Goal: Task Accomplishment & Management: Manage account settings

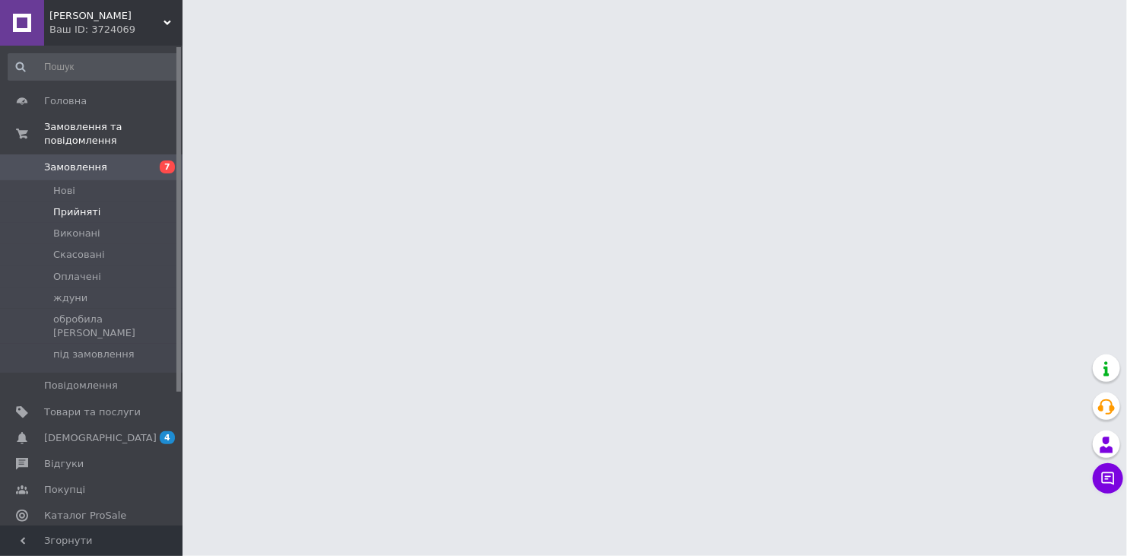
click at [84, 205] on span "Прийняті" at bounding box center [76, 212] width 47 height 14
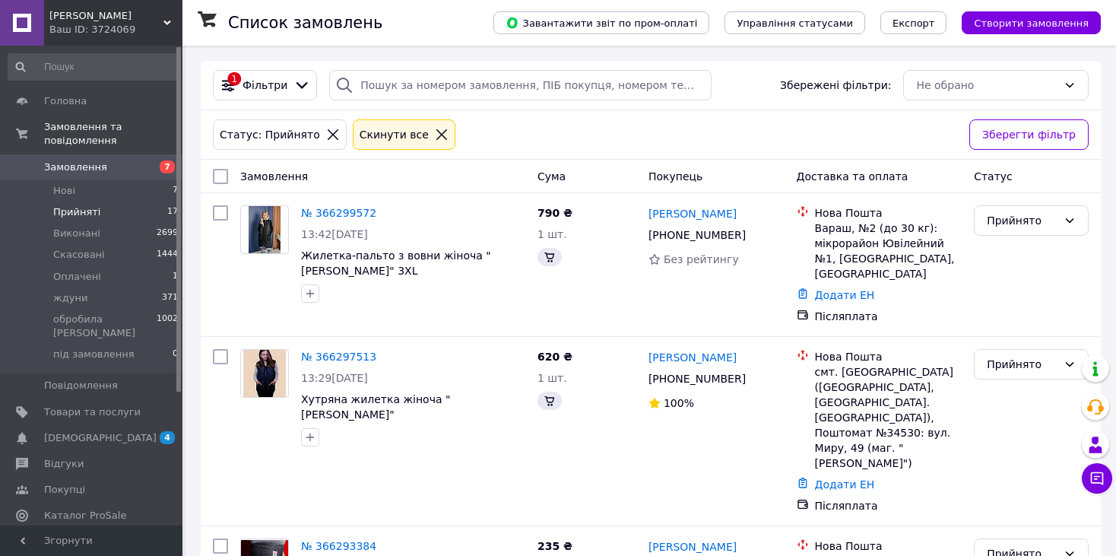
click at [126, 202] on li "Прийняті 17" at bounding box center [93, 212] width 187 height 21
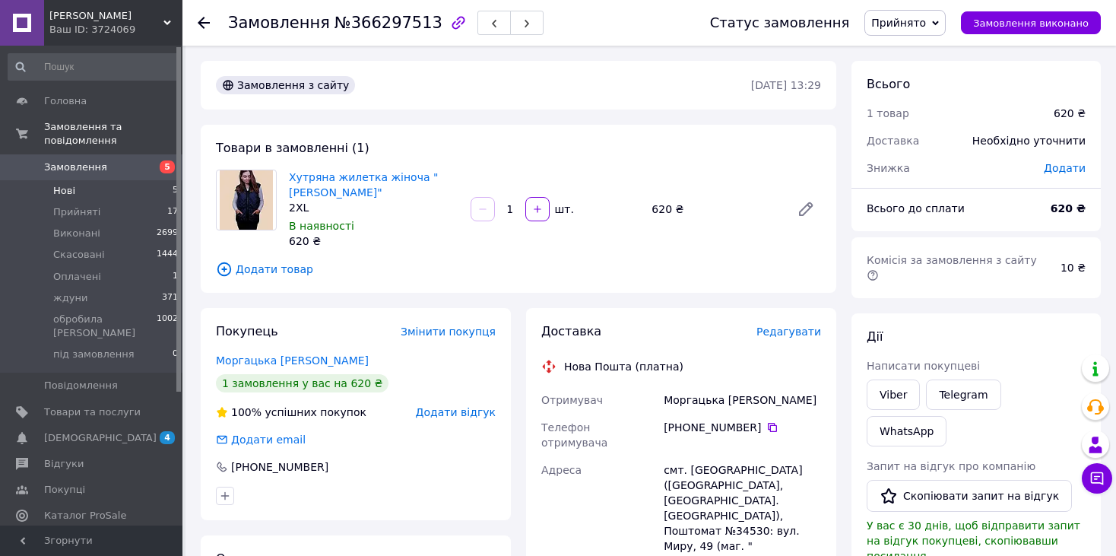
click at [84, 182] on li "Нові 5" at bounding box center [93, 190] width 187 height 21
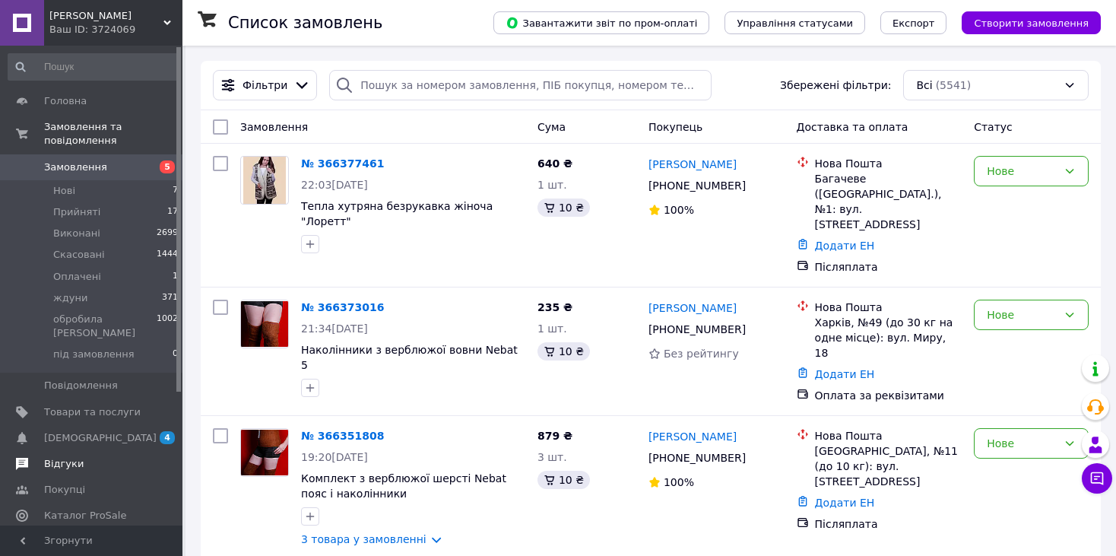
click at [81, 451] on link "Відгуки" at bounding box center [93, 464] width 187 height 26
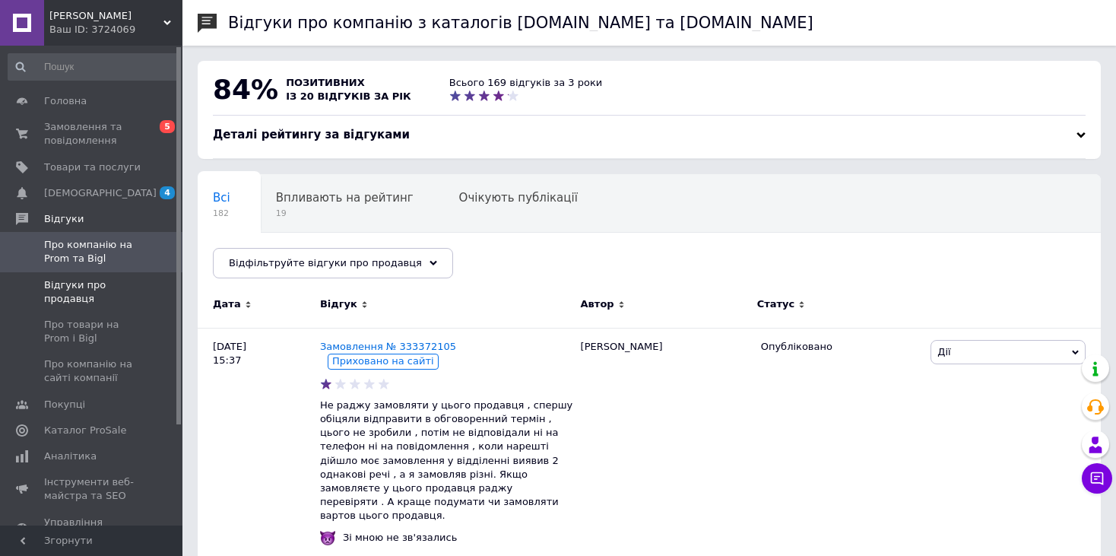
click at [131, 274] on link "Відгуки про продавця" at bounding box center [93, 292] width 187 height 40
click at [101, 131] on span "Замовлення та повідомлення" at bounding box center [92, 133] width 97 height 27
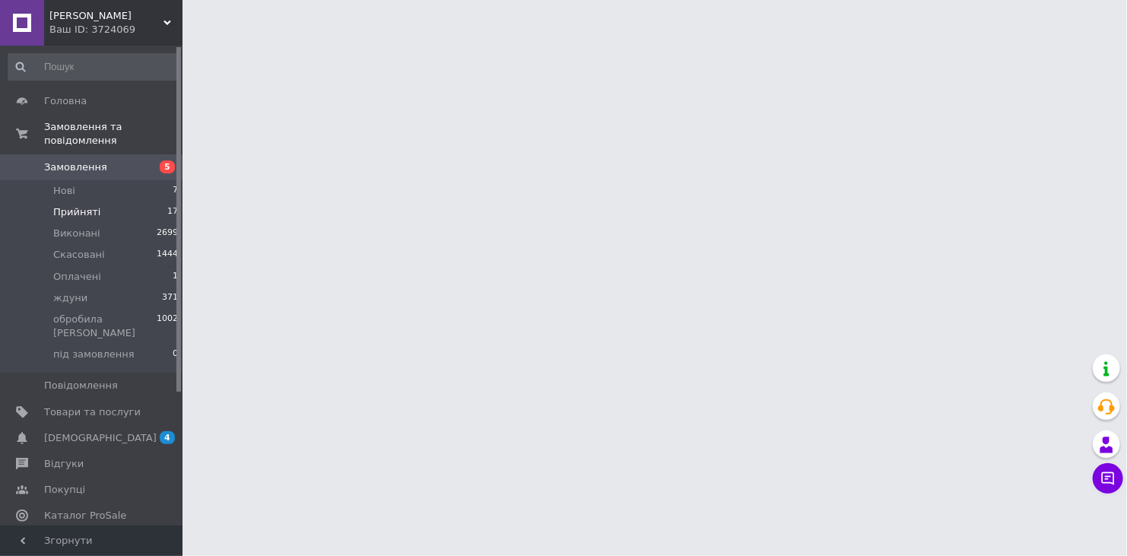
click at [94, 205] on span "Прийняті" at bounding box center [76, 212] width 47 height 14
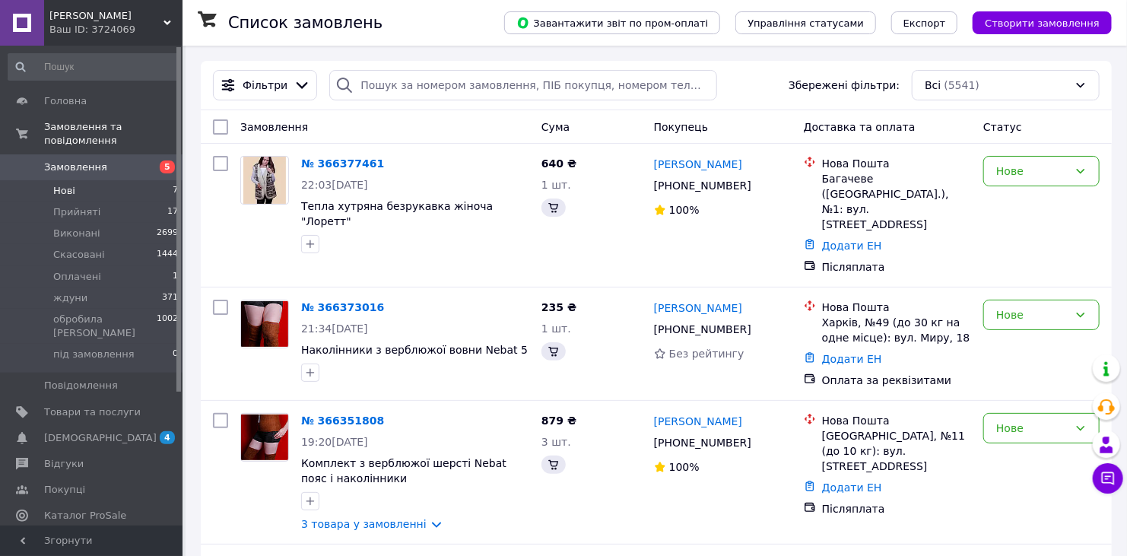
click at [72, 184] on span "Нові" at bounding box center [64, 191] width 22 height 14
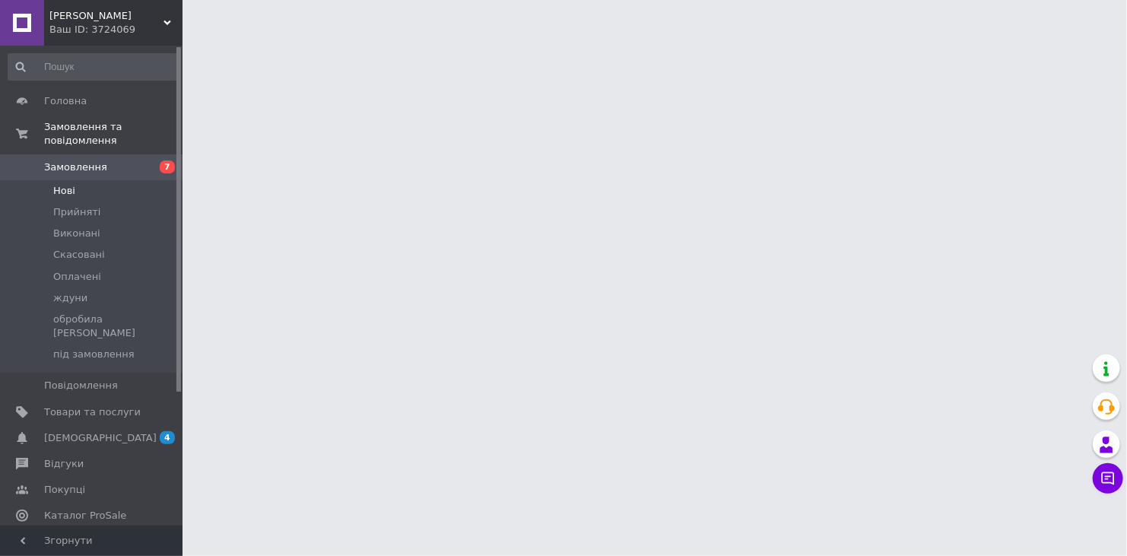
click at [65, 184] on span "Нові" at bounding box center [64, 191] width 22 height 14
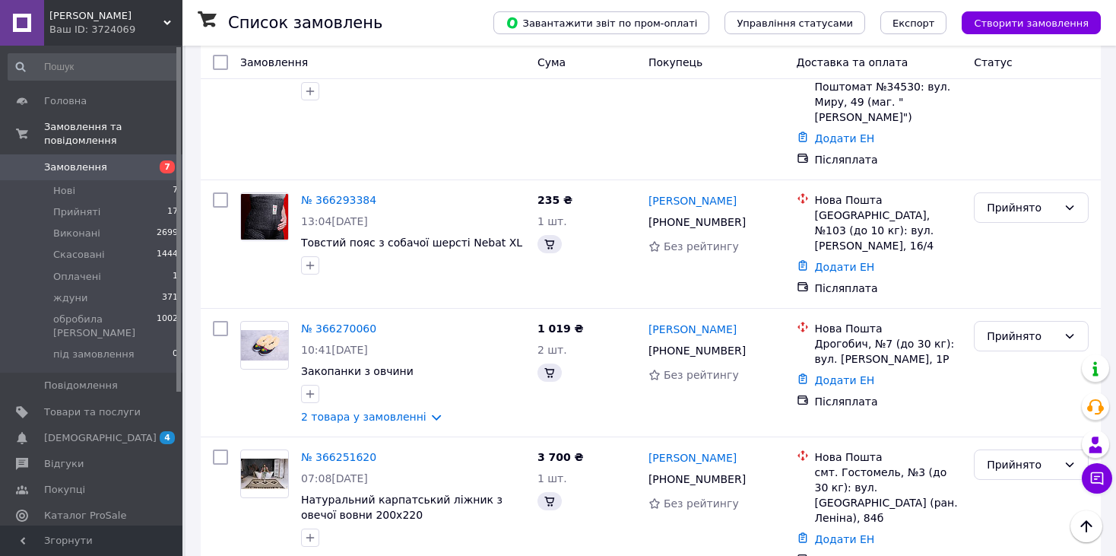
scroll to position [1107, 0]
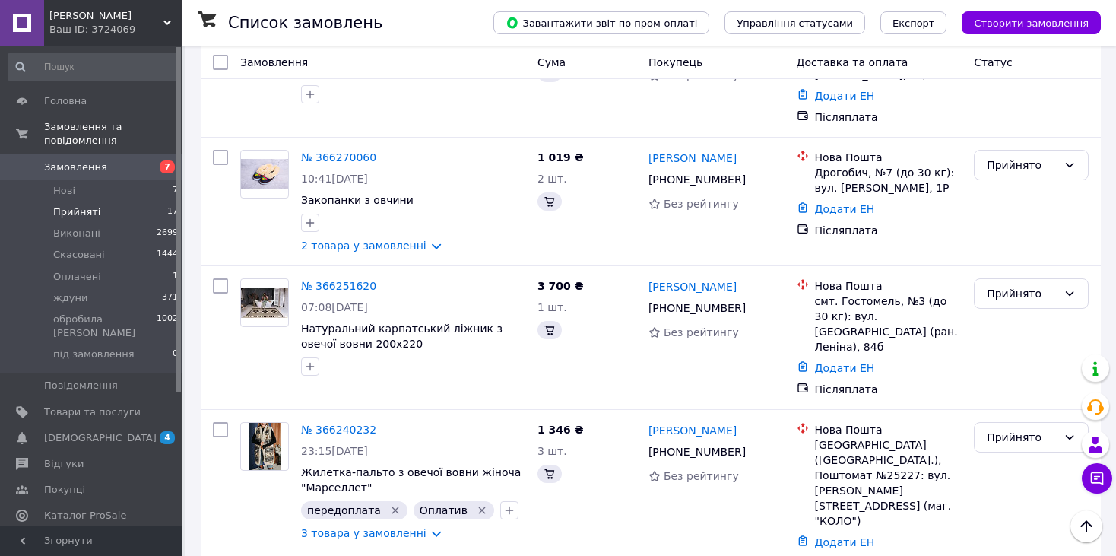
click at [90, 205] on span "Прийняті" at bounding box center [76, 212] width 47 height 14
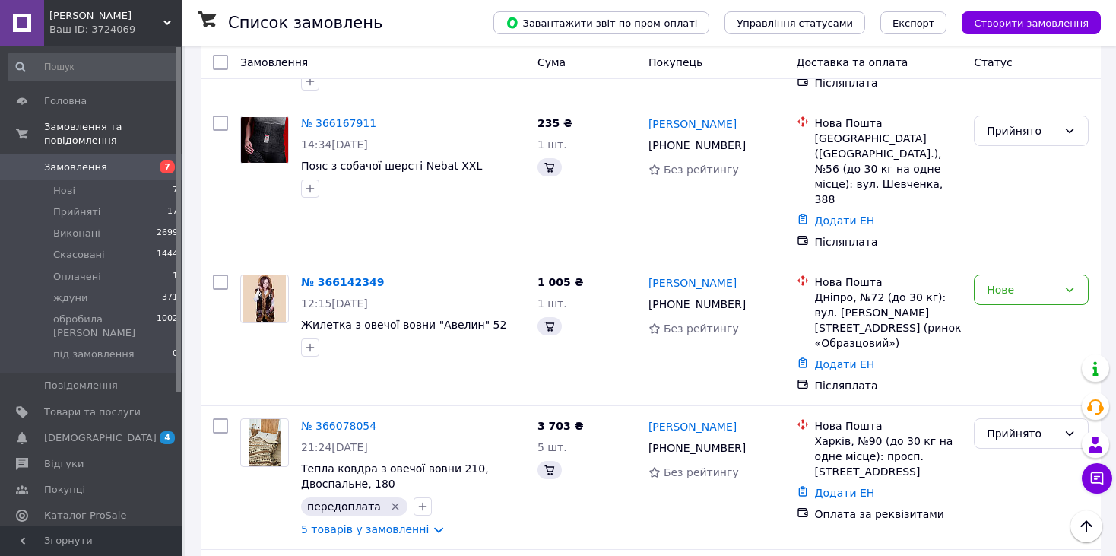
scroll to position [1995, 0]
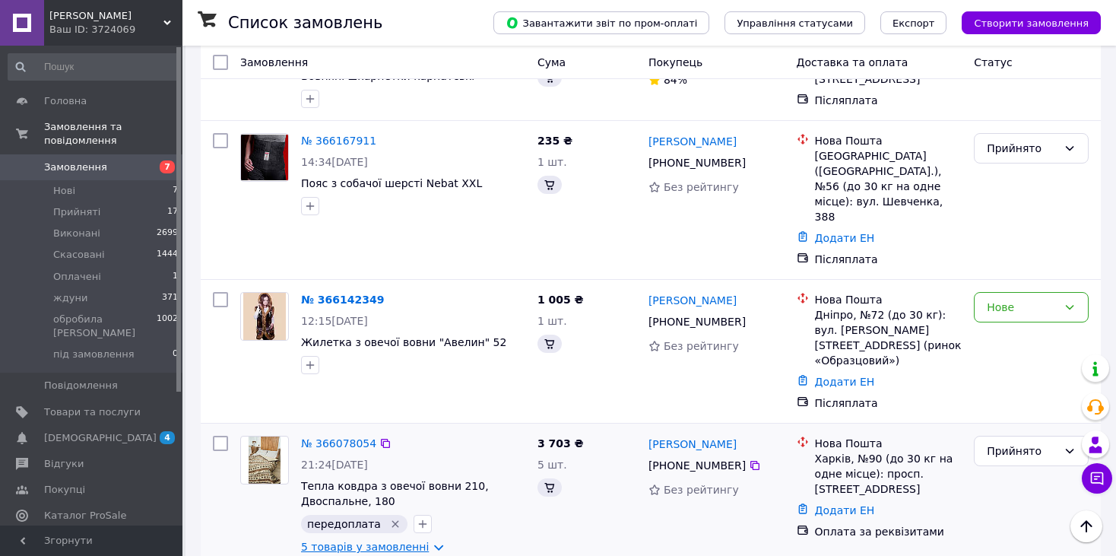
click at [381, 541] on link "5 товарів у замовленні" at bounding box center [365, 547] width 128 height 12
click at [395, 541] on link "5 товарів у замовленні" at bounding box center [365, 547] width 128 height 12
click at [348, 437] on link "№ 366078054" at bounding box center [338, 443] width 75 height 12
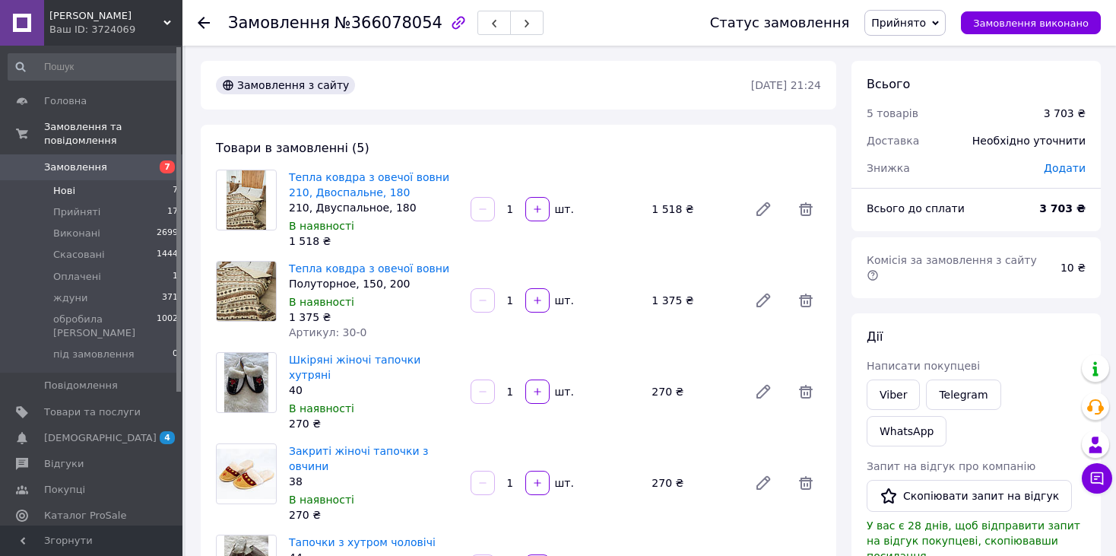
click at [59, 184] on span "Нові" at bounding box center [64, 191] width 22 height 14
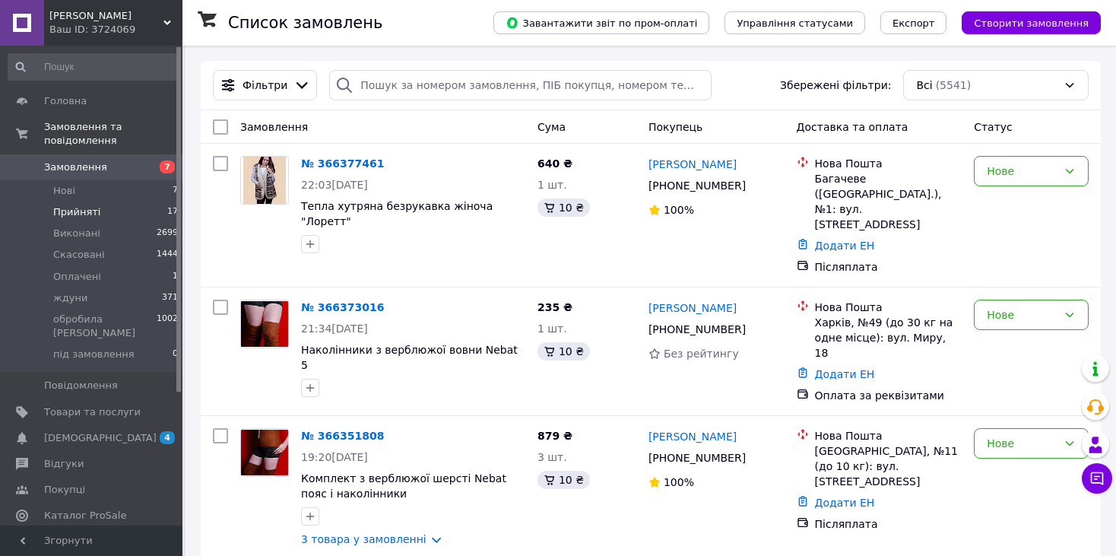
click at [75, 205] on span "Прийняті" at bounding box center [76, 212] width 47 height 14
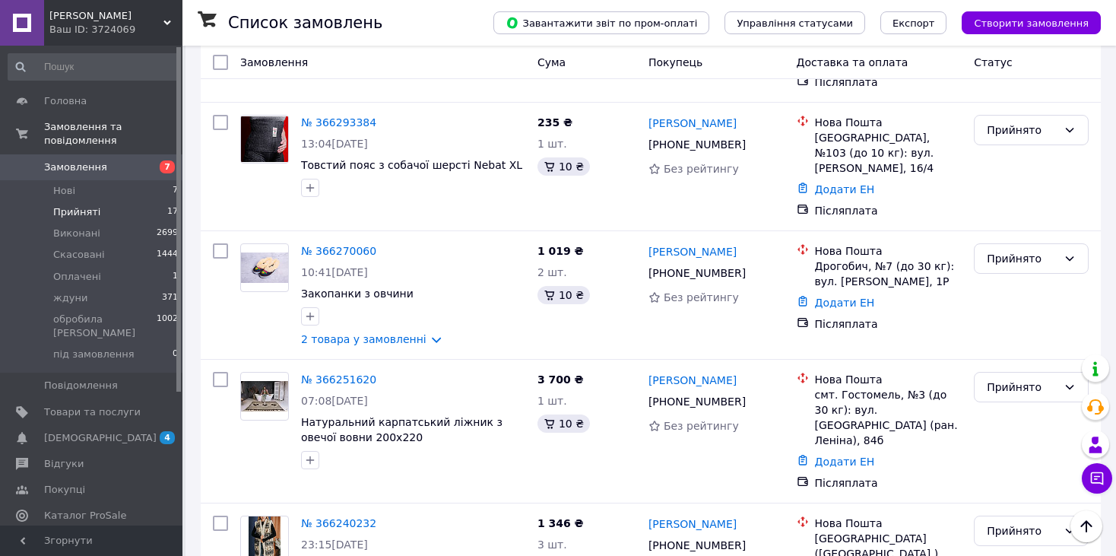
scroll to position [407, 0]
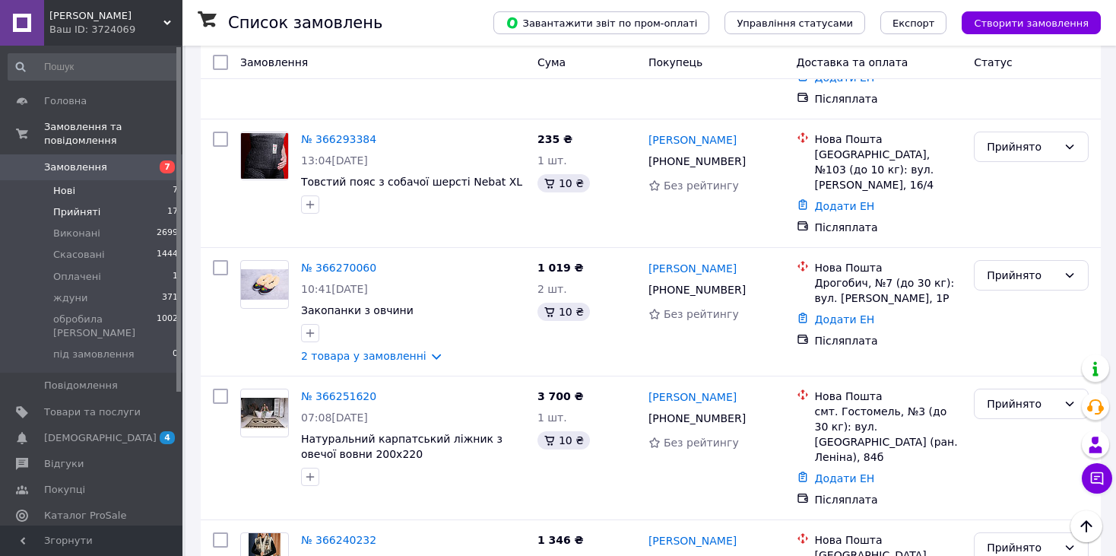
click at [130, 180] on li "Нові 7" at bounding box center [93, 190] width 187 height 21
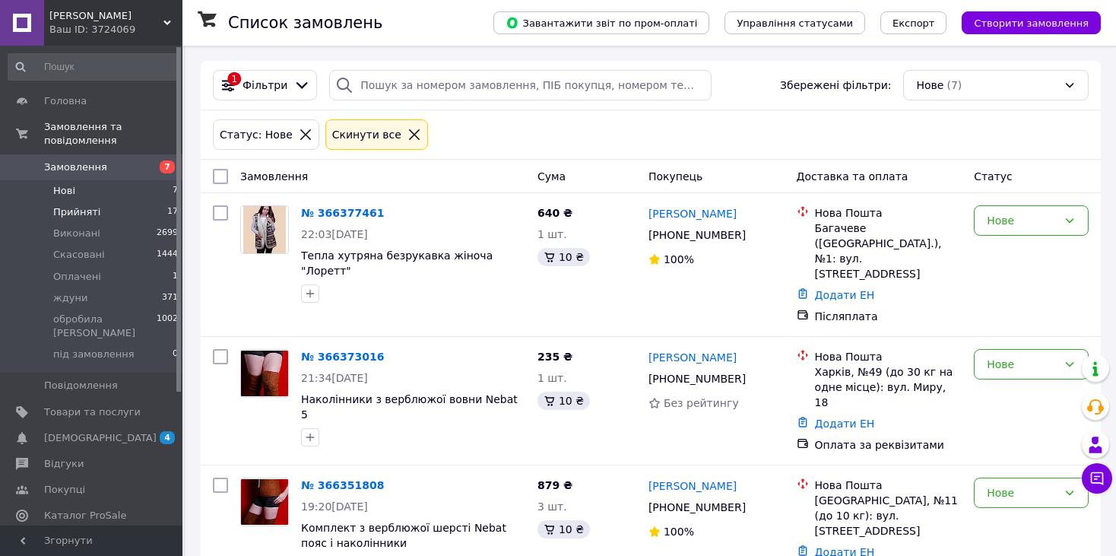
click at [103, 202] on li "Прийняті 17" at bounding box center [93, 212] width 187 height 21
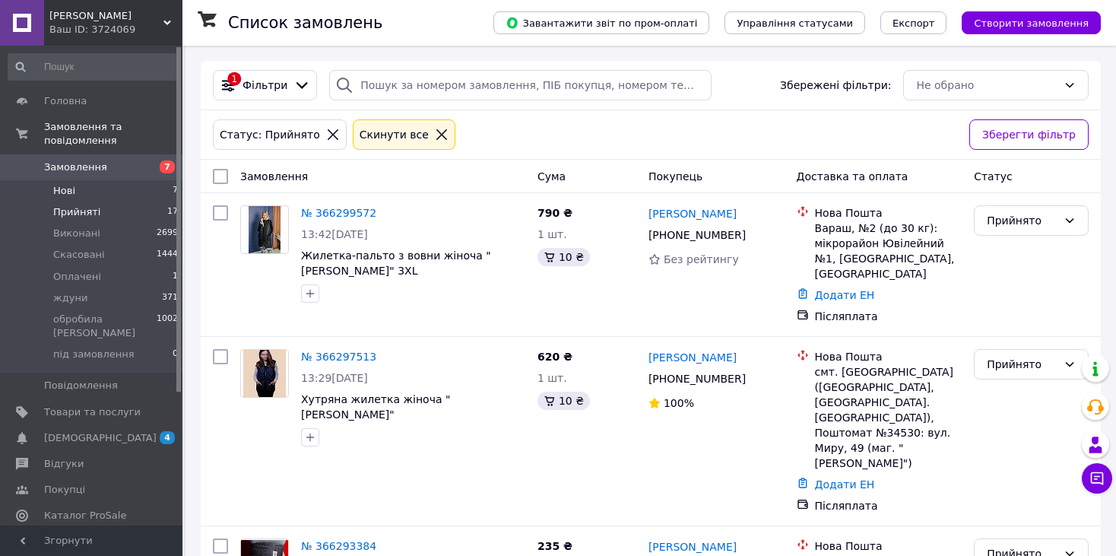
click at [100, 180] on li "Нові 7" at bounding box center [93, 190] width 187 height 21
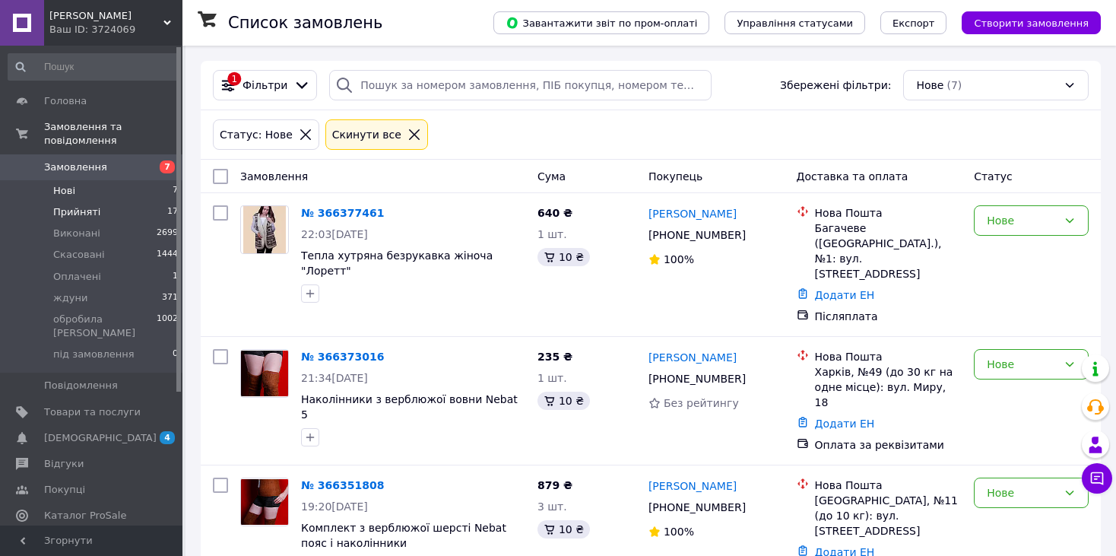
click at [72, 205] on span "Прийняті" at bounding box center [76, 212] width 47 height 14
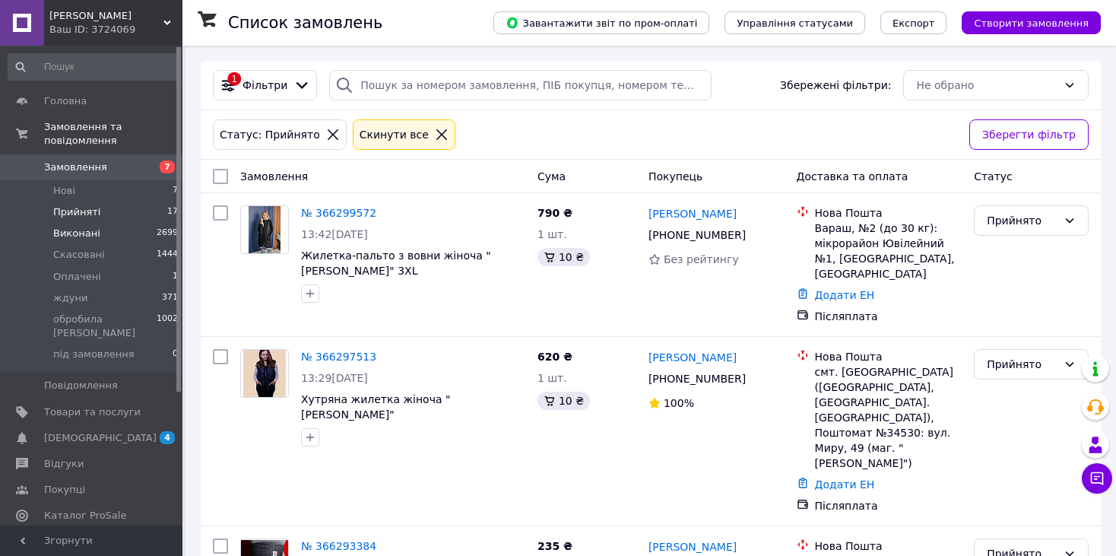
click at [97, 227] on li "Виконані 2699" at bounding box center [93, 233] width 187 height 21
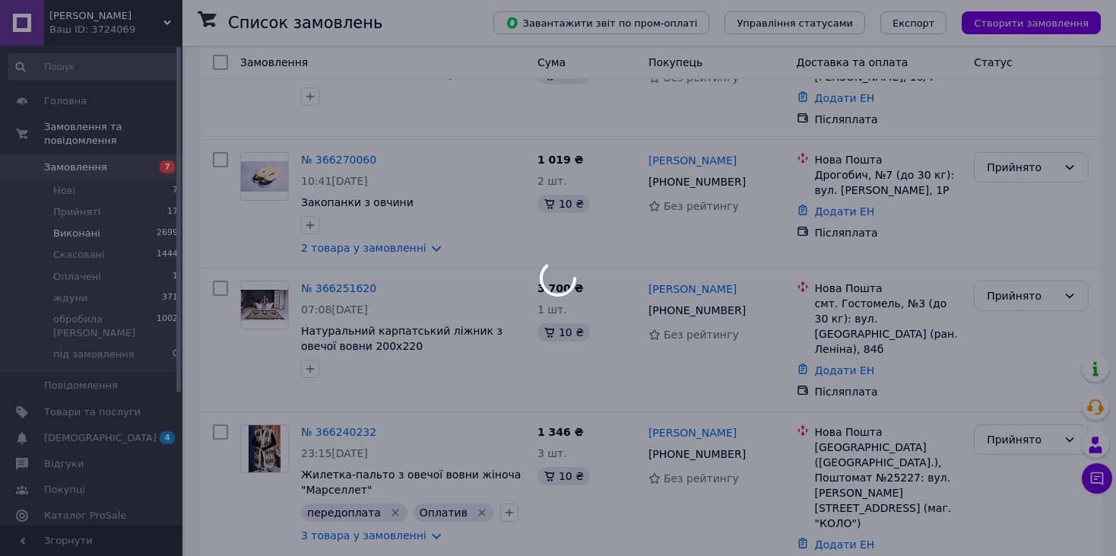
scroll to position [575, 0]
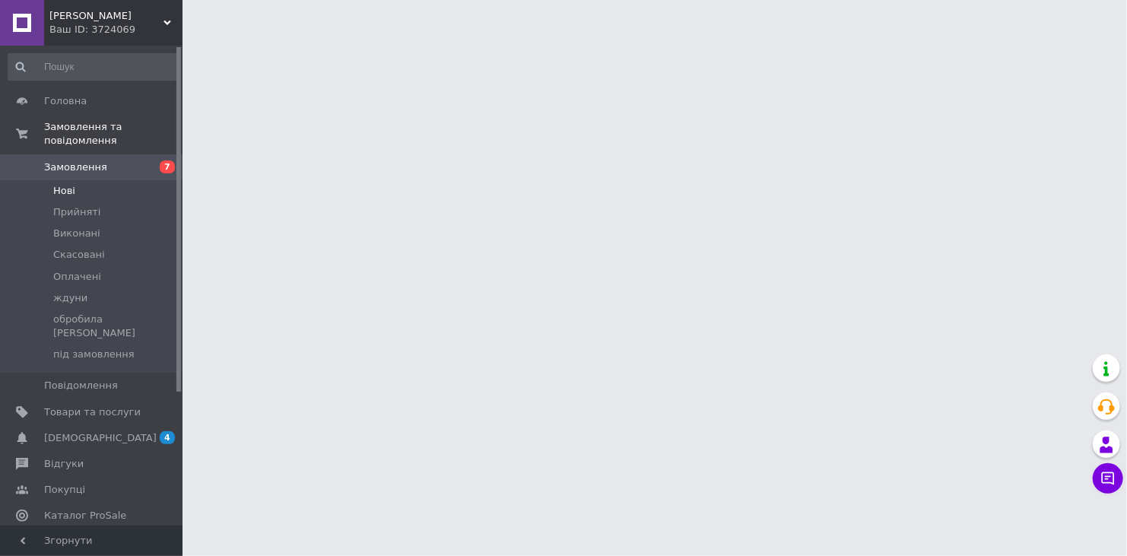
click at [62, 184] on span "Нові" at bounding box center [64, 191] width 22 height 14
click at [70, 205] on span "Прийняті" at bounding box center [76, 212] width 47 height 14
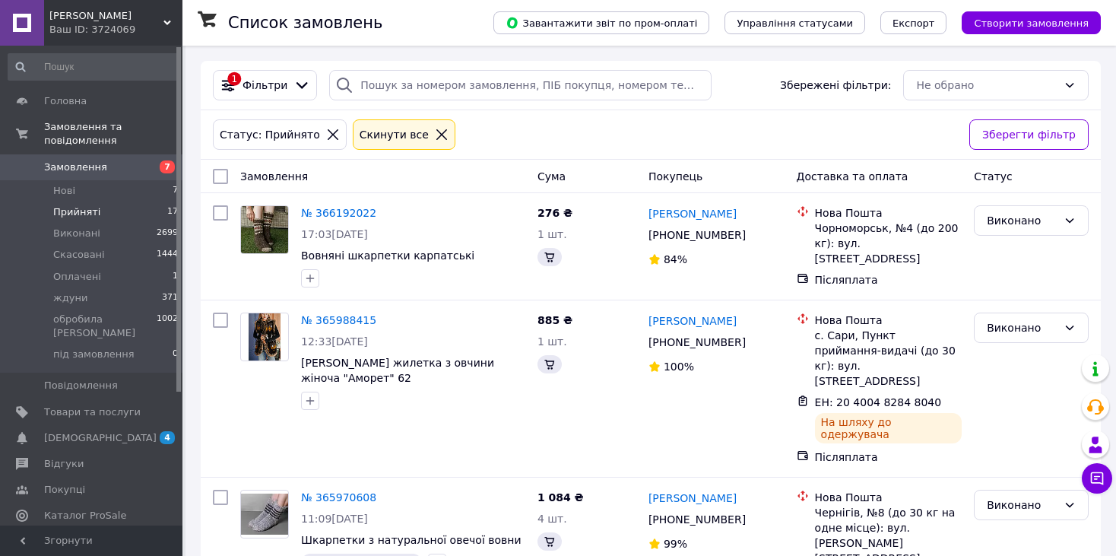
click at [98, 202] on li "Прийняті 17" at bounding box center [93, 212] width 187 height 21
click at [111, 180] on li "Нові 7" at bounding box center [93, 190] width 187 height 21
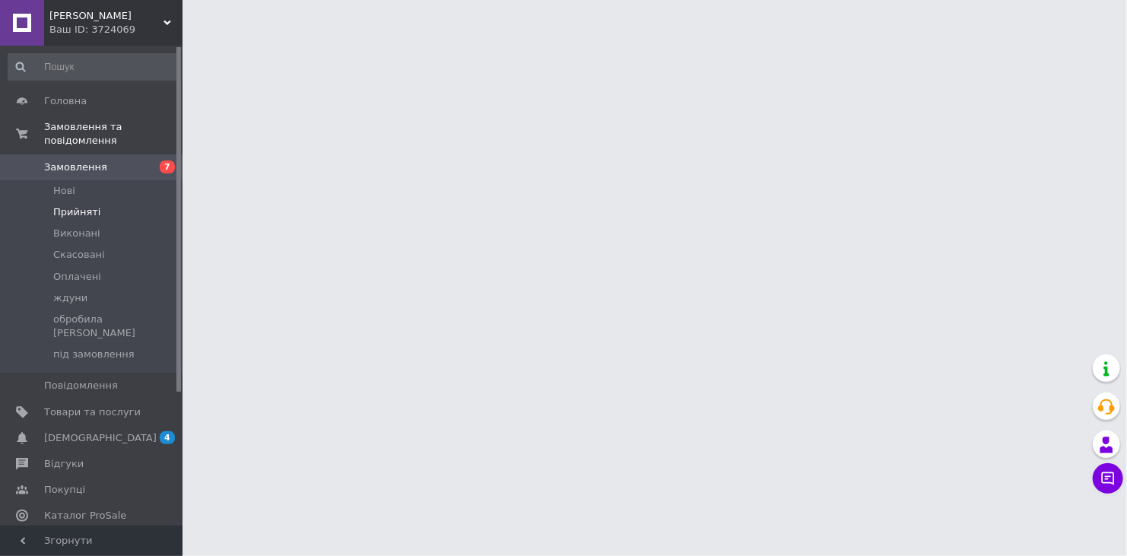
click at [78, 205] on span "Прийняті" at bounding box center [76, 212] width 47 height 14
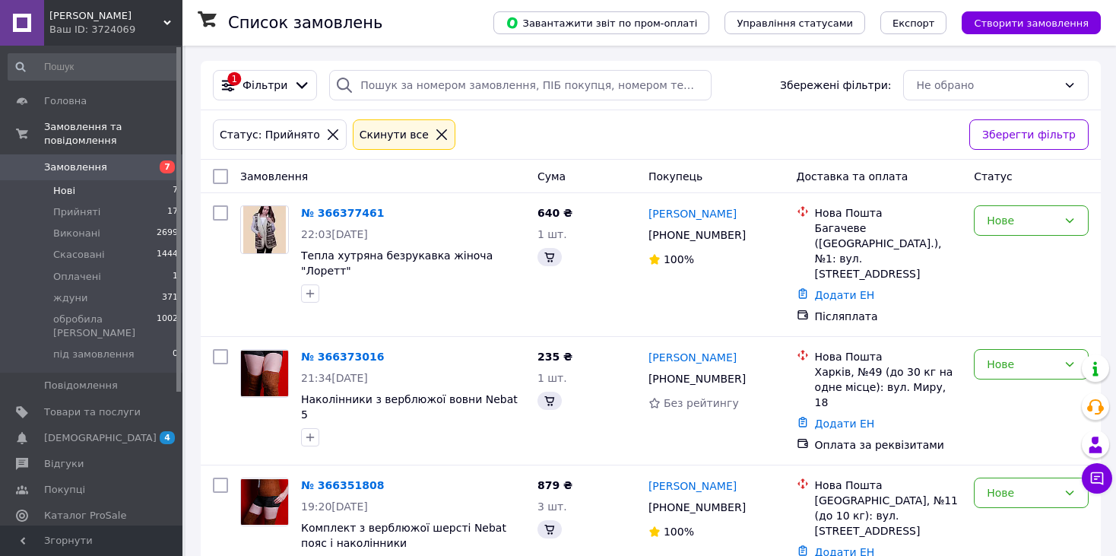
click at [98, 182] on li "Нові 7" at bounding box center [93, 190] width 187 height 21
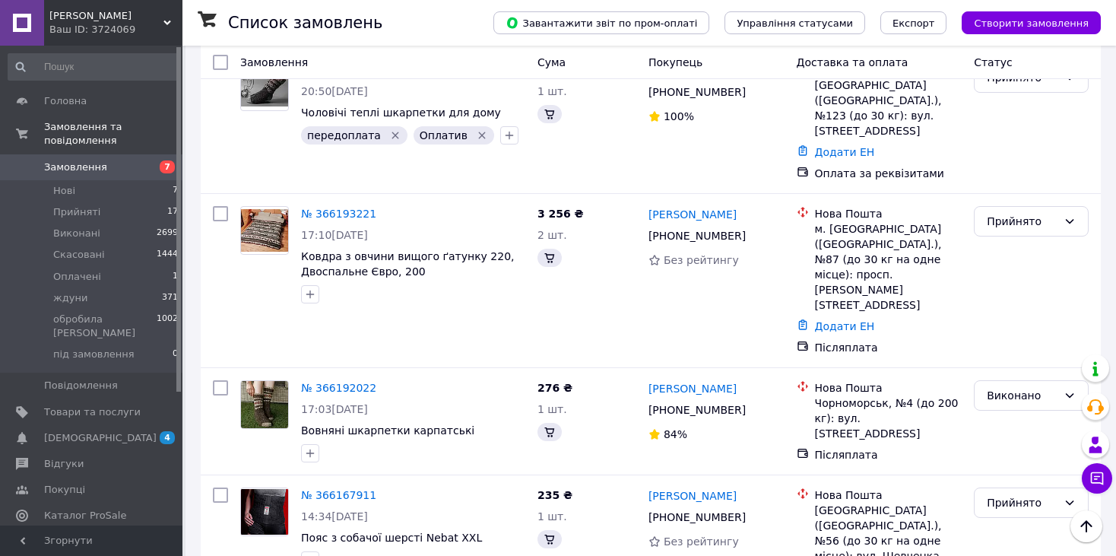
scroll to position [2559, 0]
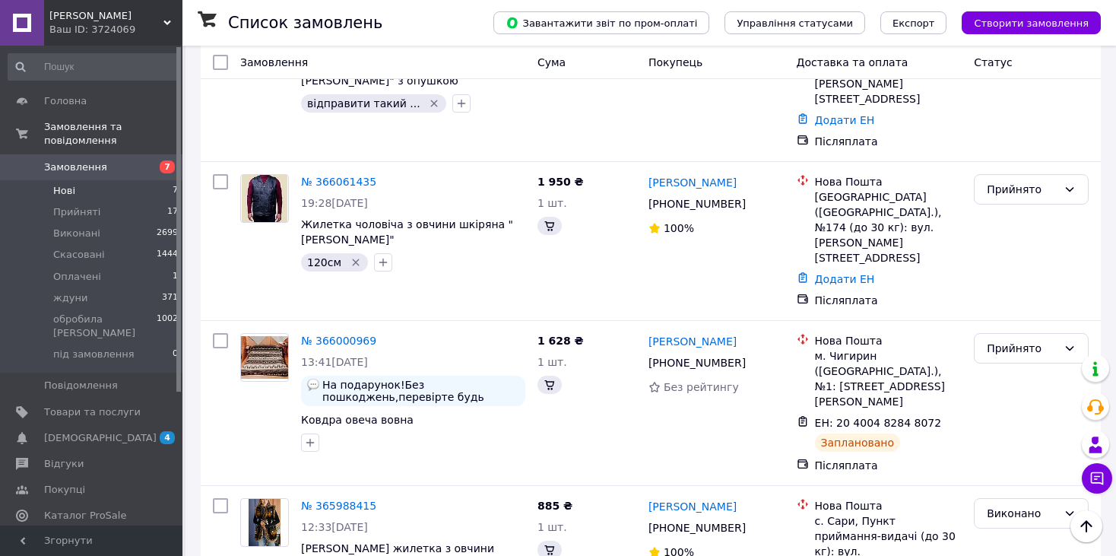
click at [56, 186] on li "Нові 7" at bounding box center [93, 190] width 187 height 21
click at [60, 184] on span "Нові" at bounding box center [64, 191] width 22 height 14
click at [78, 205] on li "Прийняті 17" at bounding box center [93, 212] width 187 height 21
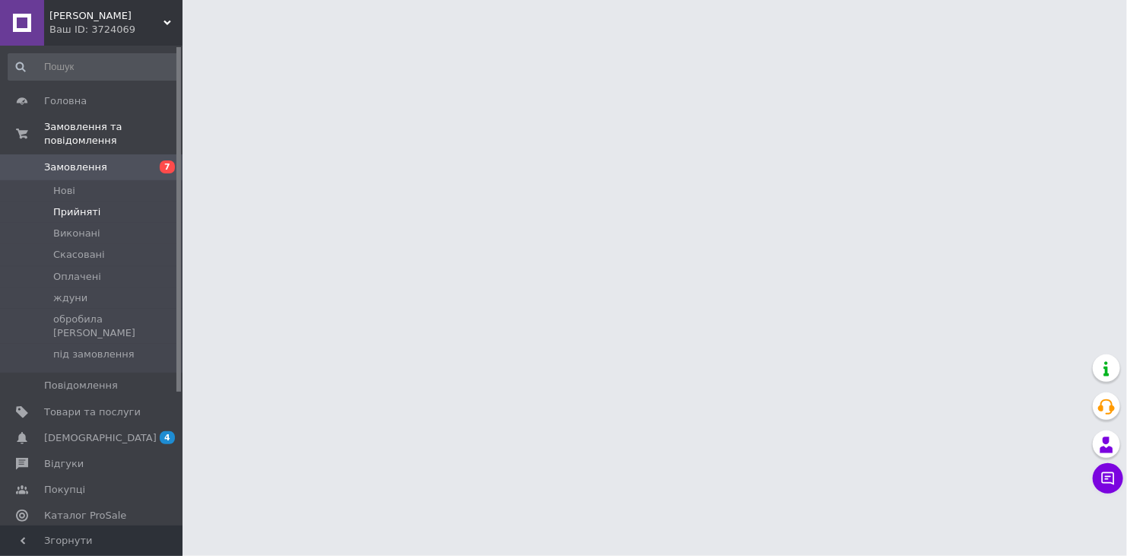
click at [75, 205] on span "Прийняті" at bounding box center [76, 212] width 47 height 14
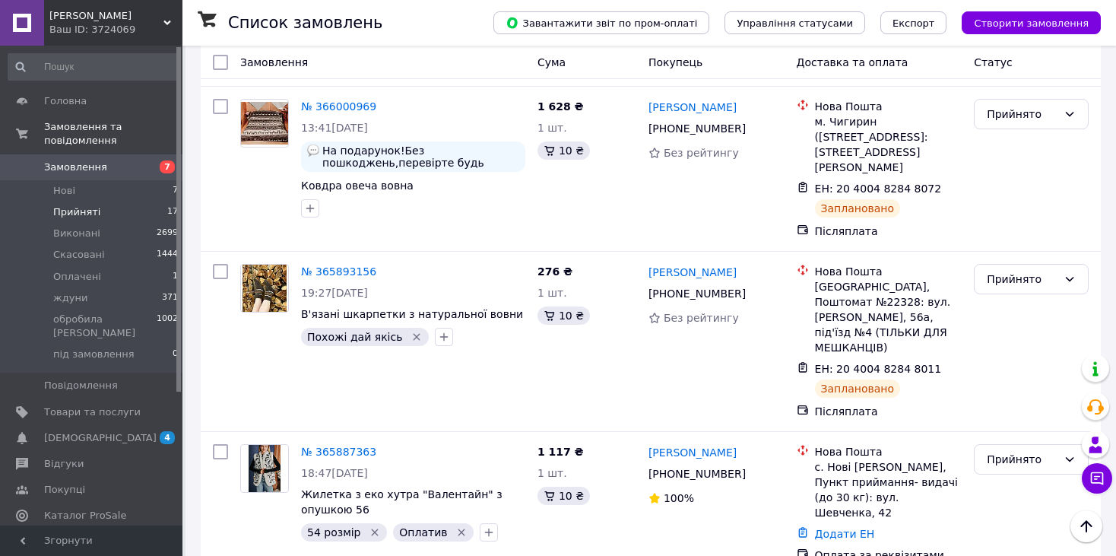
scroll to position [1944, 0]
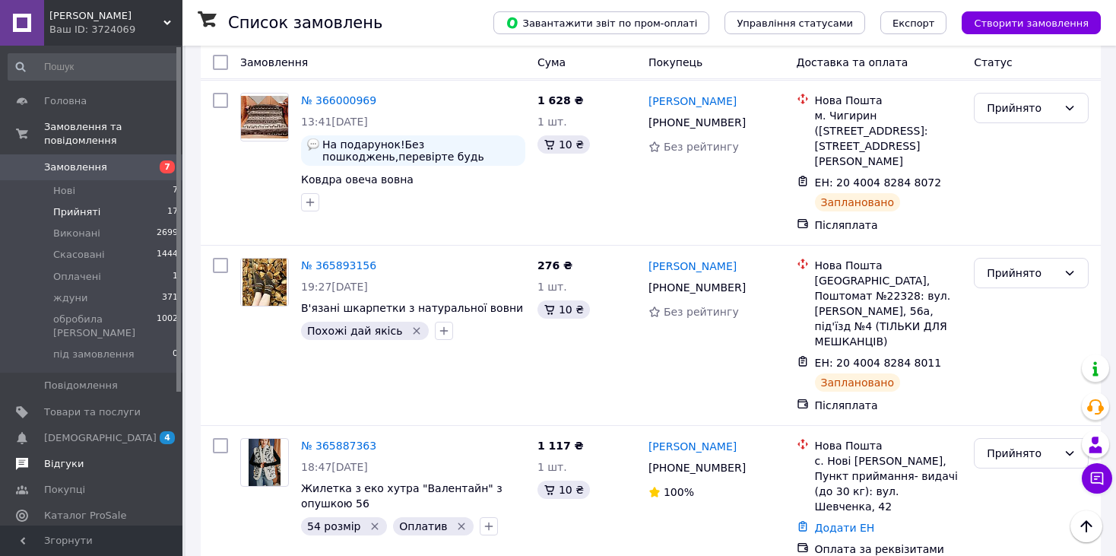
click at [40, 457] on span at bounding box center [22, 464] width 44 height 14
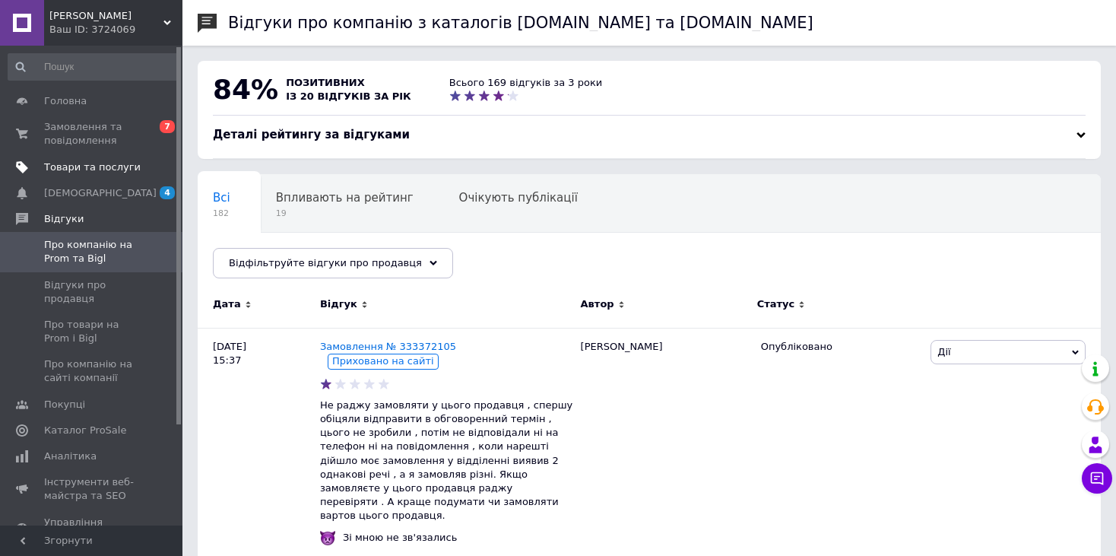
click at [77, 164] on span "Товари та послуги" at bounding box center [92, 167] width 97 height 14
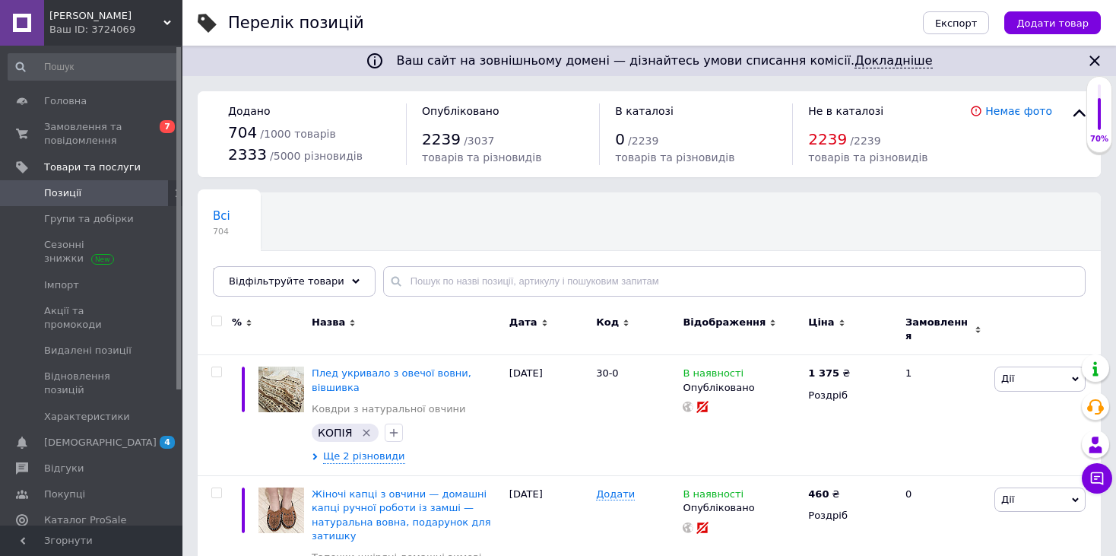
scroll to position [110, 0]
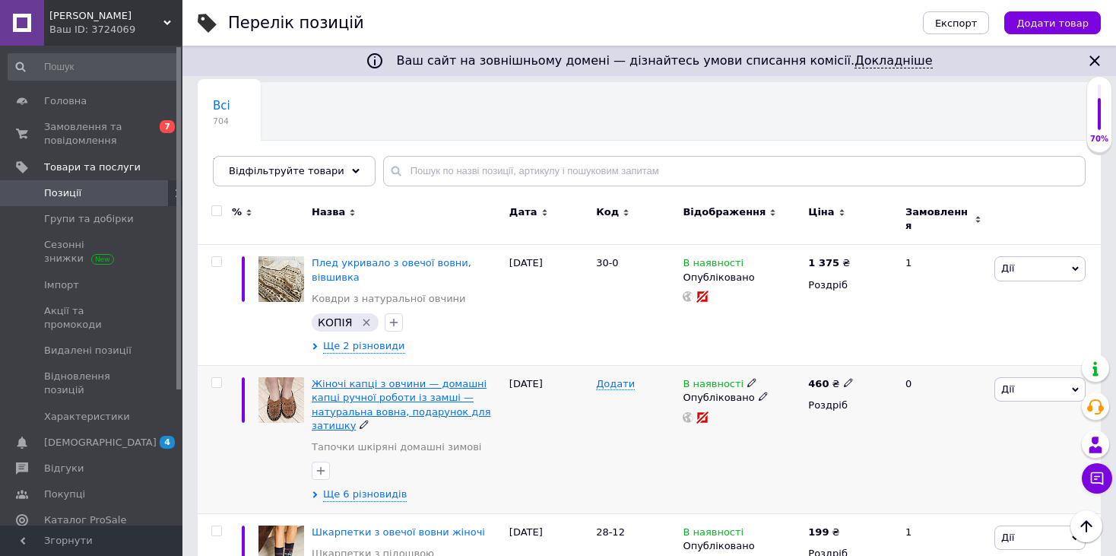
click at [386, 382] on span "Жіночі капці з овчини — домашні капці ручної роботи із замші — натуральна вовна…" at bounding box center [401, 404] width 179 height 53
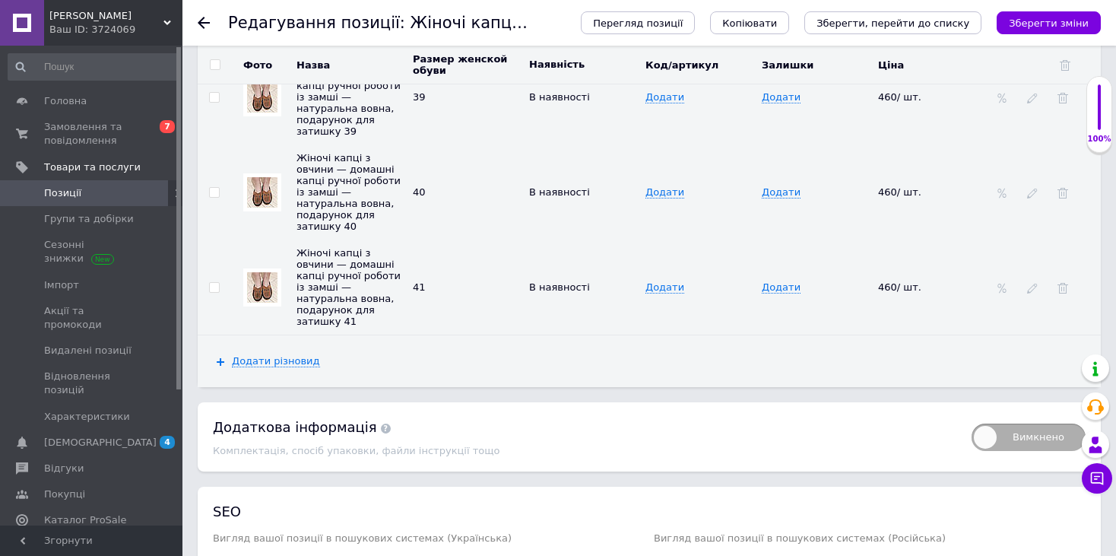
scroll to position [2853, 0]
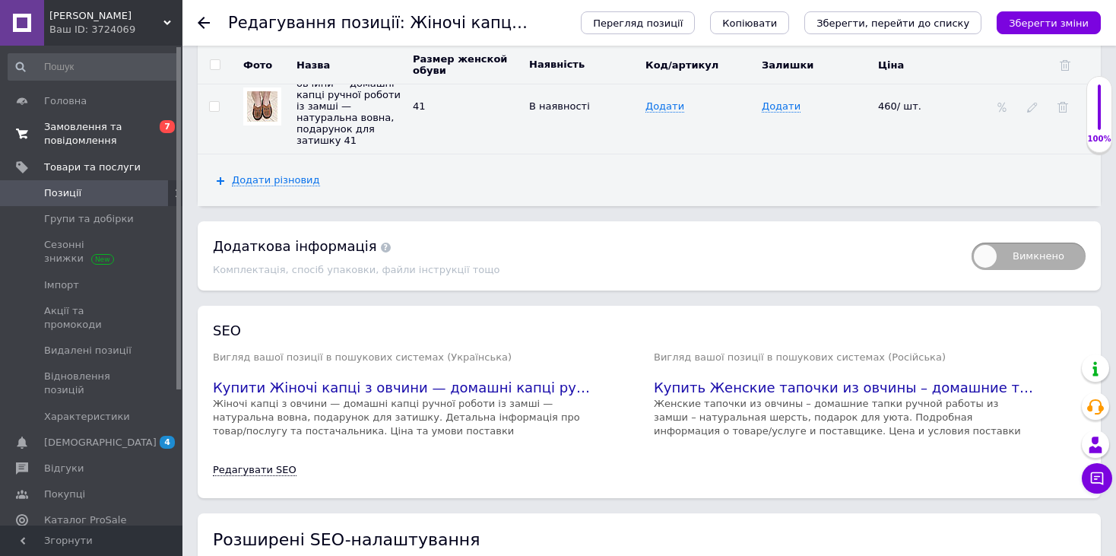
drag, startPoint x: 67, startPoint y: 144, endPoint x: 59, endPoint y: 134, distance: 13.5
click at [59, 134] on span "Замовлення та повідомлення" at bounding box center [92, 133] width 97 height 27
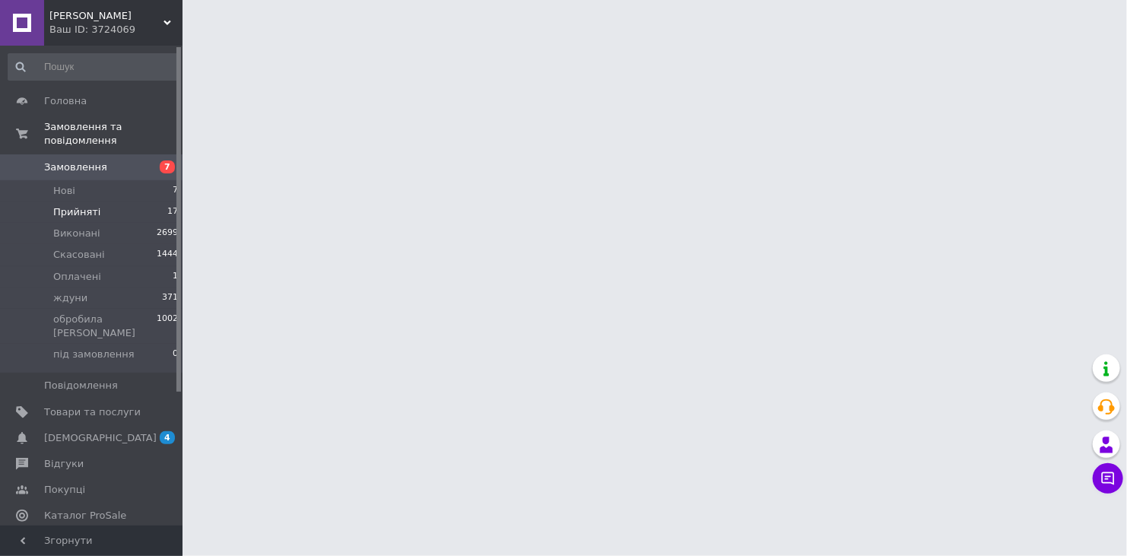
click at [69, 205] on span "Прийняті" at bounding box center [76, 212] width 47 height 14
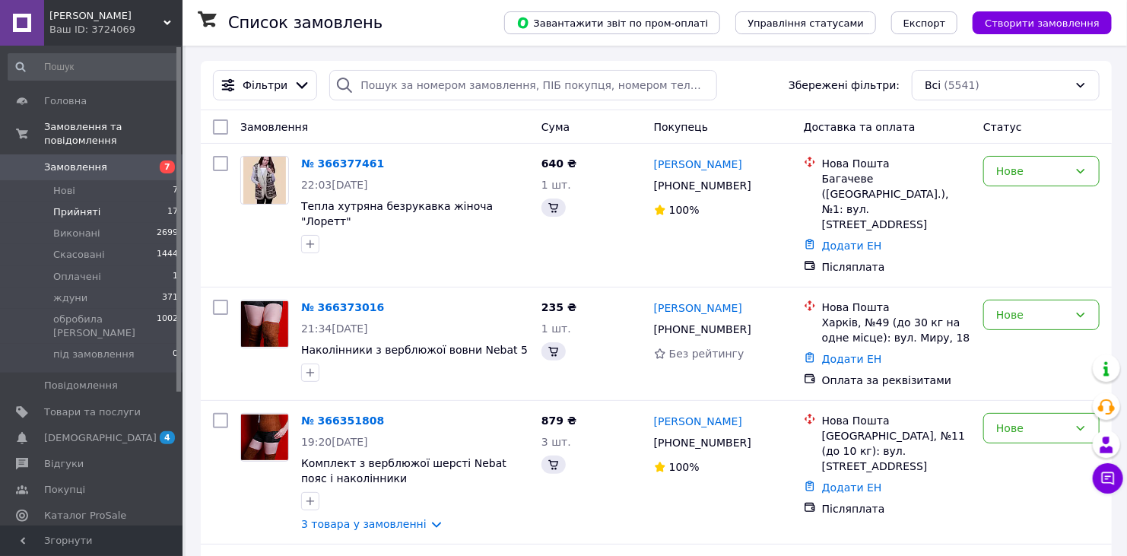
click at [61, 457] on span "Відгуки" at bounding box center [64, 464] width 40 height 14
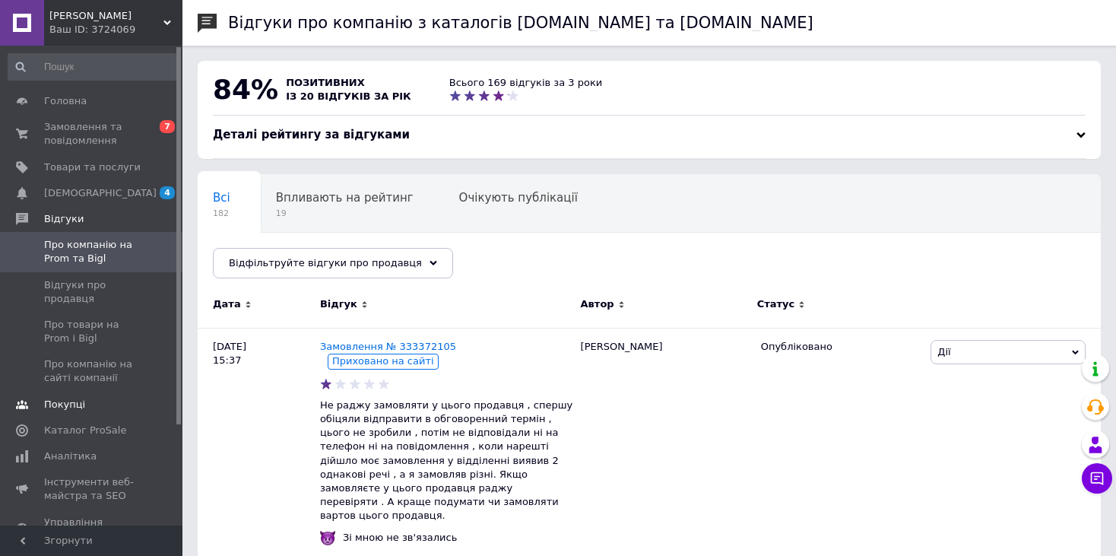
drag, startPoint x: 71, startPoint y: 205, endPoint x: 35, endPoint y: 405, distance: 203.2
click at [35, 405] on span at bounding box center [22, 405] width 44 height 14
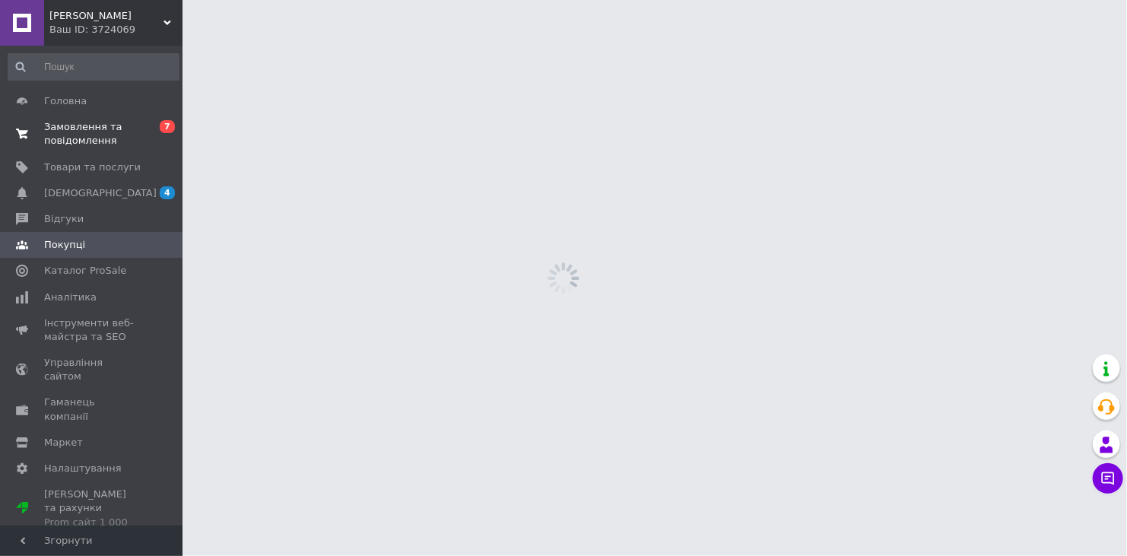
click at [75, 130] on span "Замовлення та повідомлення" at bounding box center [92, 133] width 97 height 27
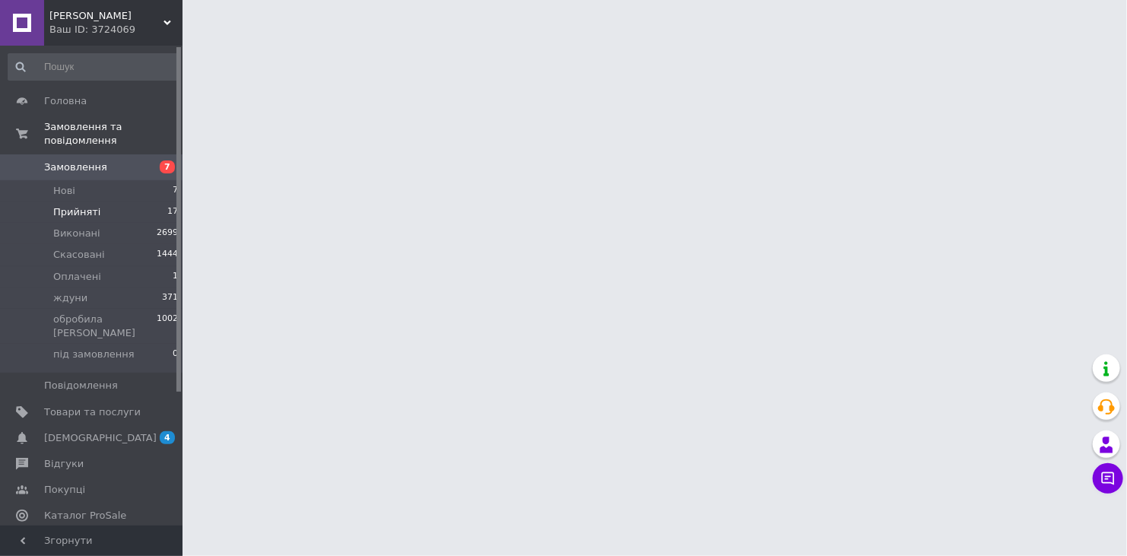
click at [83, 205] on span "Прийняті" at bounding box center [76, 212] width 47 height 14
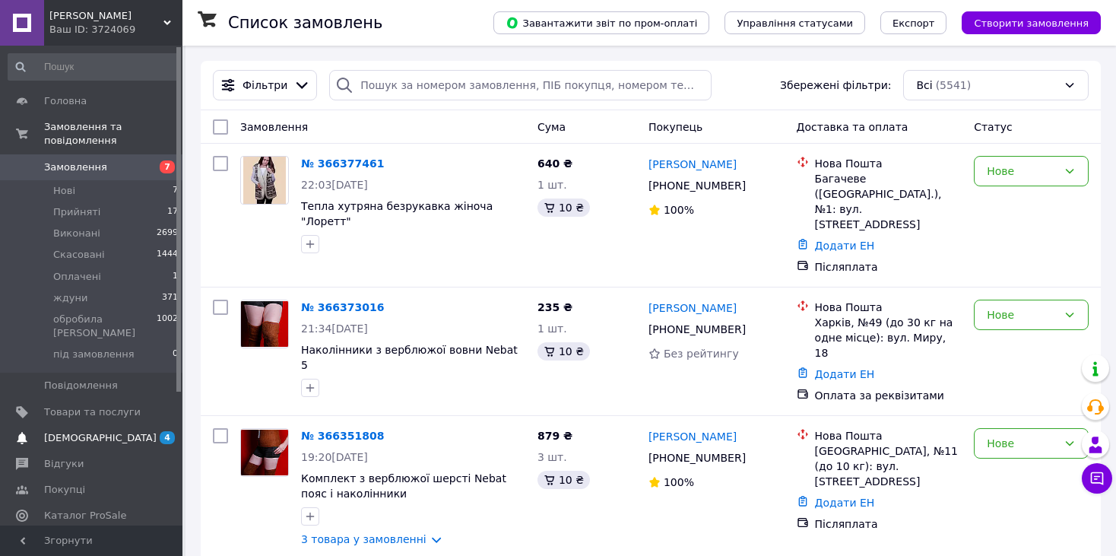
click at [83, 431] on span "[DEMOGRAPHIC_DATA]" at bounding box center [100, 438] width 113 height 14
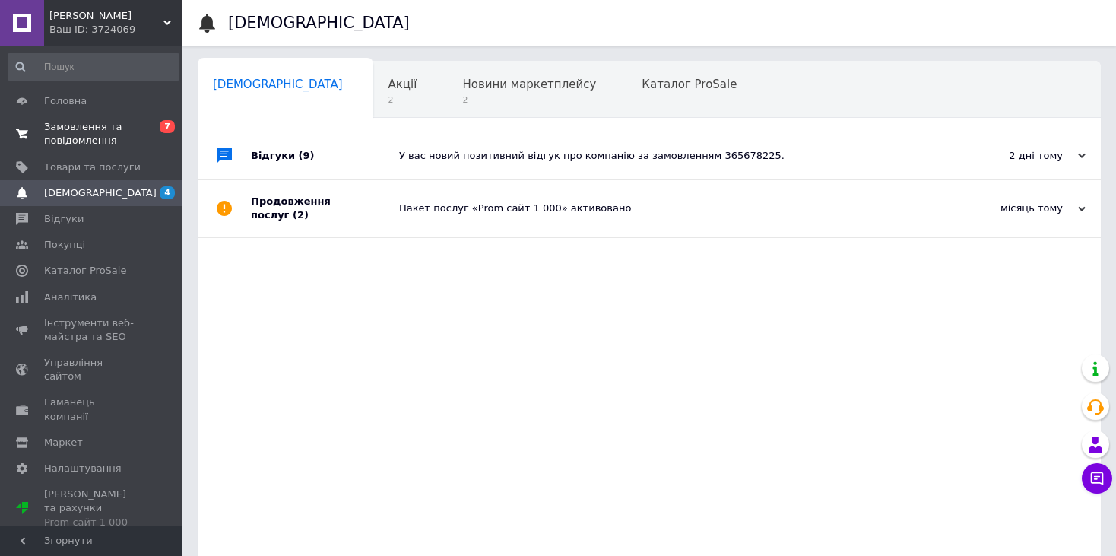
click at [103, 125] on span "Замовлення та повідомлення" at bounding box center [92, 133] width 97 height 27
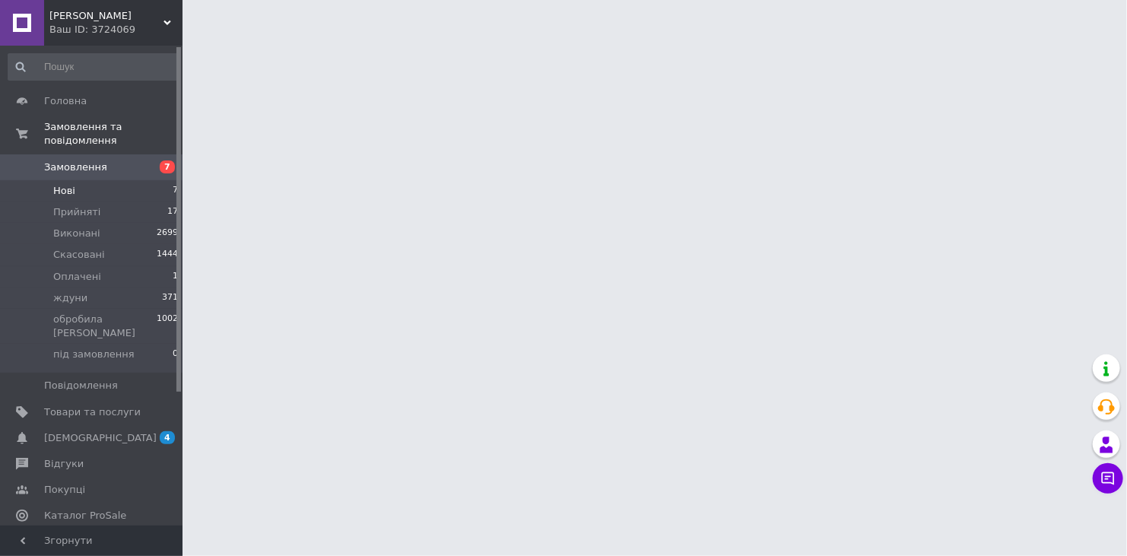
click at [86, 180] on li "Нові 7" at bounding box center [93, 190] width 187 height 21
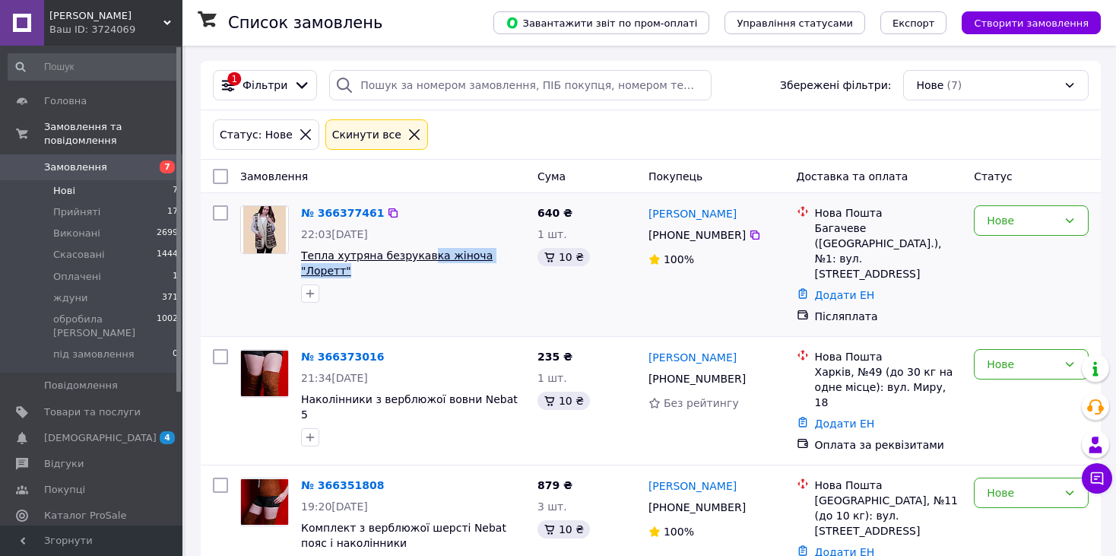
click at [386, 246] on div "№ 366377461 22:03, 12.10.2025 Тепла хутряна безрукавка жіноча "Лоретт"" at bounding box center [413, 253] width 236 height 109
click at [106, 202] on li "Прийняті 17" at bounding box center [93, 212] width 187 height 21
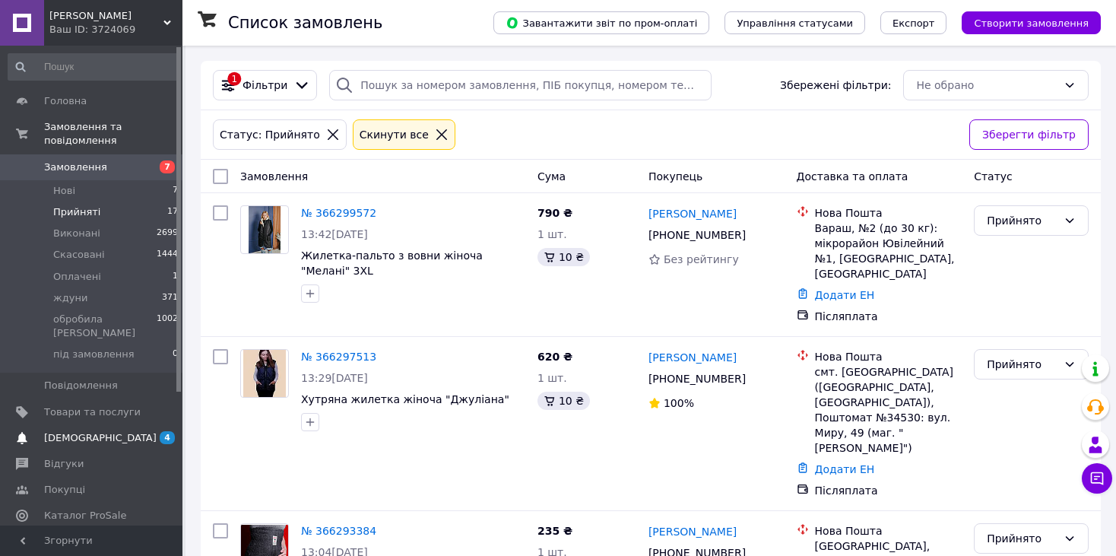
click at [79, 431] on span "[DEMOGRAPHIC_DATA]" at bounding box center [100, 438] width 113 height 14
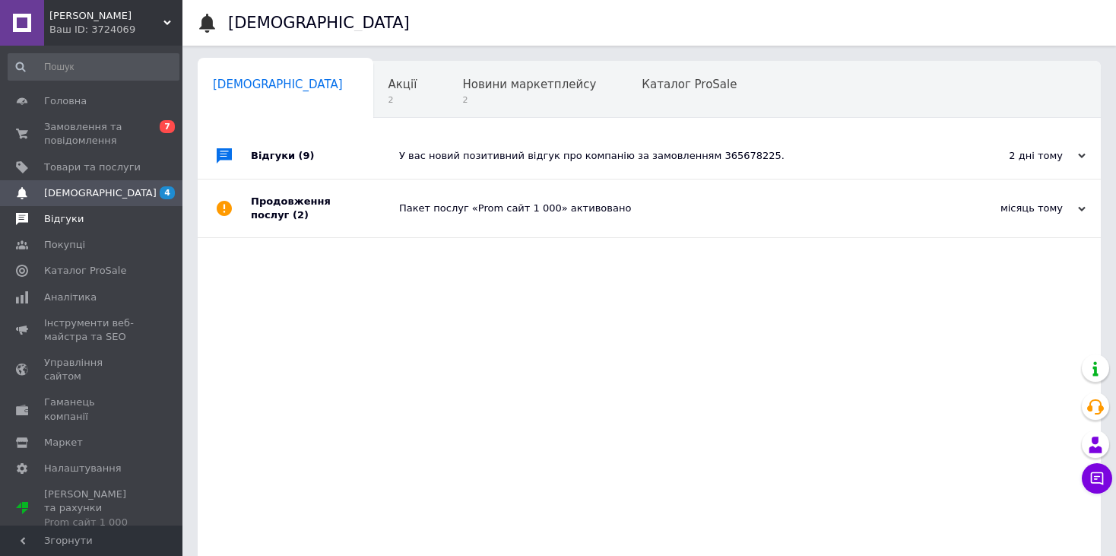
click at [60, 220] on span "Відгуки" at bounding box center [64, 219] width 40 height 14
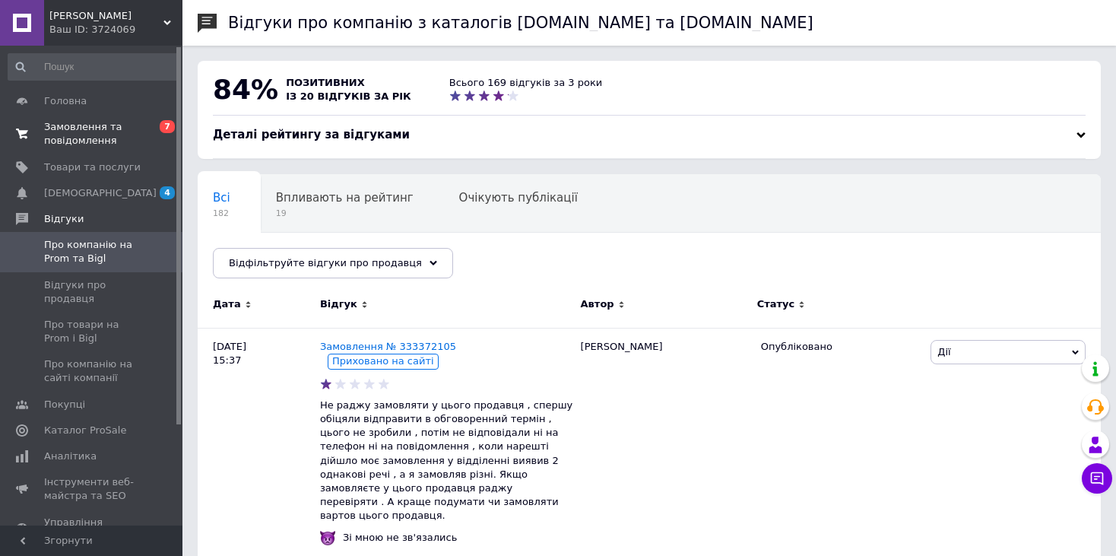
click at [65, 125] on span "Замовлення та повідомлення" at bounding box center [92, 133] width 97 height 27
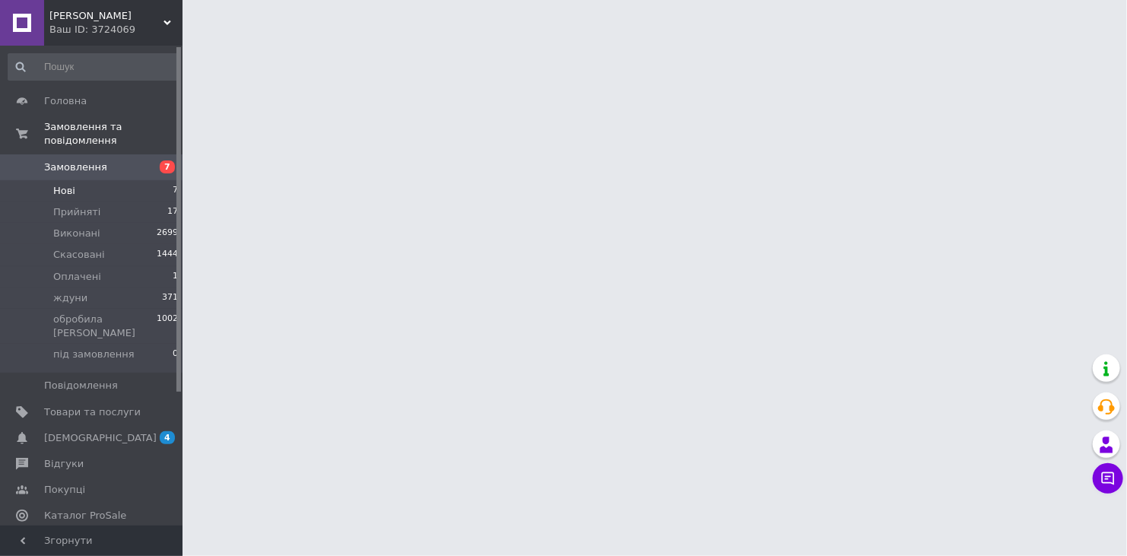
click at [84, 180] on li "Нові 7" at bounding box center [93, 190] width 187 height 21
click at [78, 205] on span "Прийняті" at bounding box center [76, 212] width 47 height 14
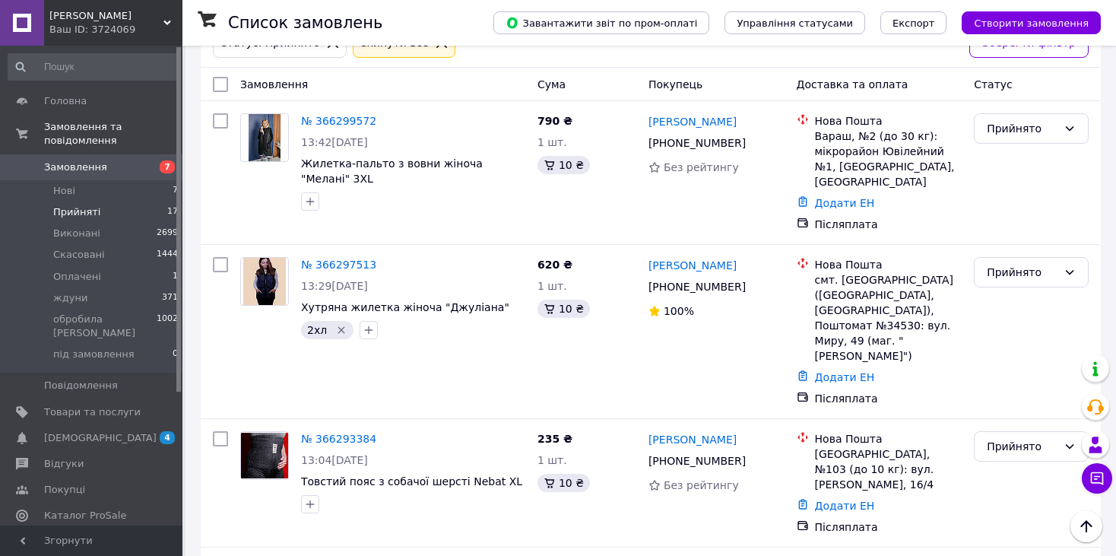
scroll to position [17, 0]
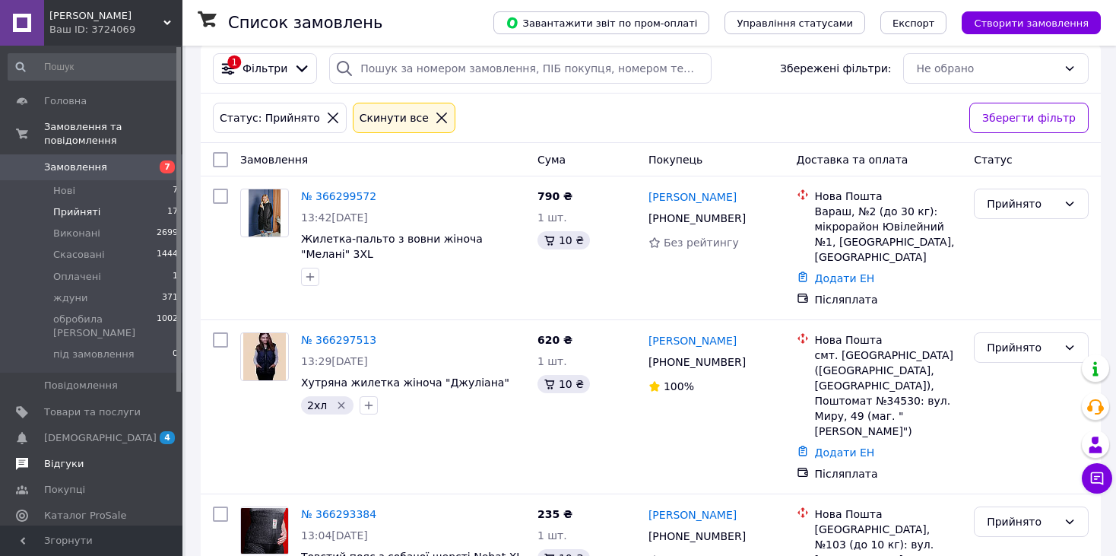
click at [66, 457] on span "Відгуки" at bounding box center [64, 464] width 40 height 14
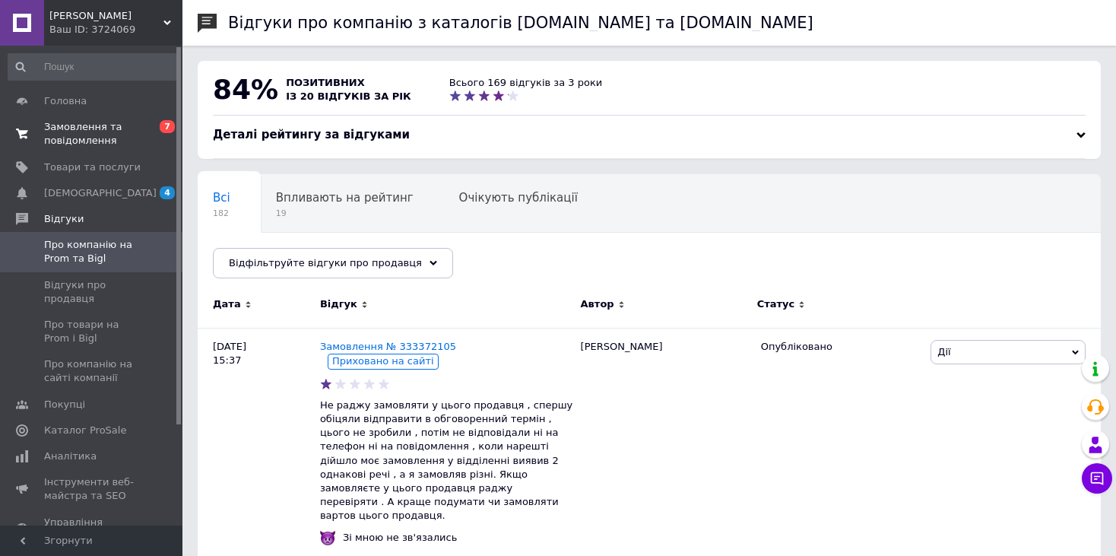
click at [92, 139] on span "Замовлення та повідомлення" at bounding box center [92, 133] width 97 height 27
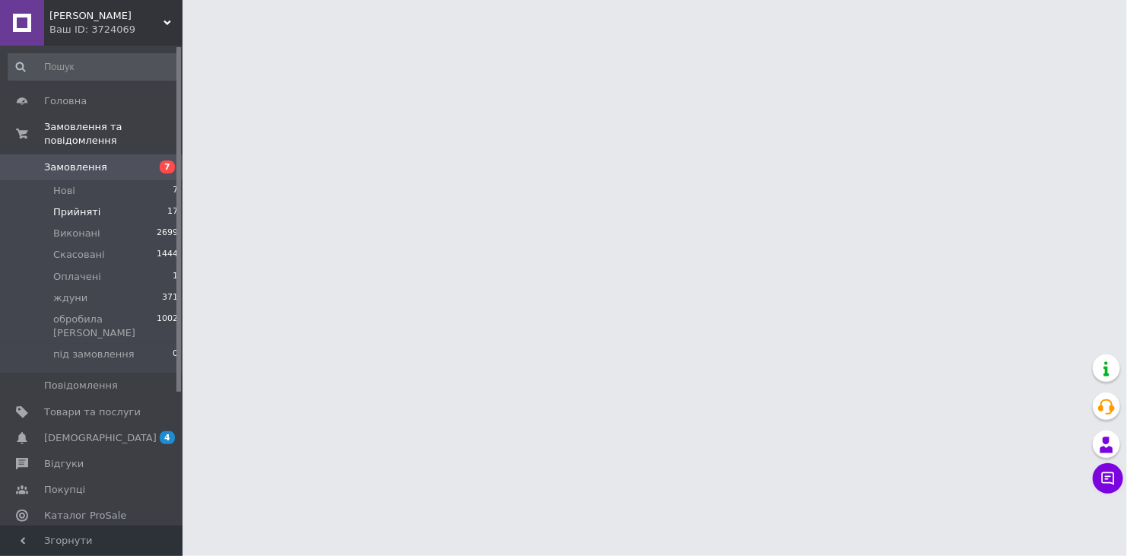
click at [81, 205] on span "Прийняті" at bounding box center [76, 212] width 47 height 14
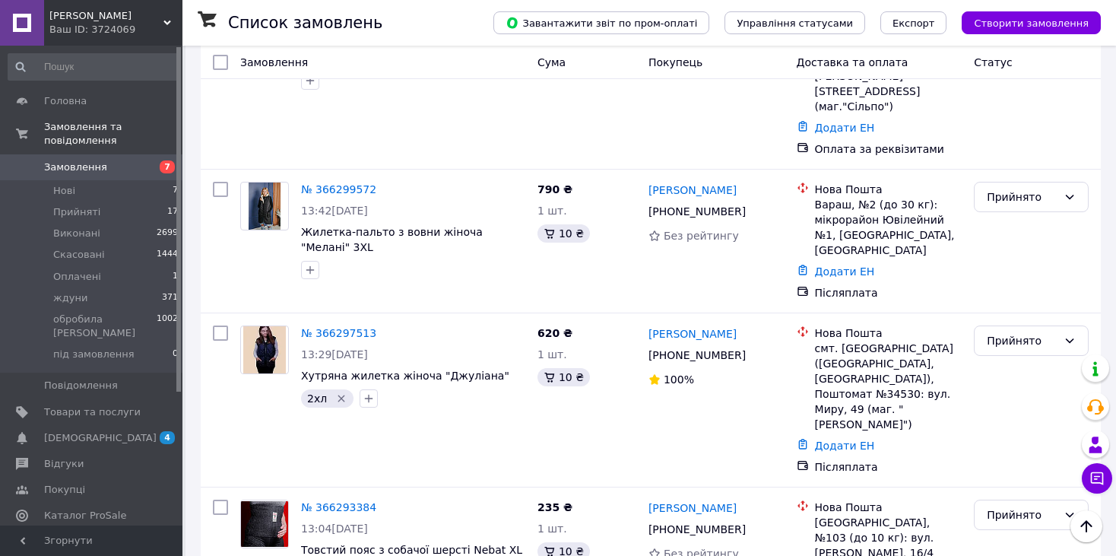
scroll to position [1061, 0]
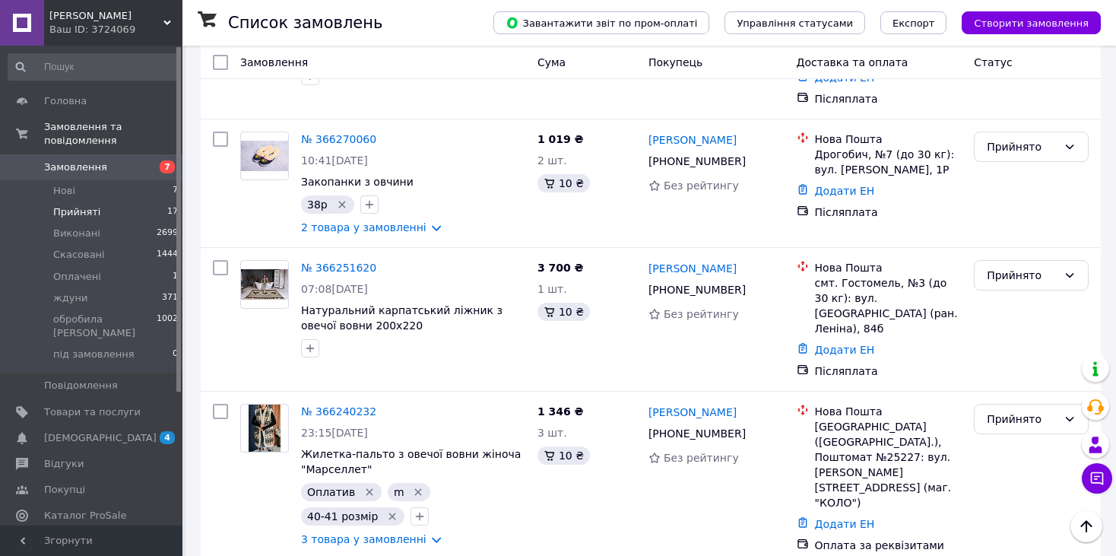
click at [75, 206] on li "Прийняті 17" at bounding box center [93, 212] width 187 height 21
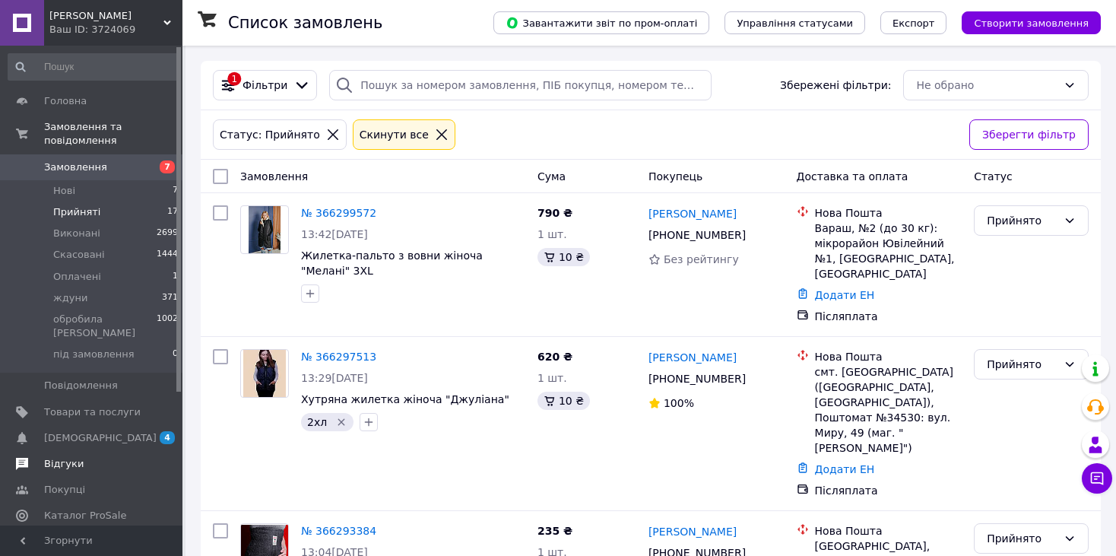
click at [72, 457] on span "Відгуки" at bounding box center [64, 464] width 40 height 14
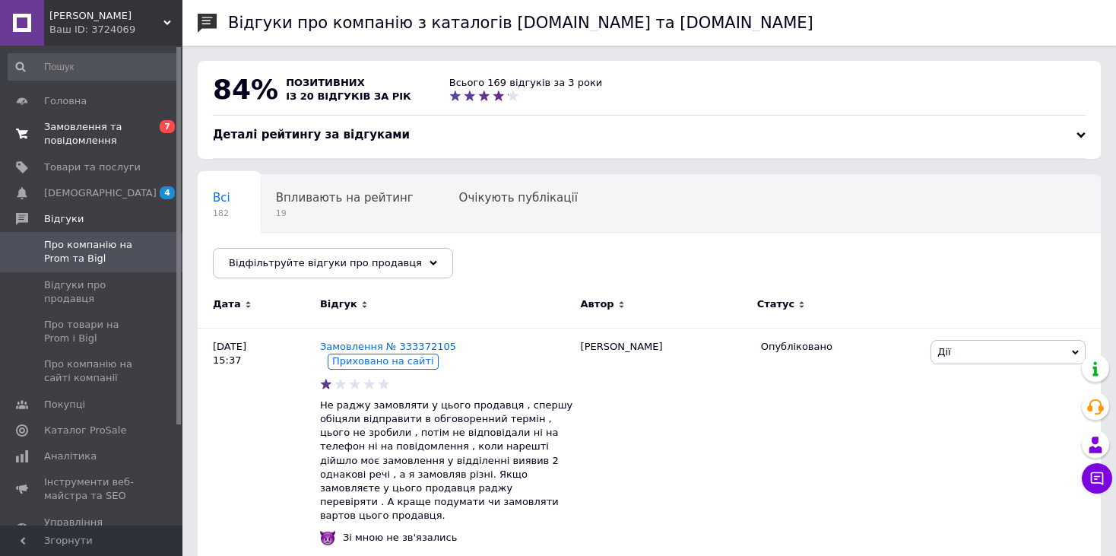
click at [86, 144] on span "Замовлення та повідомлення" at bounding box center [92, 133] width 97 height 27
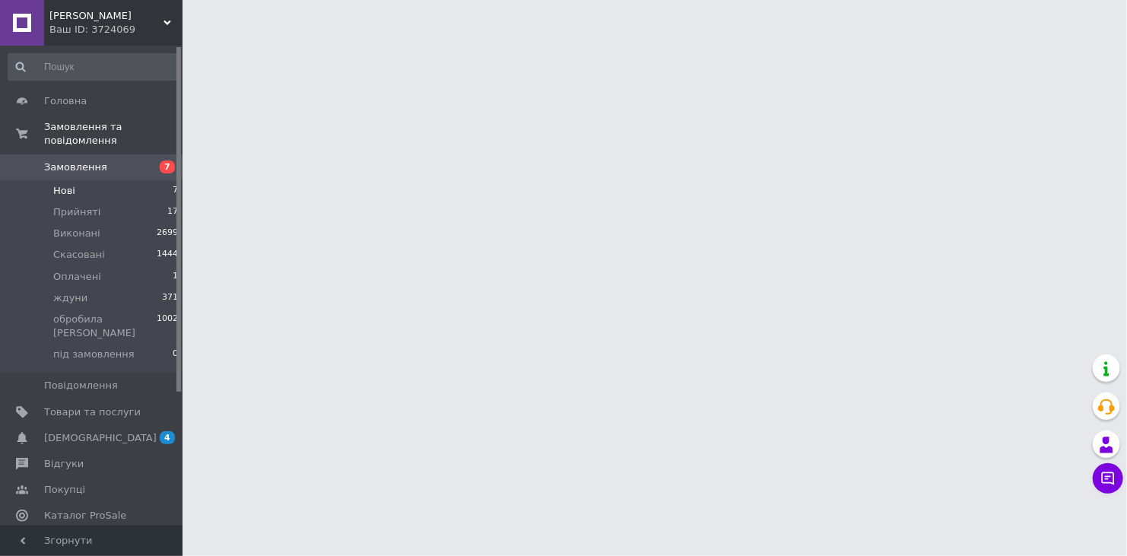
click at [60, 184] on span "Нові" at bounding box center [64, 191] width 22 height 14
click at [100, 202] on li "Прийняті 17" at bounding box center [93, 212] width 187 height 21
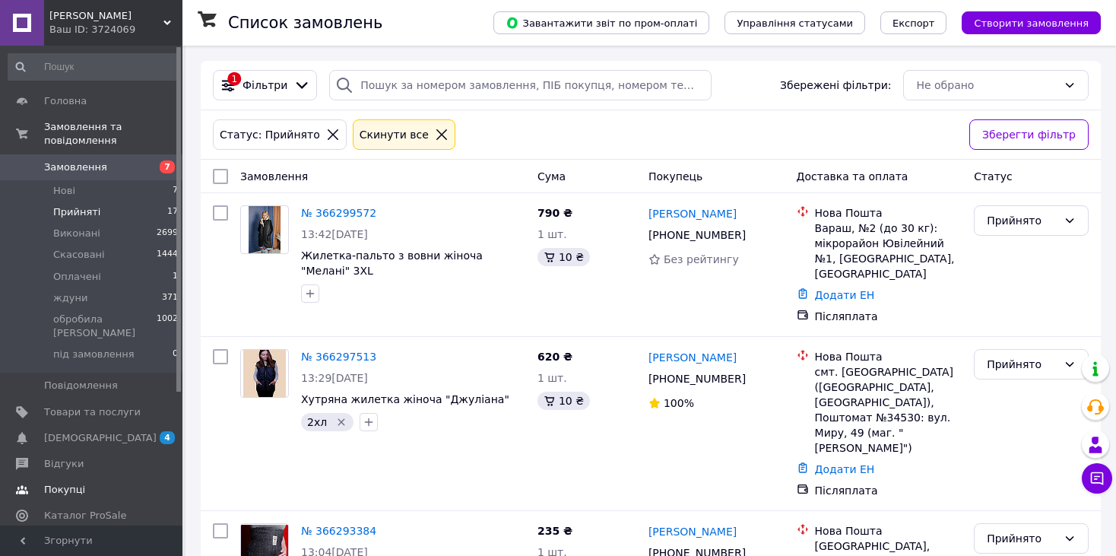
click at [50, 477] on link "Покупці" at bounding box center [93, 490] width 187 height 26
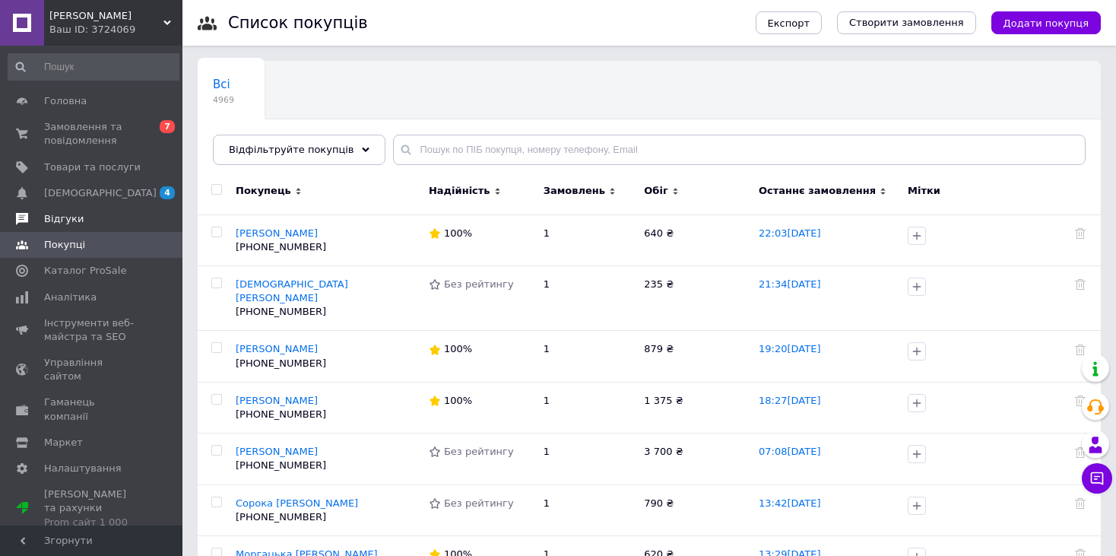
click at [61, 223] on span "Відгуки" at bounding box center [64, 219] width 40 height 14
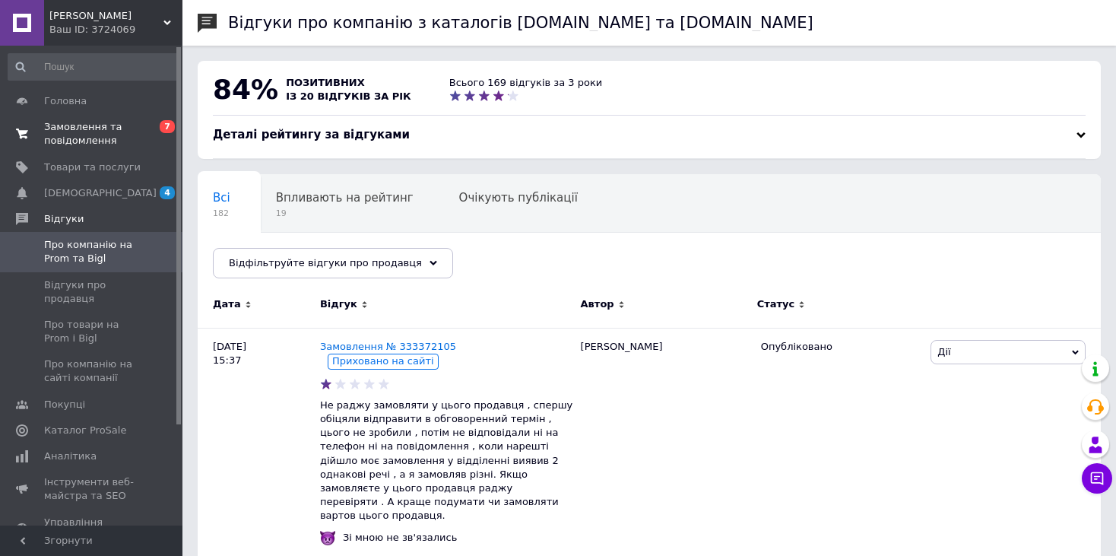
click at [92, 141] on span "Замовлення та повідомлення" at bounding box center [92, 133] width 97 height 27
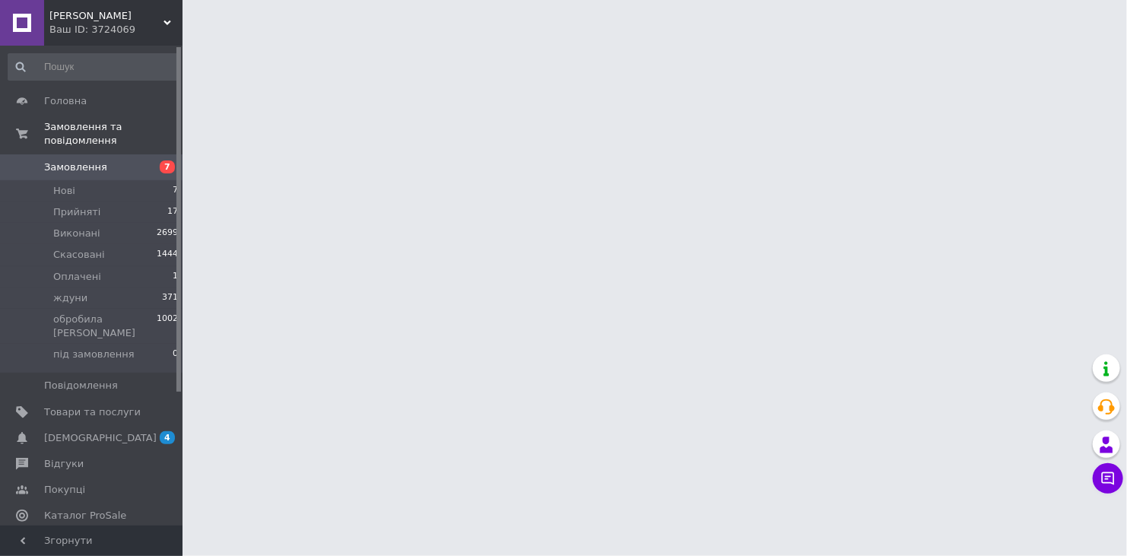
click at [108, 202] on li "Прийняті 17" at bounding box center [93, 212] width 187 height 21
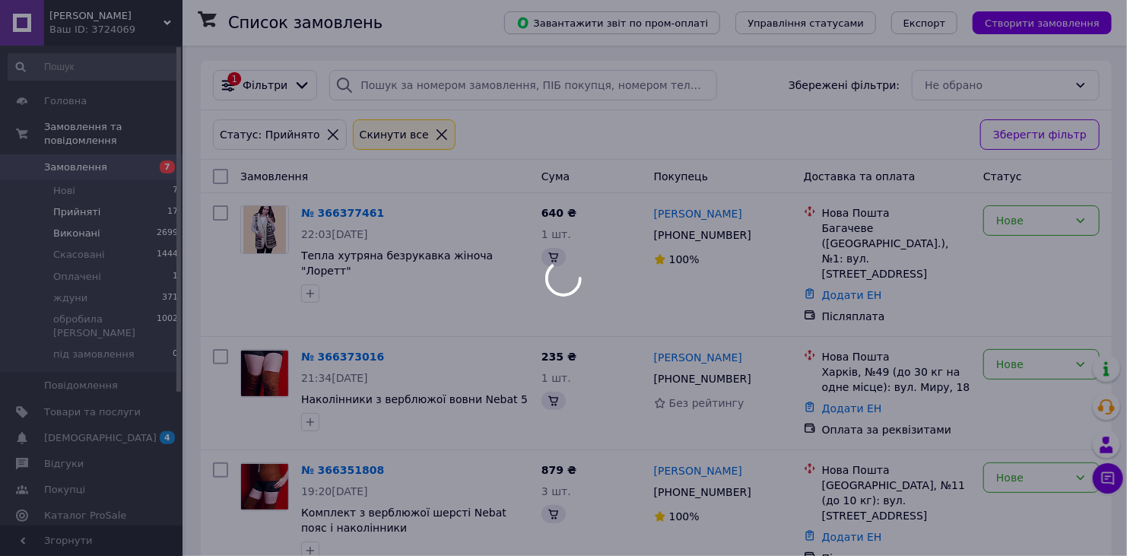
click at [103, 223] on li "Виконані 2699" at bounding box center [93, 233] width 187 height 21
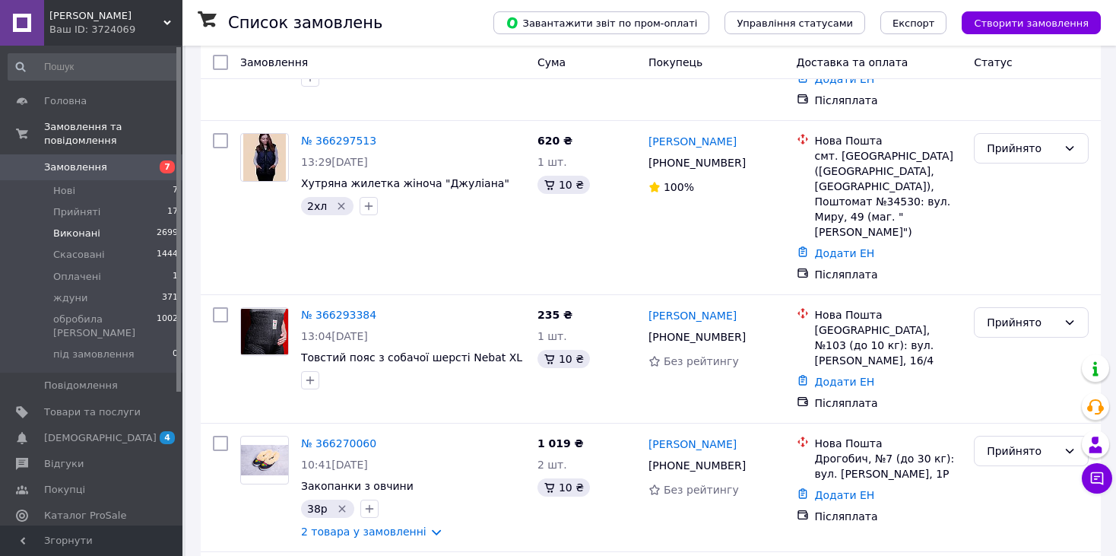
scroll to position [228, 0]
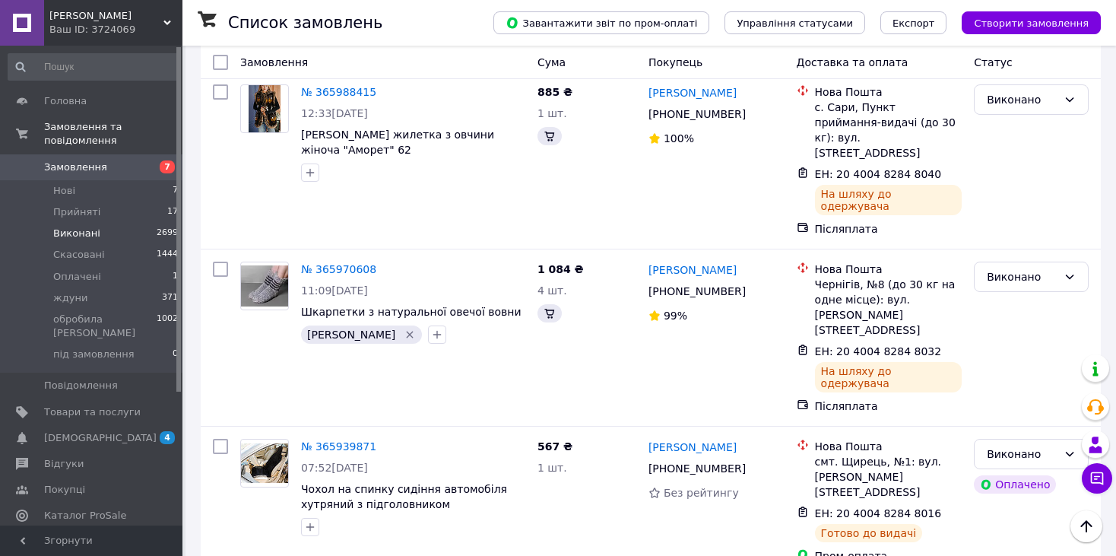
click at [117, 223] on li "Виконані 2699" at bounding box center [93, 233] width 187 height 21
click at [80, 205] on span "Прийняті" at bounding box center [76, 212] width 47 height 14
click at [79, 227] on span "Виконані" at bounding box center [76, 234] width 47 height 14
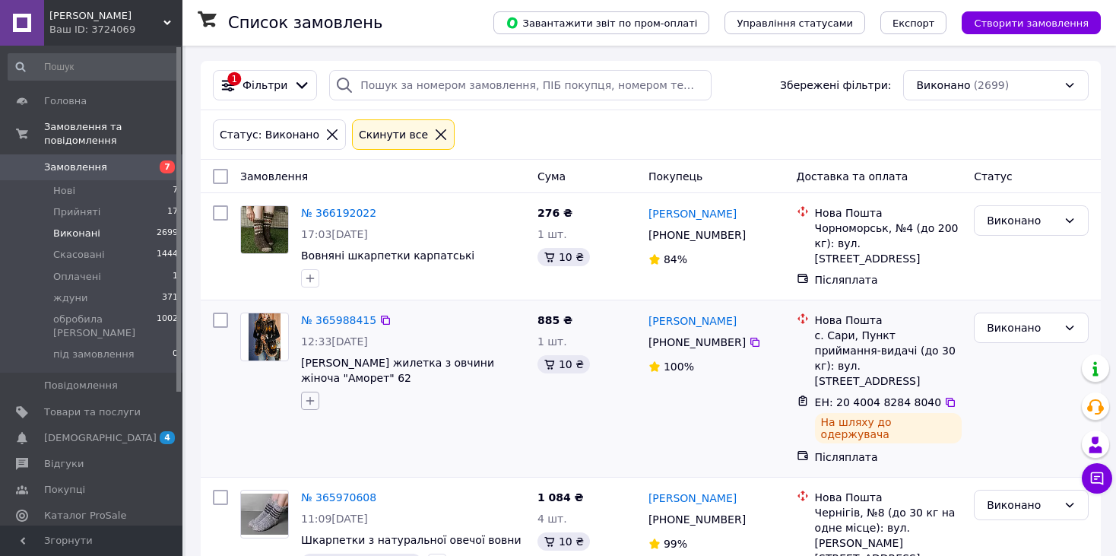
click at [316, 405] on icon "button" at bounding box center [310, 401] width 12 height 12
type input "е"
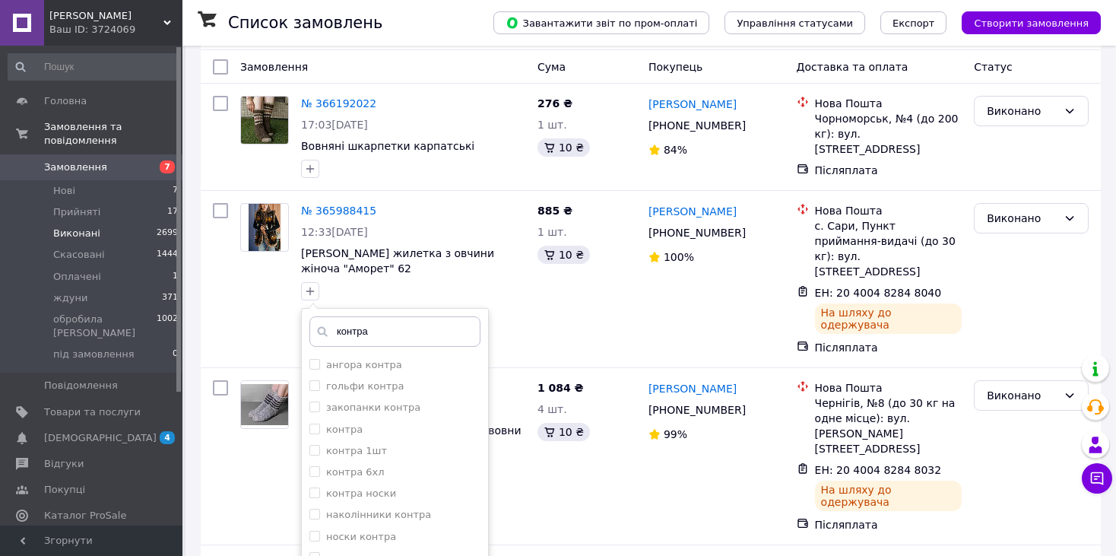
scroll to position [162, 0]
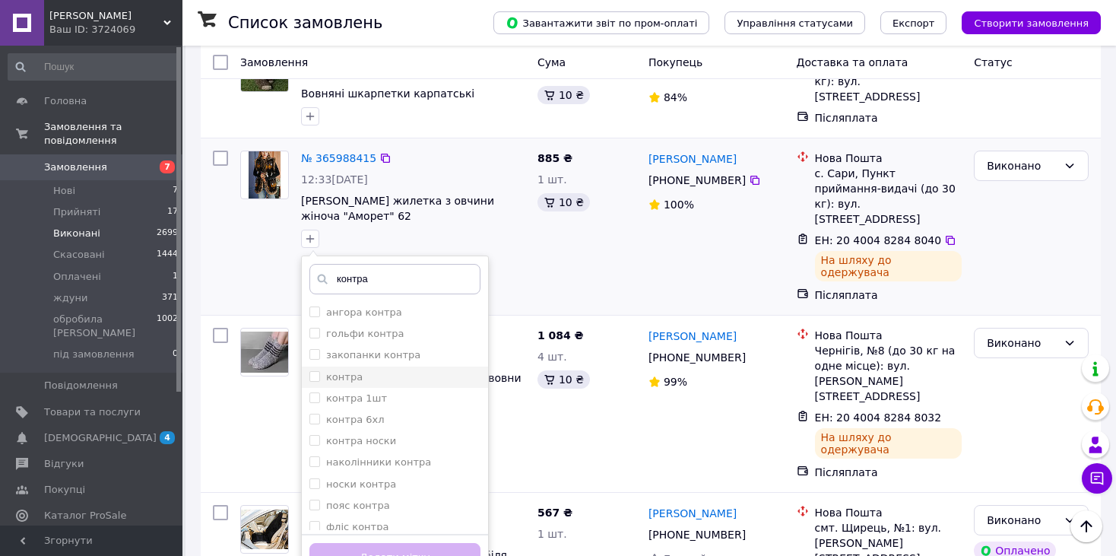
type input "контра"
click at [308, 372] on li "контра" at bounding box center [395, 377] width 186 height 21
checkbox input "true"
click at [395, 547] on button "Додати мітку" at bounding box center [394, 558] width 171 height 30
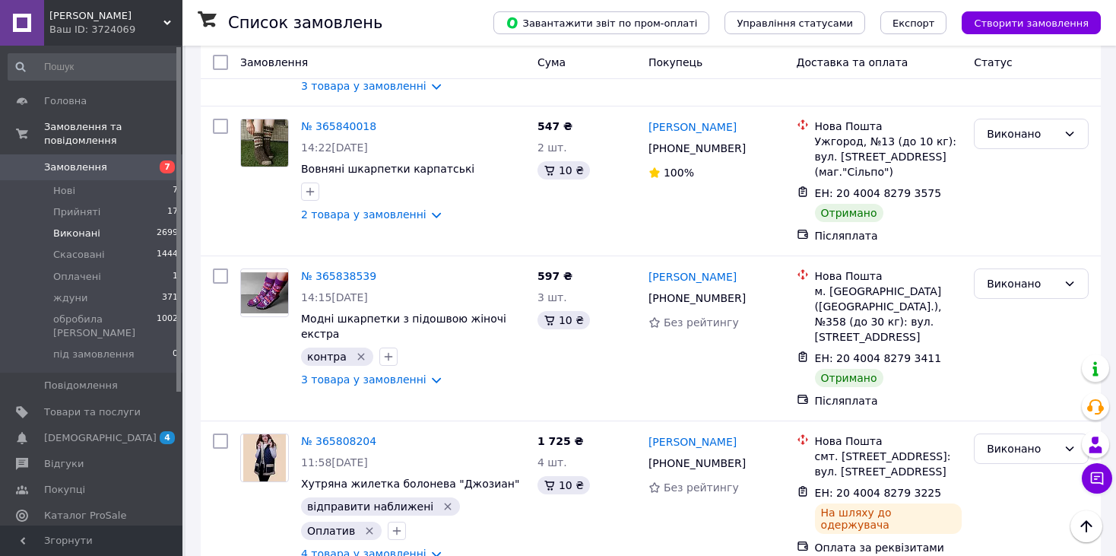
scroll to position [1639, 0]
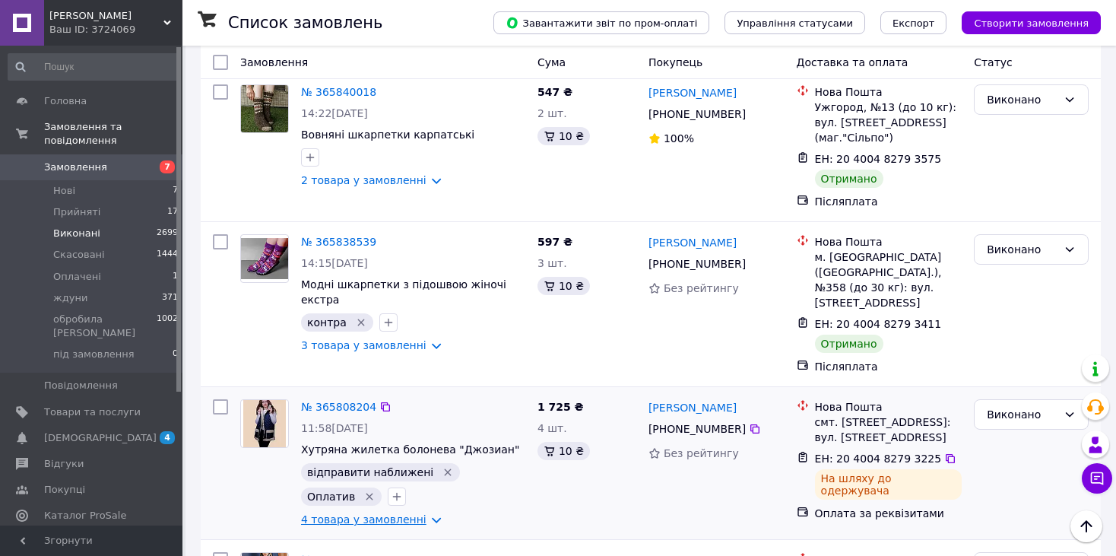
click at [356, 513] on link "4 товара у замовленні" at bounding box center [363, 519] width 125 height 12
click at [370, 513] on link "4 товара у замовленні" at bounding box center [363, 519] width 125 height 12
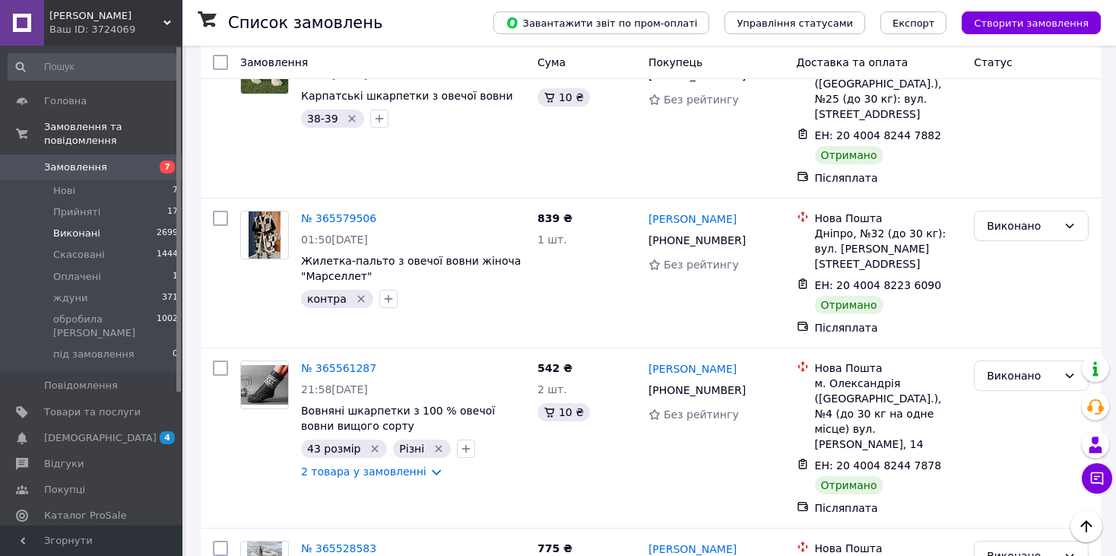
scroll to position [4076, 0]
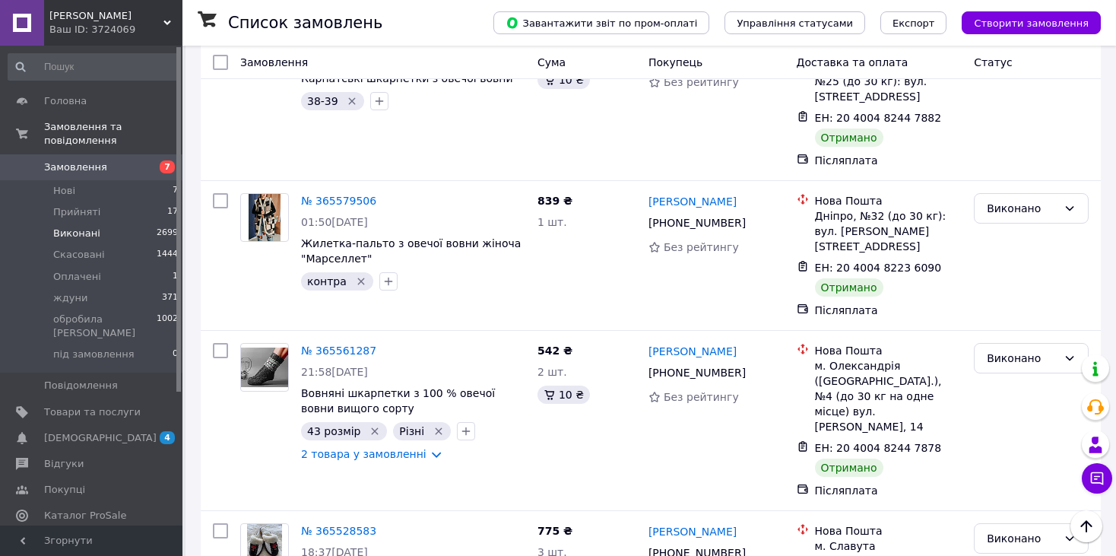
click at [82, 180] on li "Нові 7" at bounding box center [93, 190] width 187 height 21
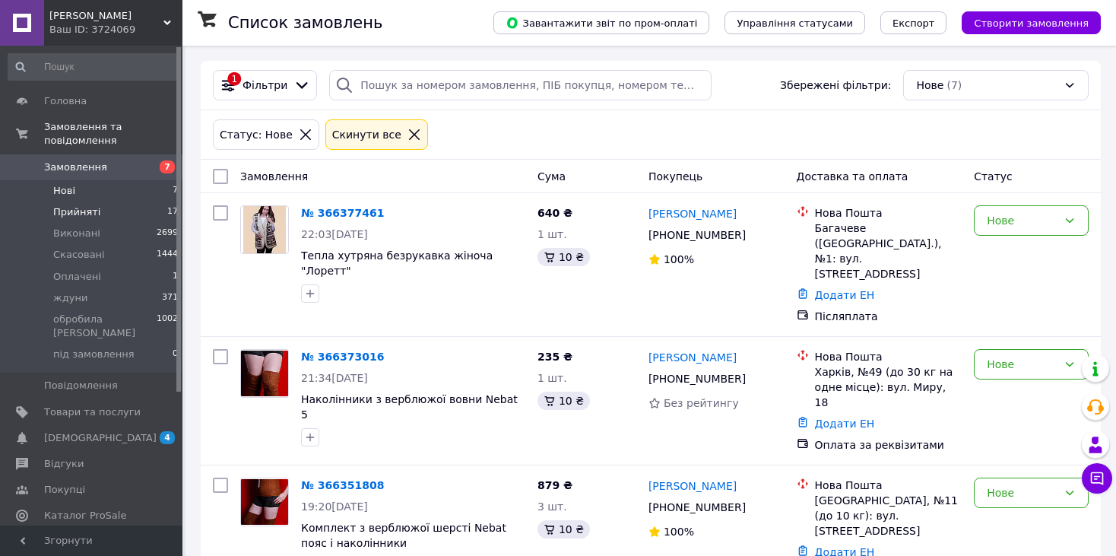
click at [79, 205] on span "Прийняті" at bounding box center [76, 212] width 47 height 14
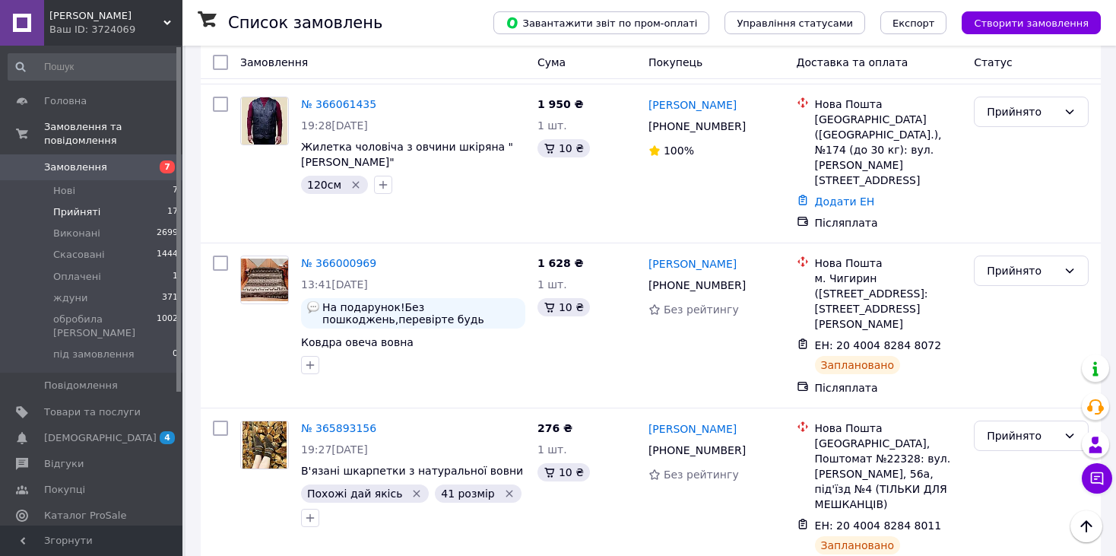
scroll to position [2006, 0]
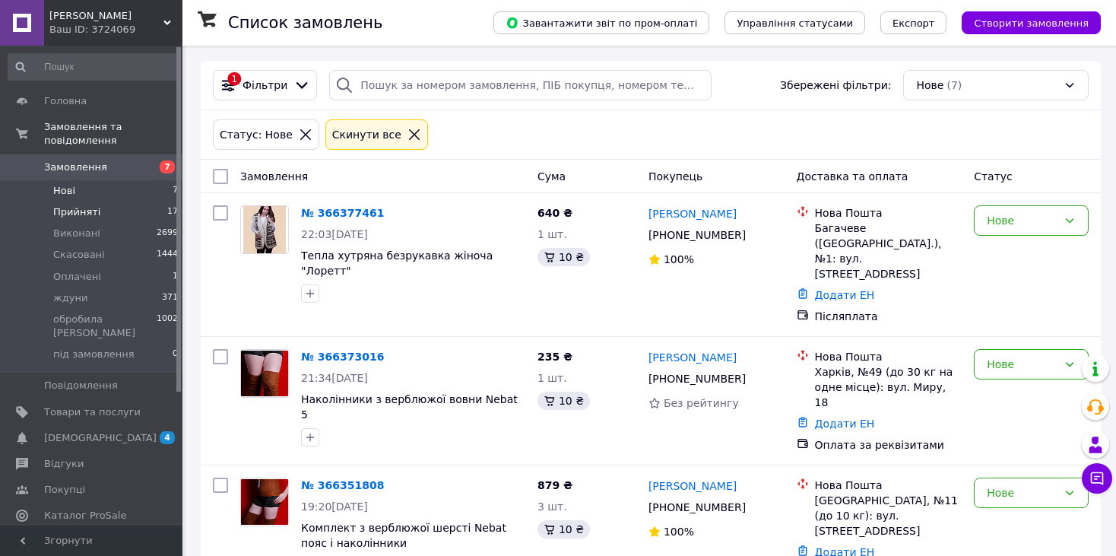
click at [85, 205] on span "Прийняті" at bounding box center [76, 212] width 47 height 14
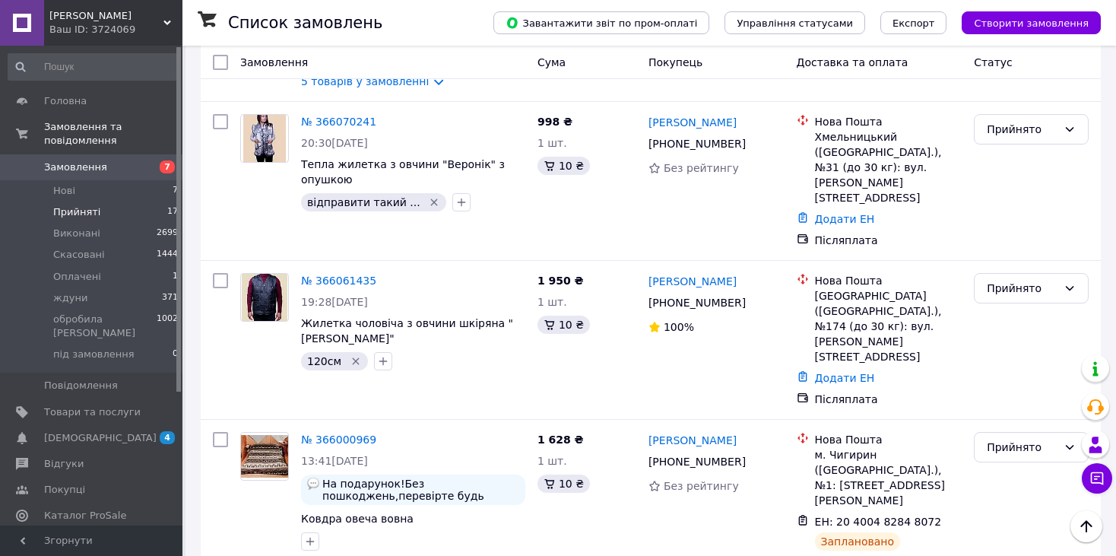
scroll to position [1623, 0]
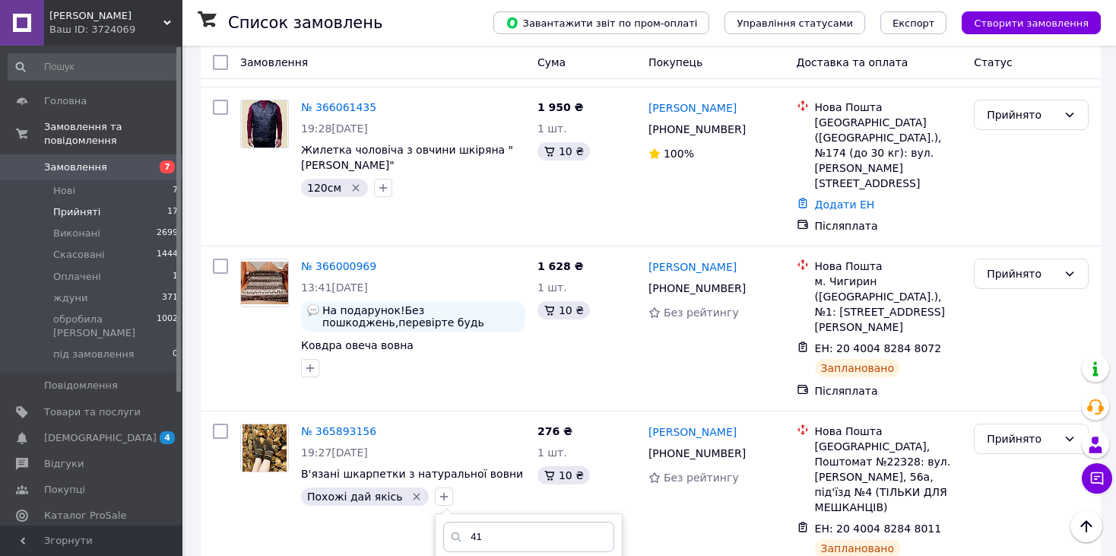
scroll to position [1810, 0]
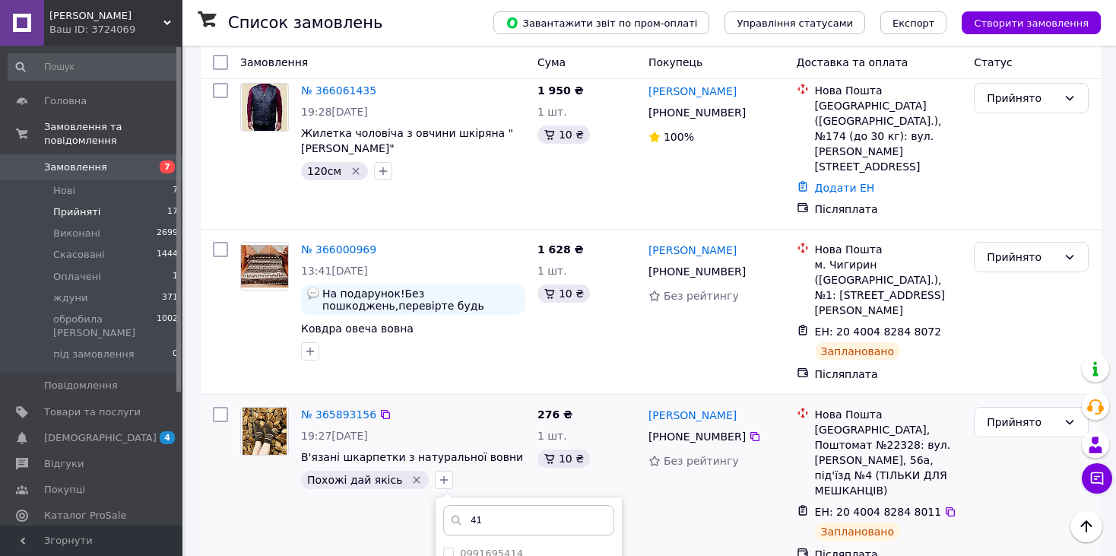
type input "41"
checkbox input "true"
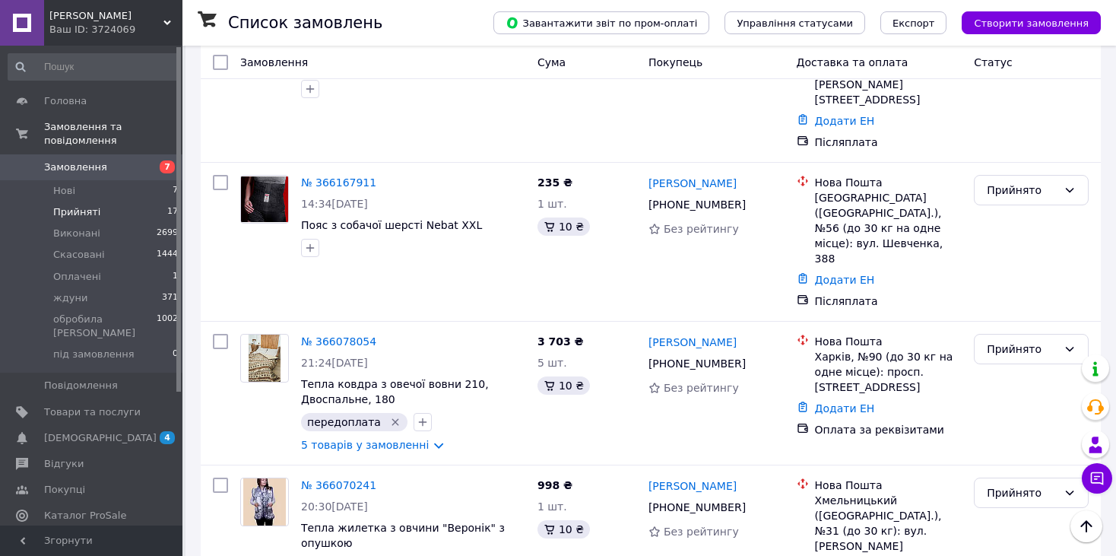
scroll to position [1246, 0]
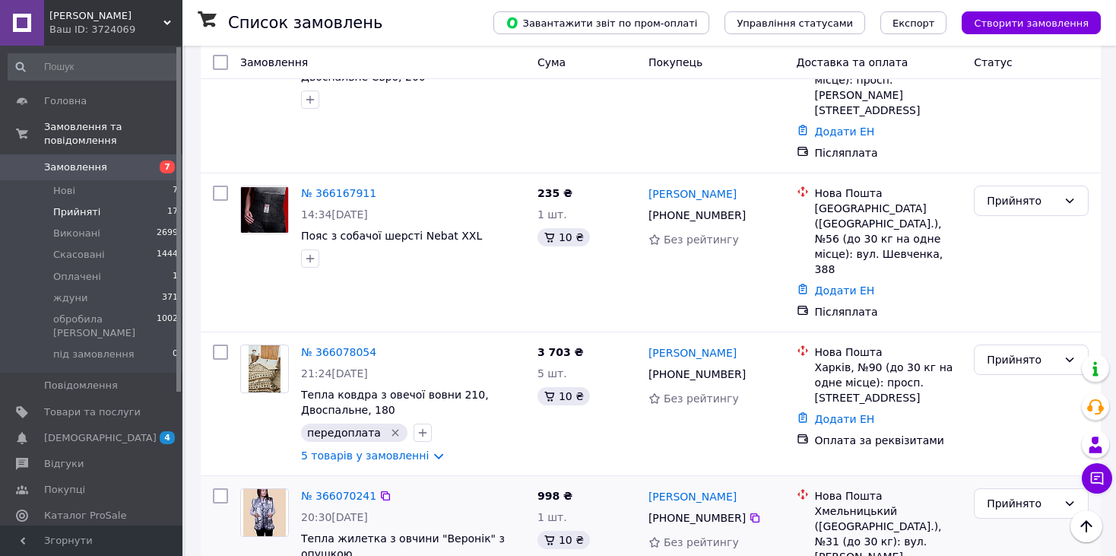
type input "48"
checkbox input "true"
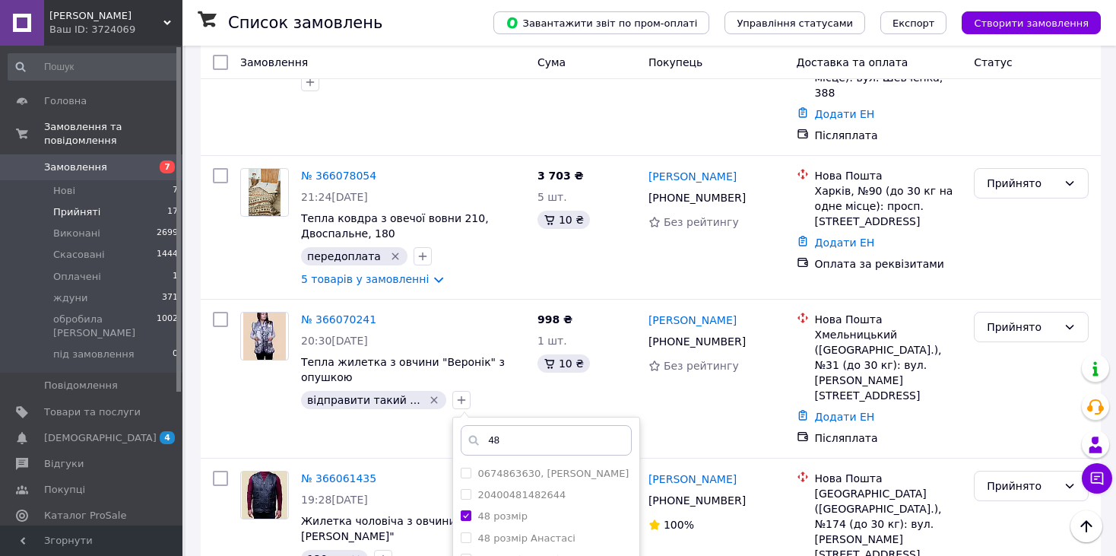
scroll to position [1430, 0]
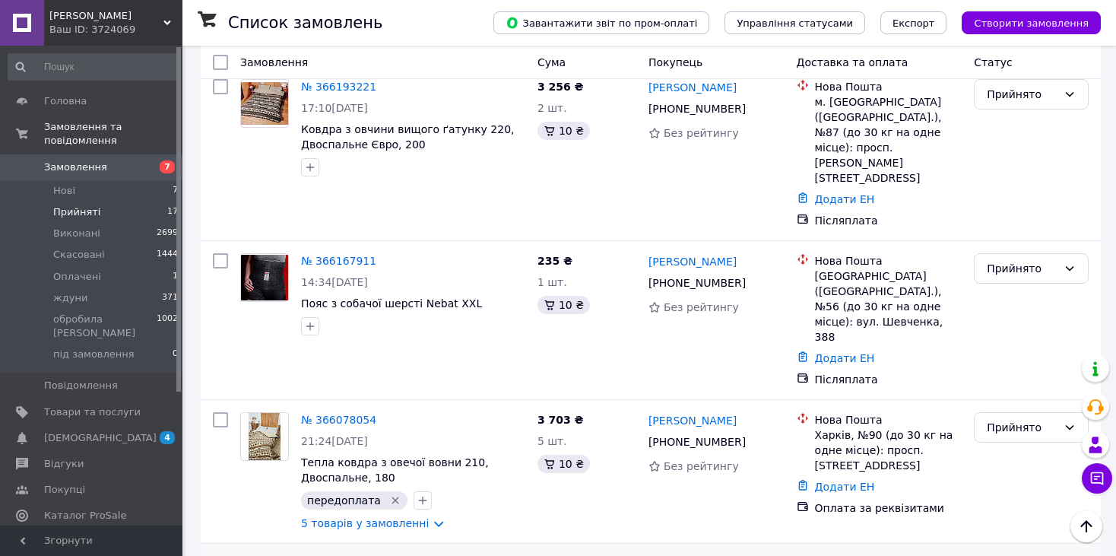
scroll to position [1152, 0]
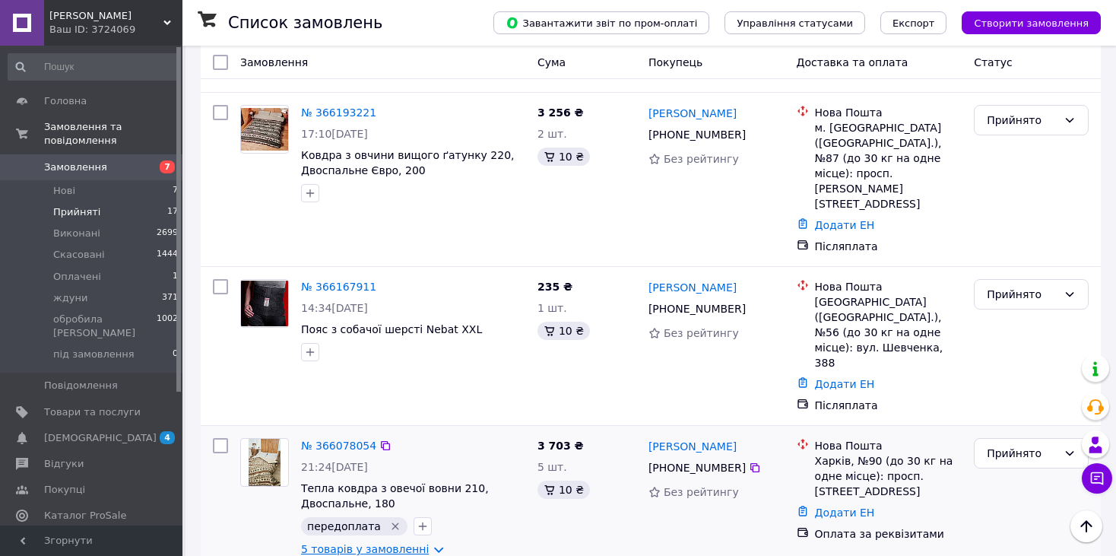
click at [387, 543] on link "5 товарів у замовленні" at bounding box center [365, 549] width 128 height 12
click at [389, 543] on link "5 товарів у замовленні" at bounding box center [365, 549] width 128 height 12
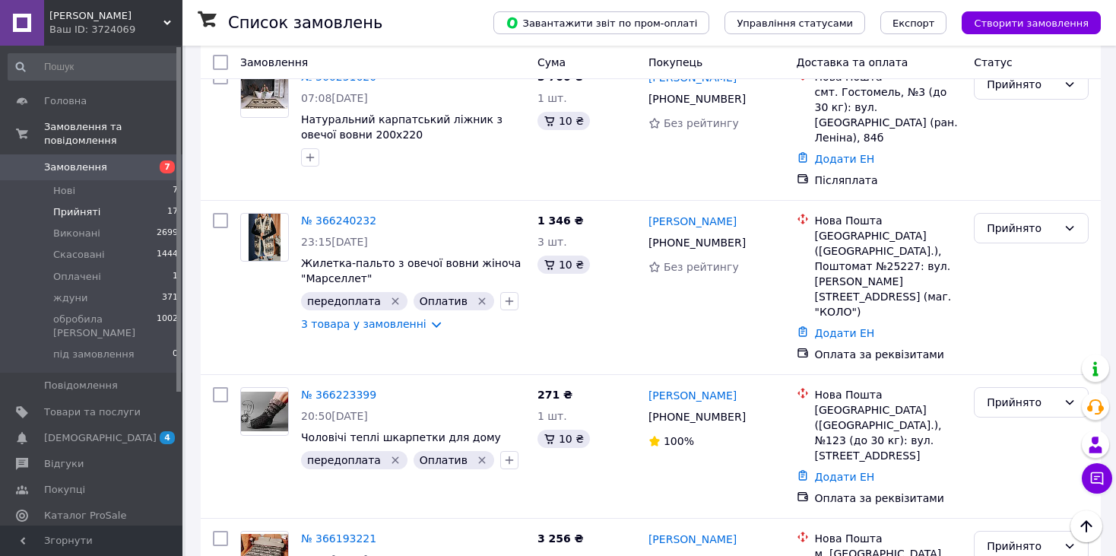
scroll to position [721, 0]
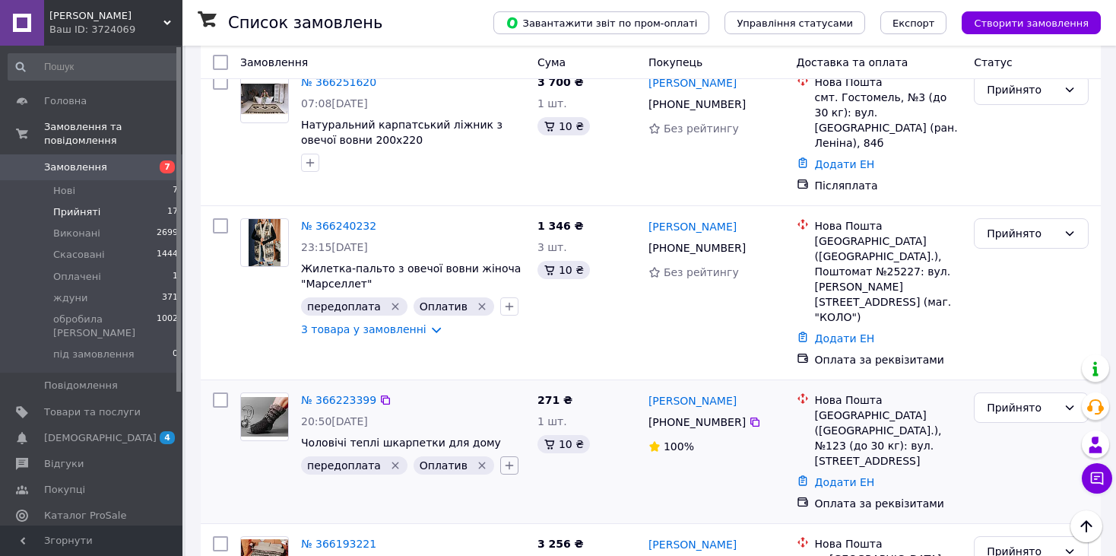
click at [503, 459] on icon "button" at bounding box center [509, 465] width 12 height 12
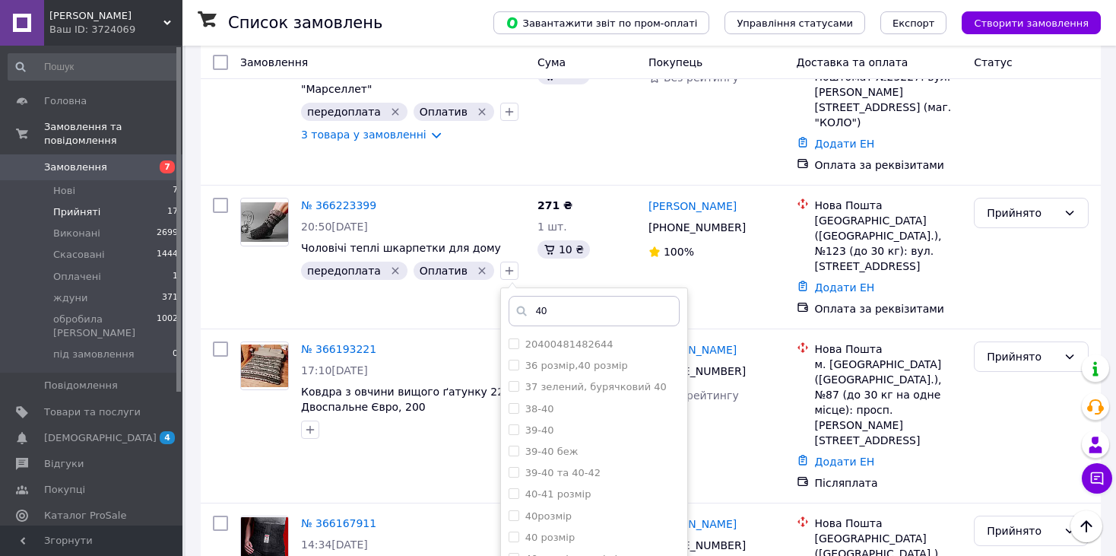
scroll to position [919, 0]
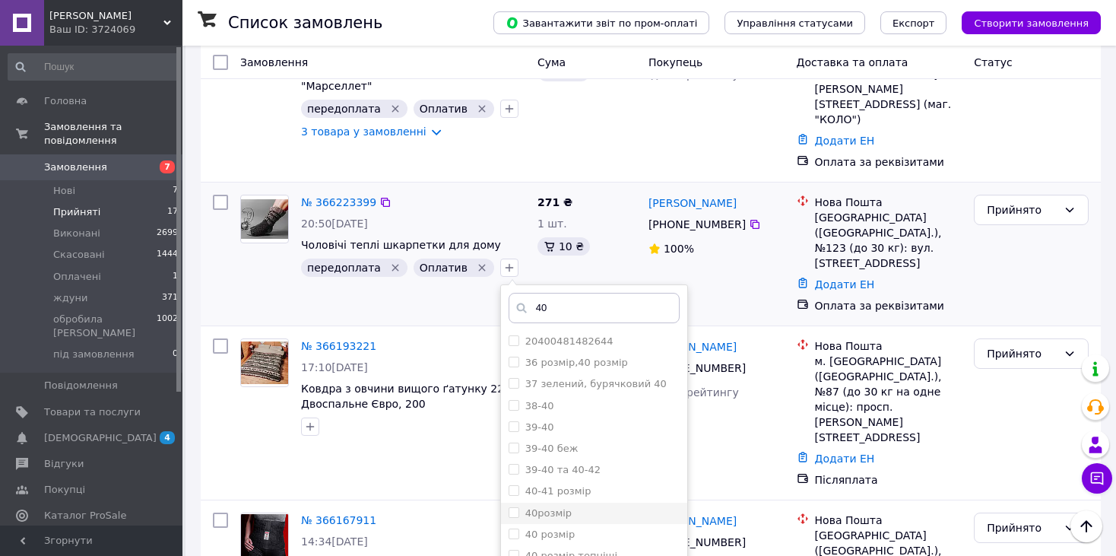
type input "40"
click at [509, 507] on input "40розмір" at bounding box center [514, 512] width 10 height 10
checkbox input "true"
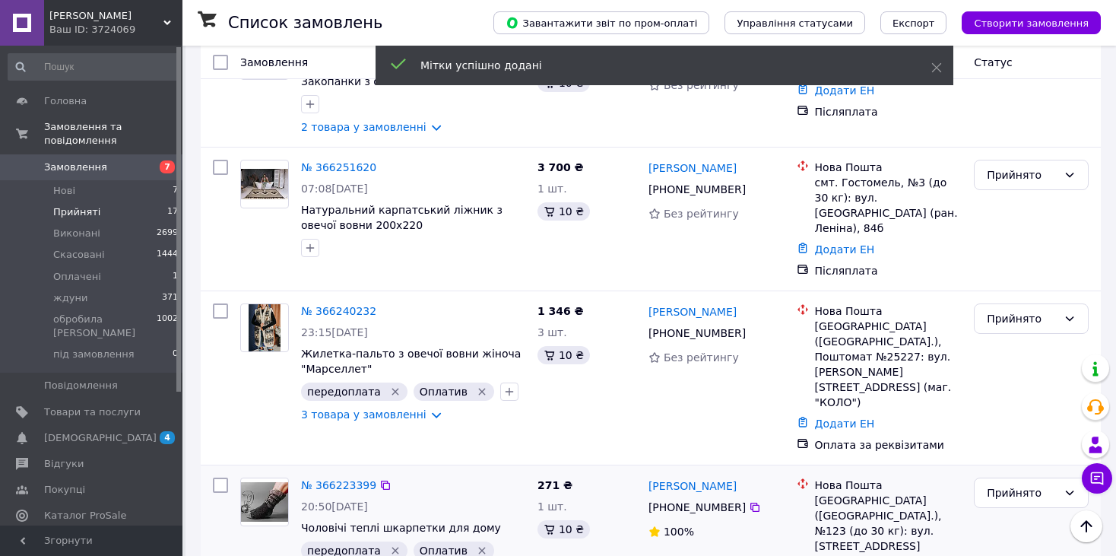
scroll to position [630, 0]
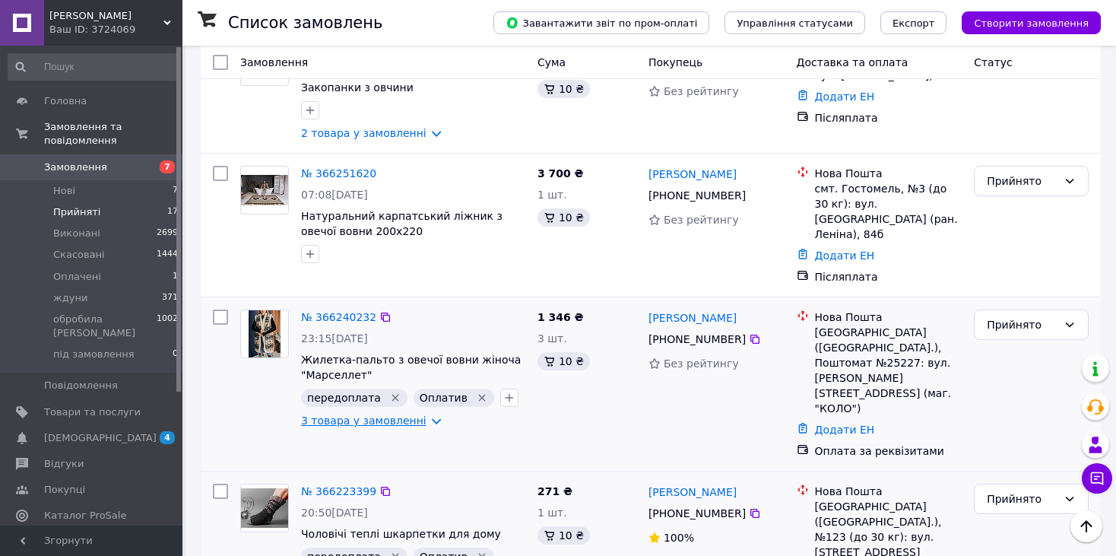
click at [383, 414] on link "3 товара у замовленні" at bounding box center [363, 420] width 125 height 12
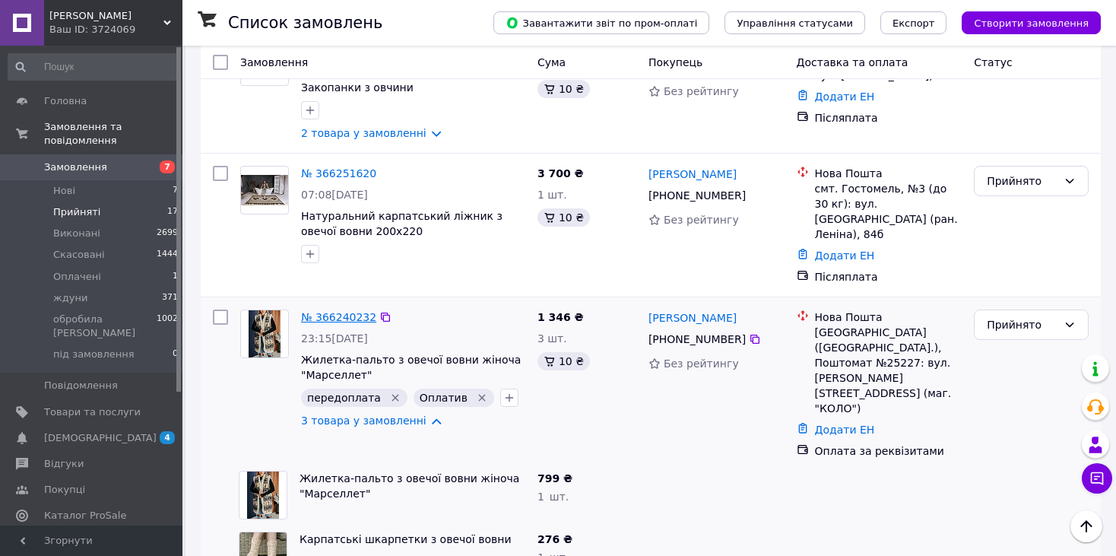
drag, startPoint x: 355, startPoint y: 232, endPoint x: 340, endPoint y: 234, distance: 15.4
click at [503, 392] on icon "button" at bounding box center [509, 398] width 12 height 12
type input "m"
click at [509, 465] on input "m" at bounding box center [514, 470] width 10 height 10
checkbox input "true"
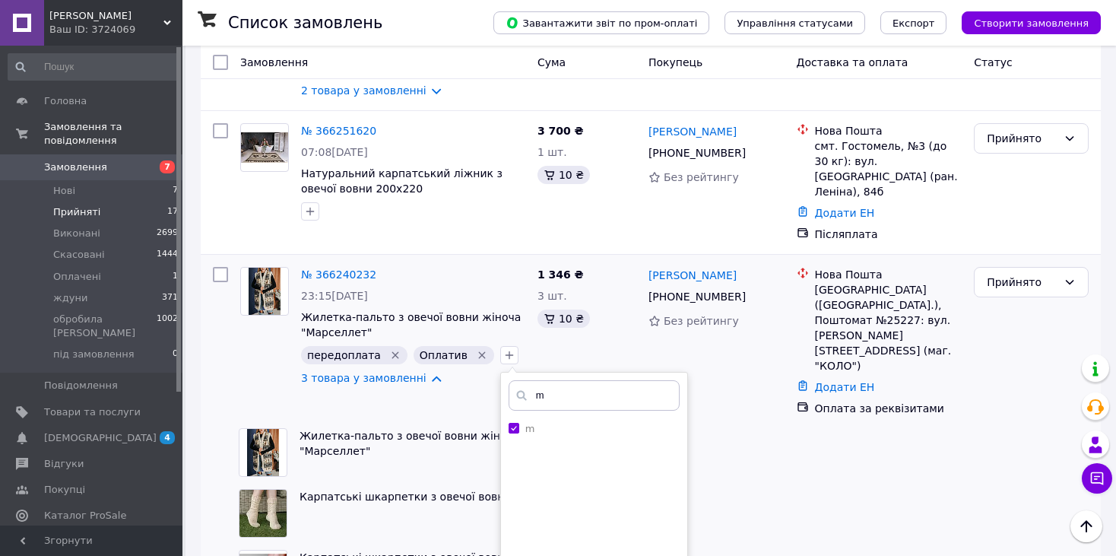
scroll to position [697, 0]
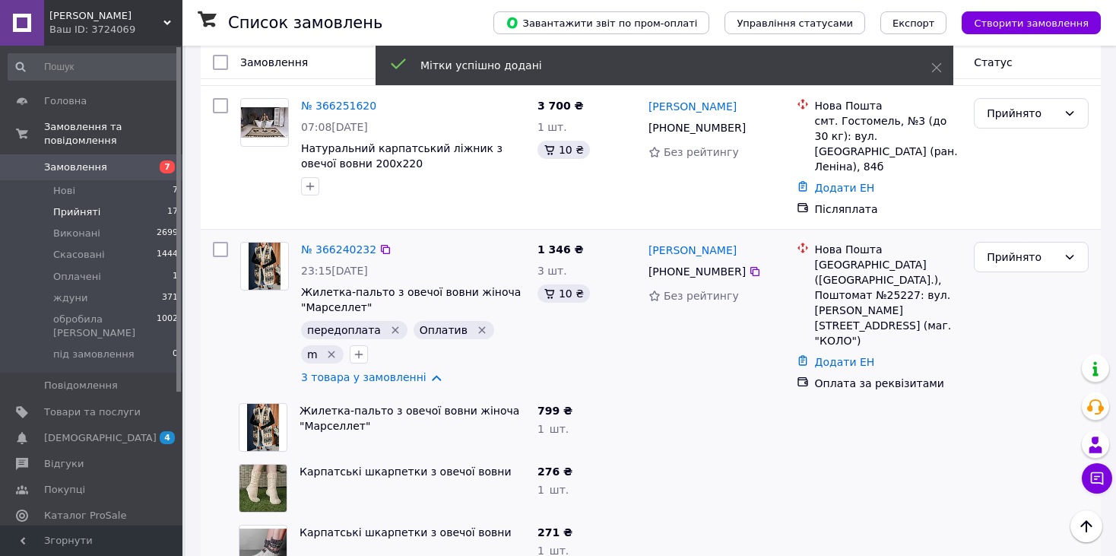
click at [389, 324] on icon "Видалити мітку" at bounding box center [395, 330] width 12 height 12
click at [436, 321] on button "button" at bounding box center [445, 330] width 18 height 18
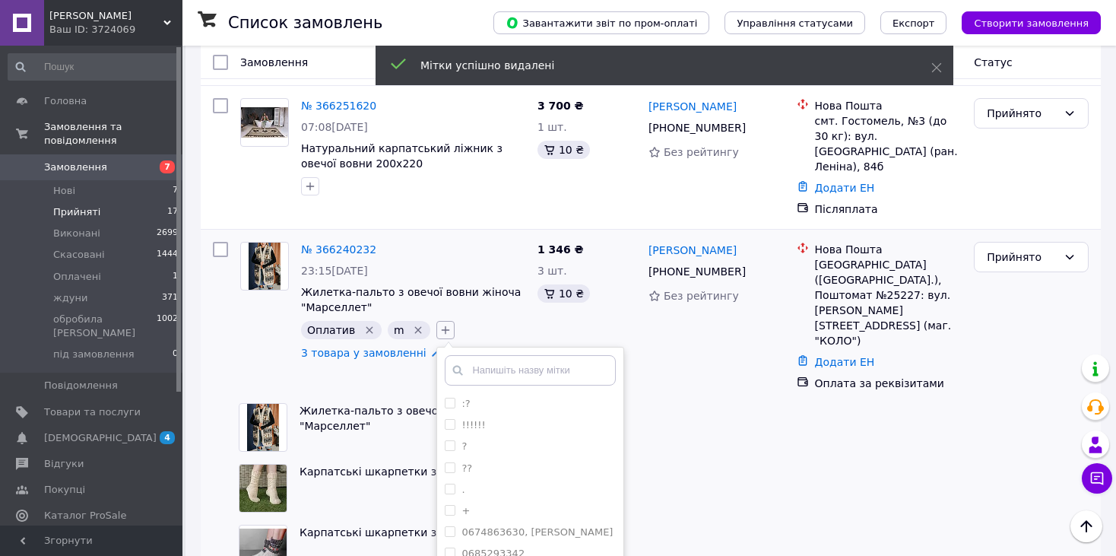
click at [440, 324] on icon "button" at bounding box center [446, 330] width 12 height 12
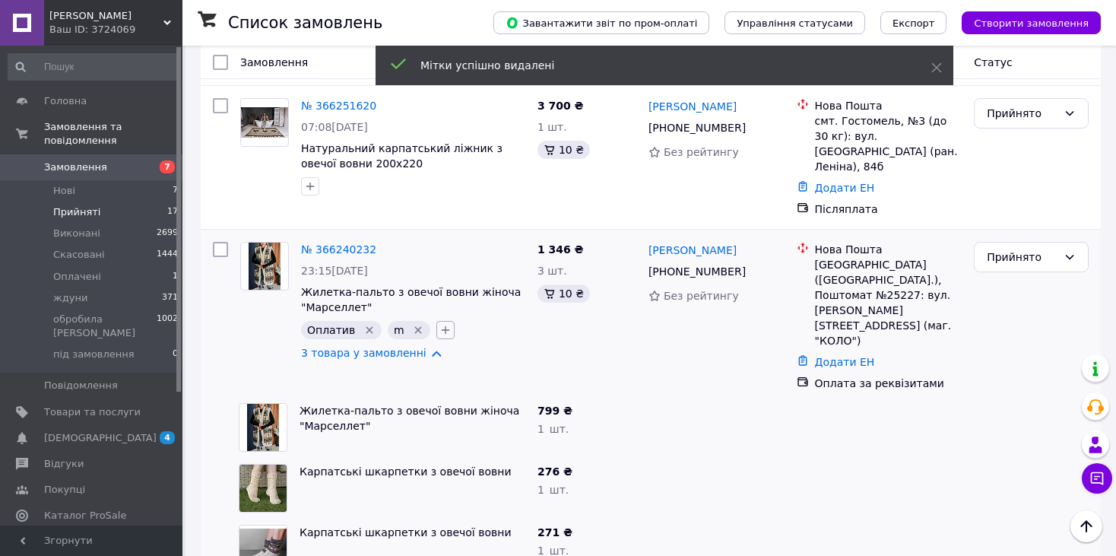
click at [440, 324] on icon "button" at bounding box center [446, 330] width 12 height 12
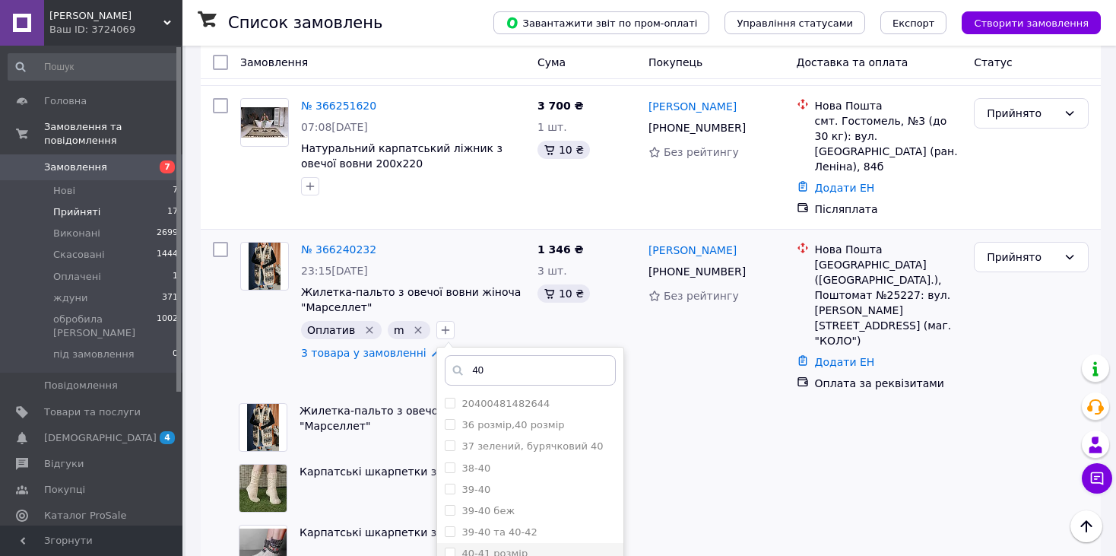
type input "40"
click at [445, 547] on input "40-41 розмір" at bounding box center [450, 552] width 10 height 10
checkbox input "true"
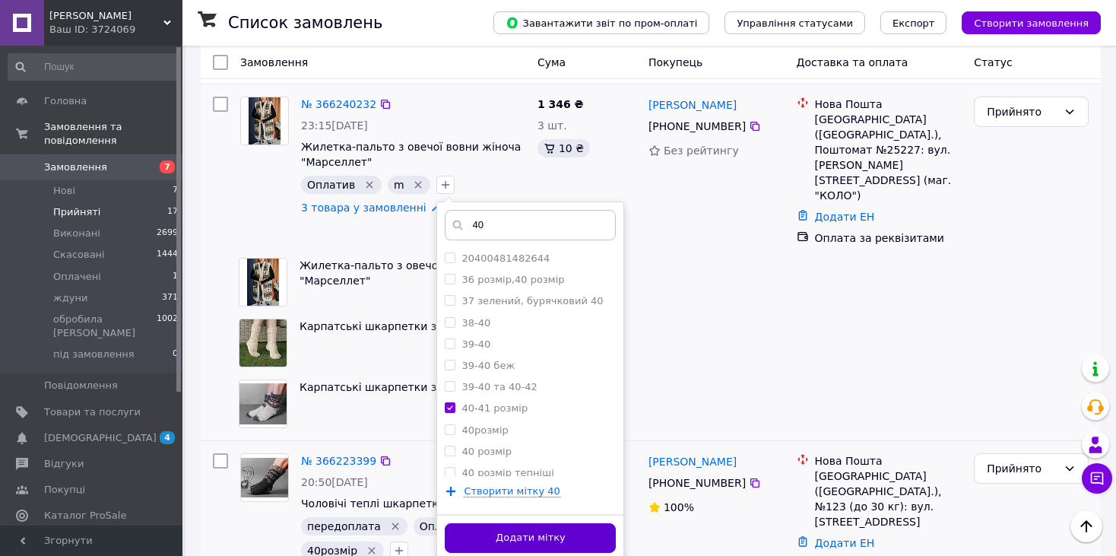
click at [573, 523] on button "Додати мітку" at bounding box center [530, 538] width 171 height 30
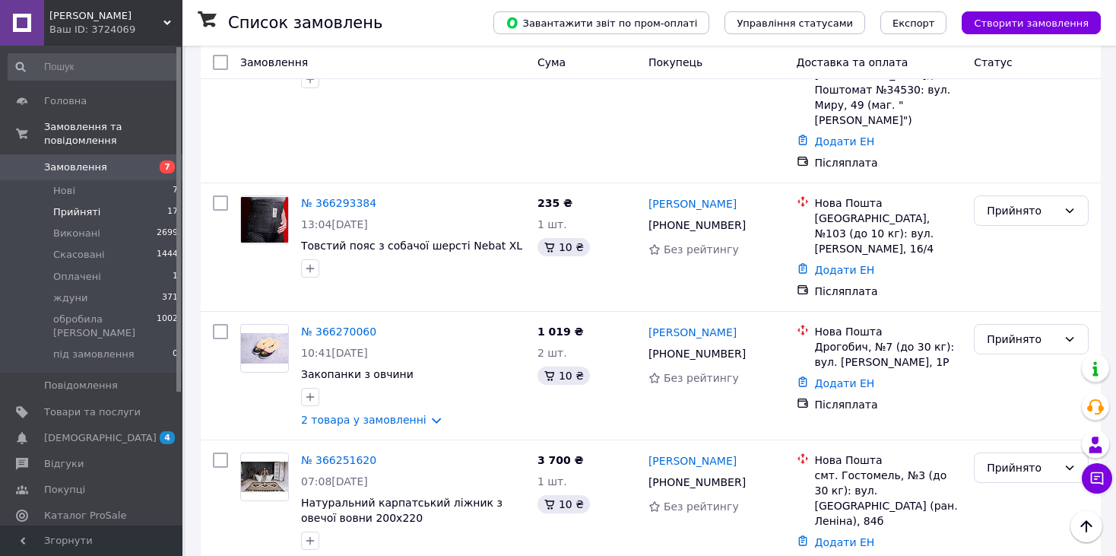
scroll to position [318, 0]
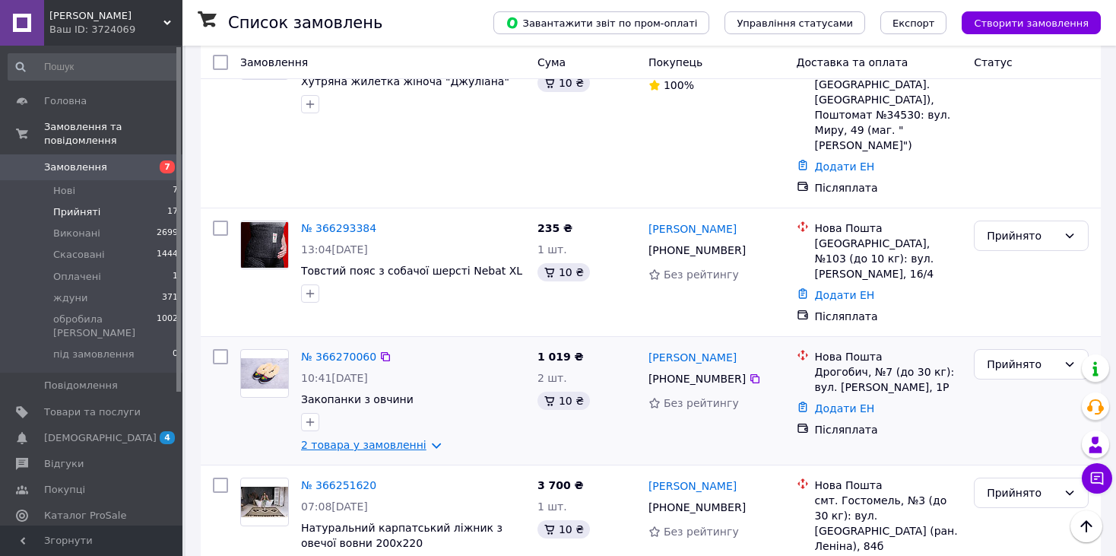
click at [416, 439] on link "2 товара у замовленні" at bounding box center [363, 445] width 125 height 12
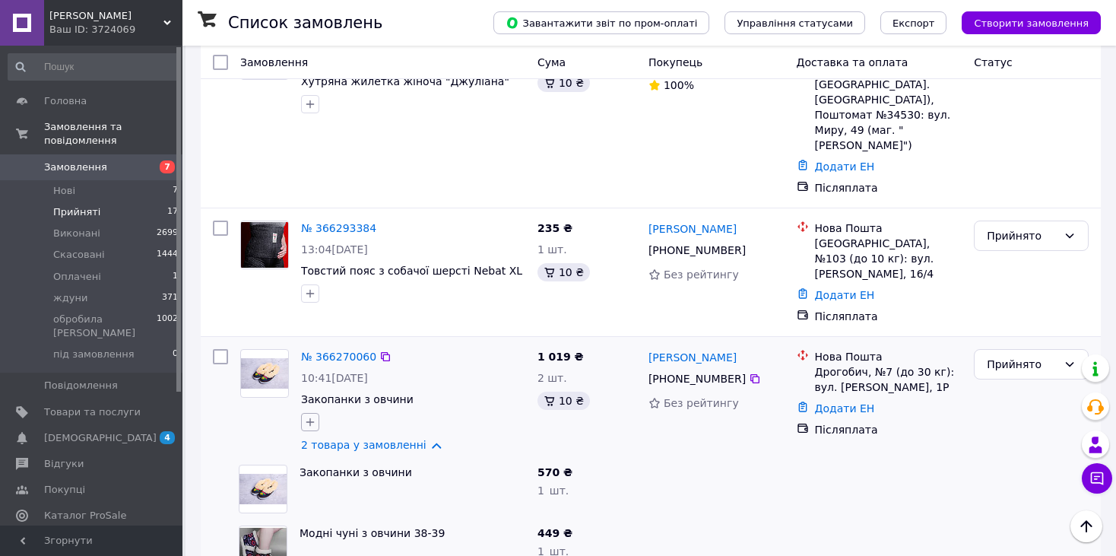
click at [306, 416] on icon "button" at bounding box center [310, 422] width 12 height 12
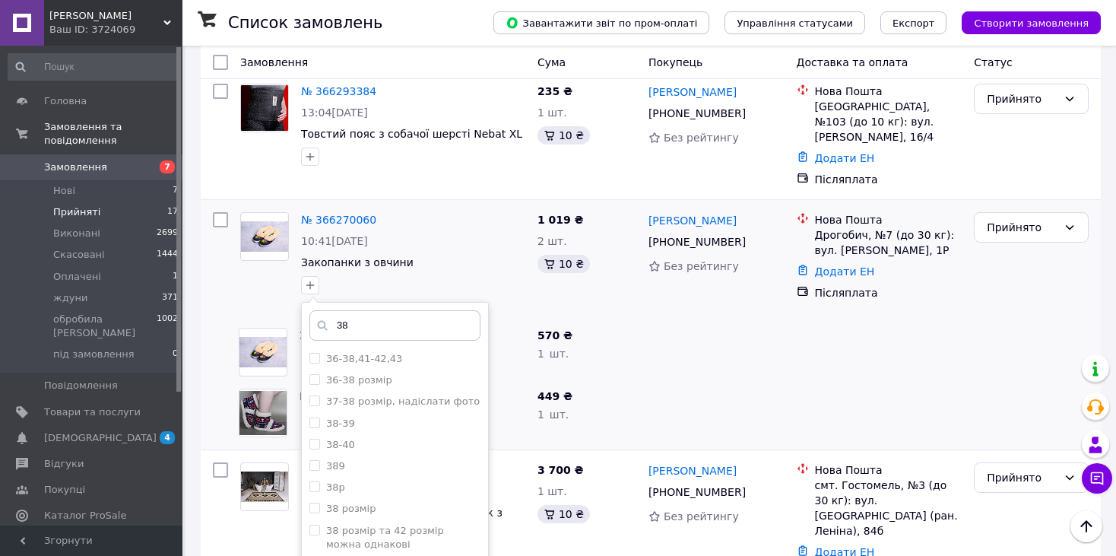
scroll to position [462, 0]
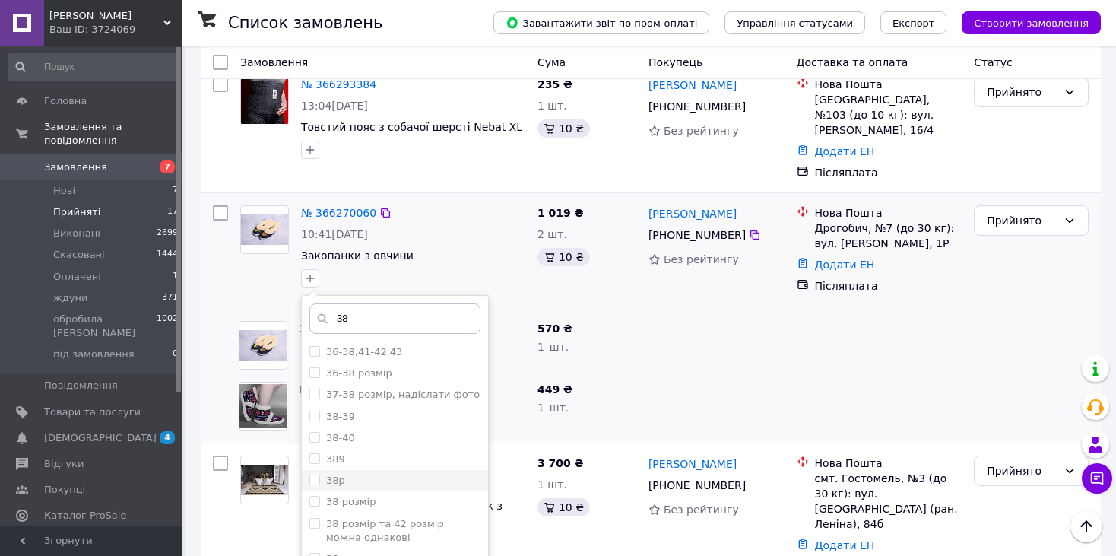
type input "38"
click at [314, 474] on input "38р" at bounding box center [314, 479] width 10 height 10
checkbox input "true"
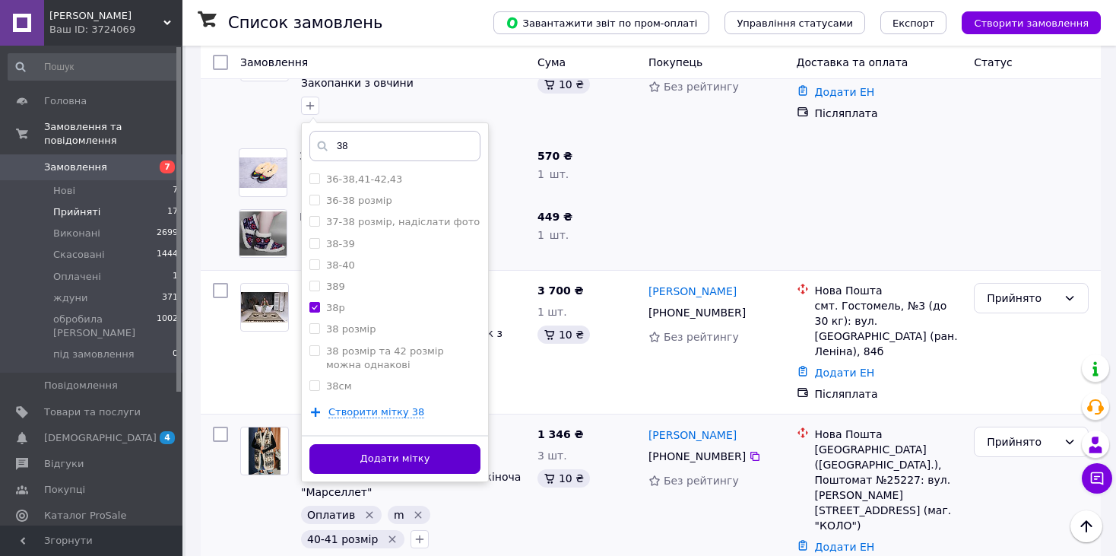
click at [413, 444] on button "Додати мітку" at bounding box center [394, 459] width 171 height 30
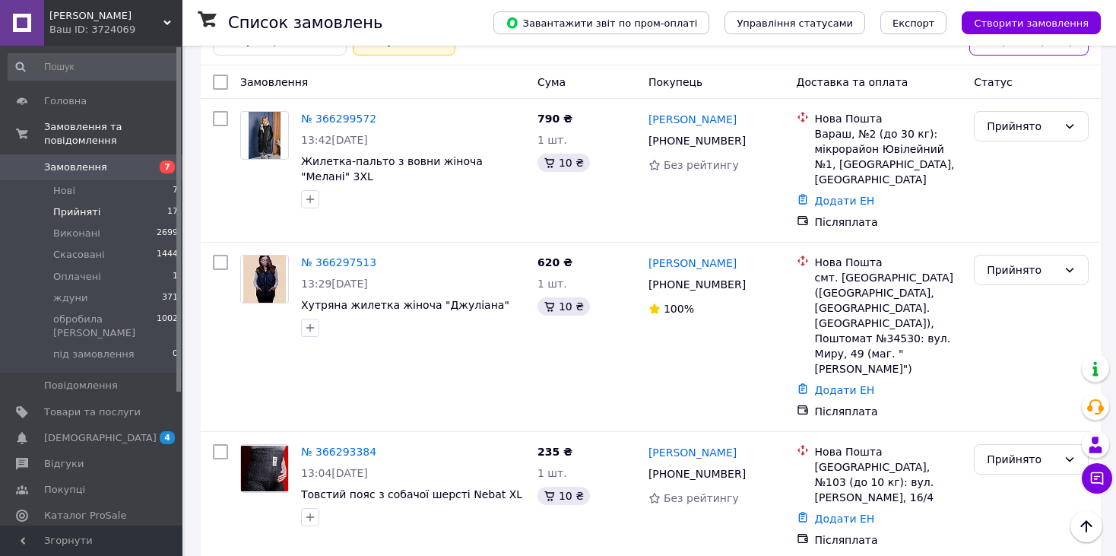
scroll to position [88, 0]
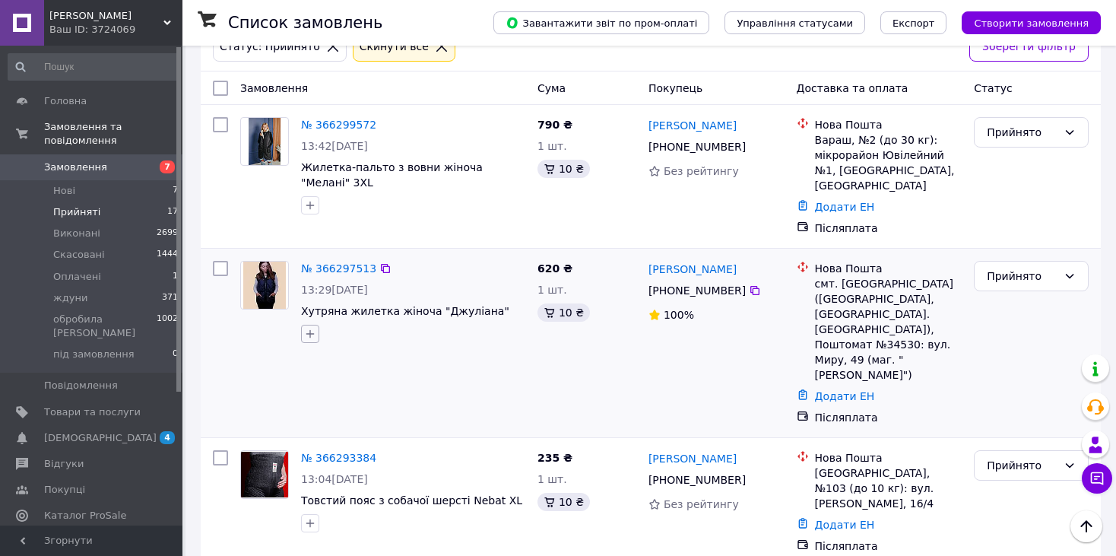
click at [303, 325] on button "button" at bounding box center [310, 334] width 18 height 18
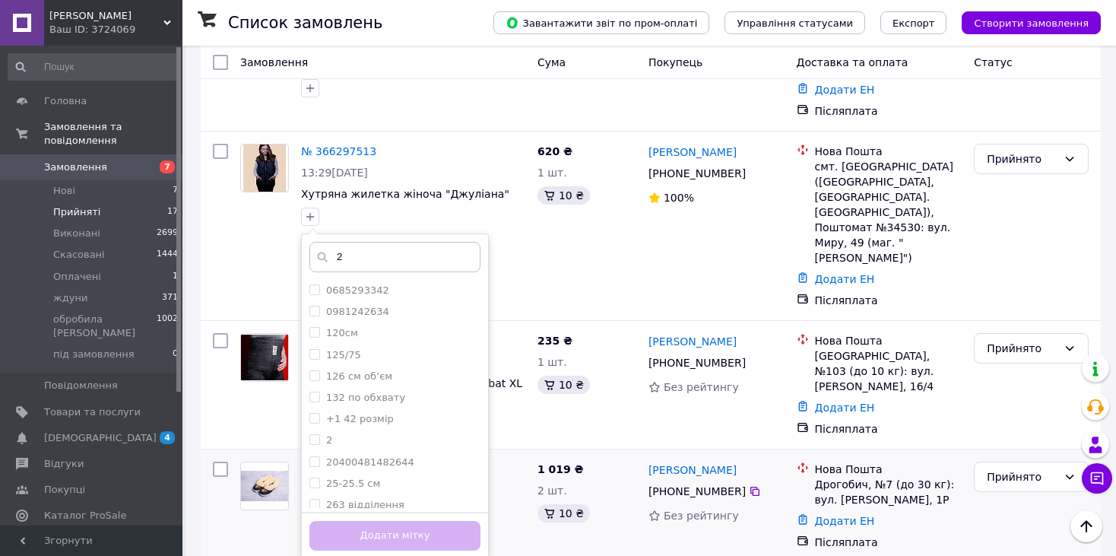
scroll to position [225, 0]
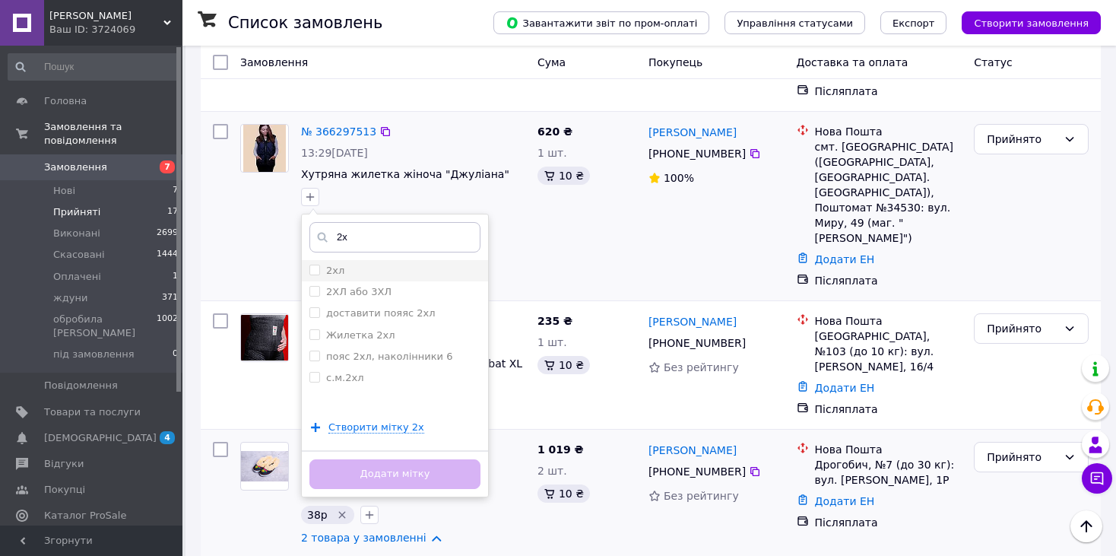
type input "2х"
click at [309, 265] on input "2хл" at bounding box center [314, 270] width 10 height 10
checkbox input "true"
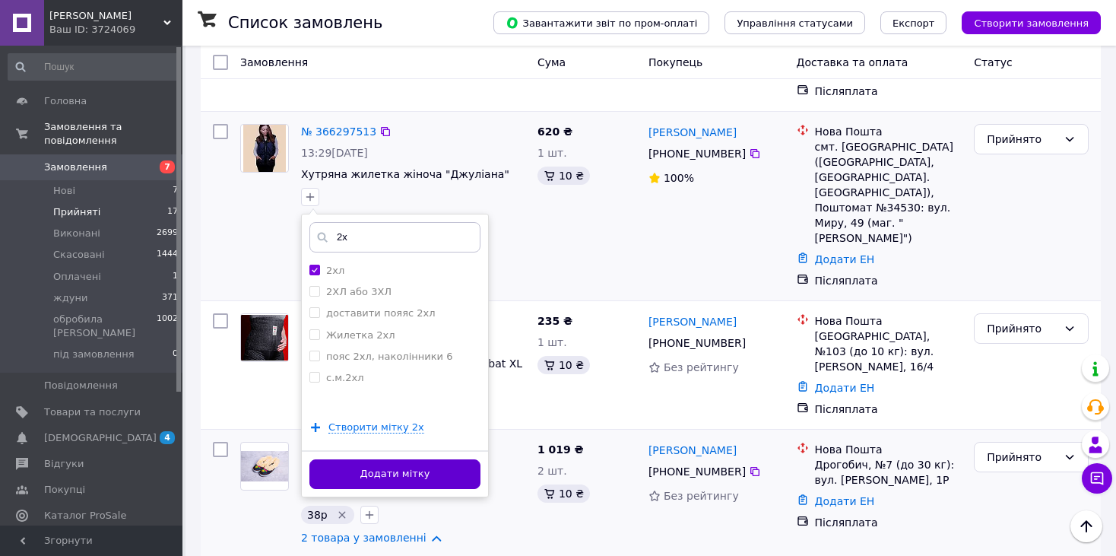
click at [395, 461] on button "Додати мітку" at bounding box center [394, 474] width 171 height 30
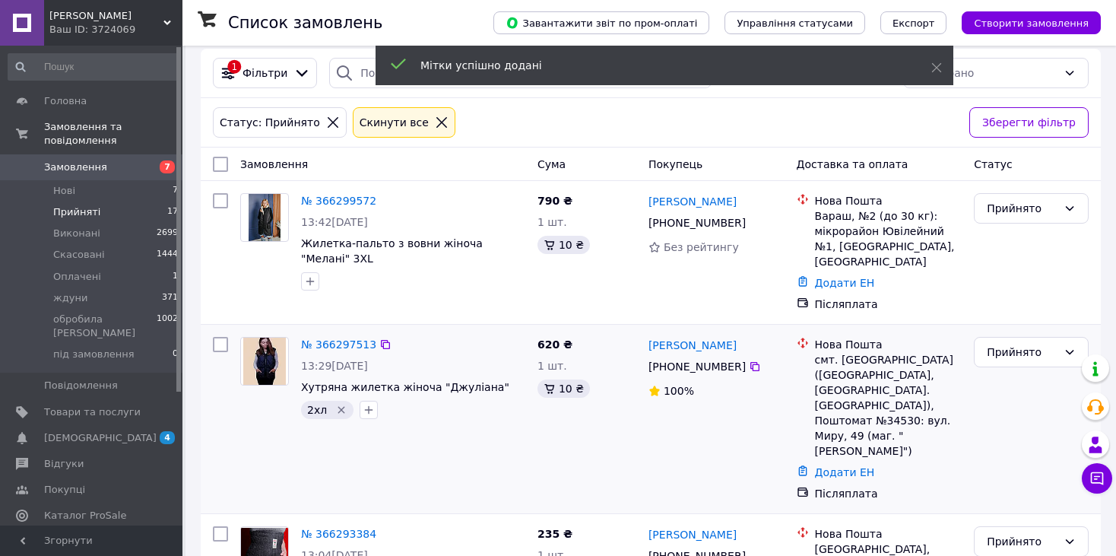
scroll to position [22, 0]
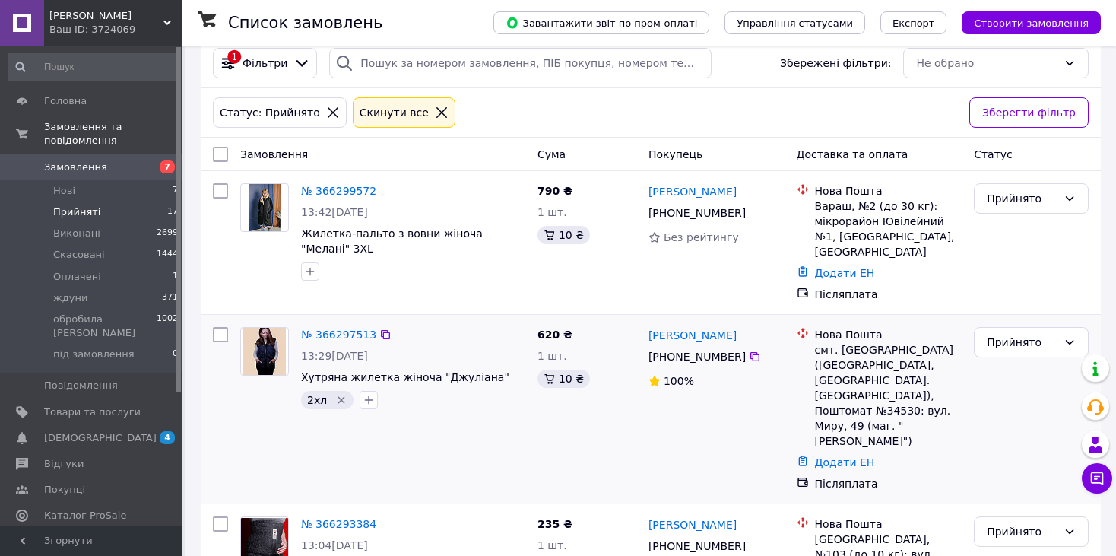
click at [78, 205] on span "Прийняті" at bounding box center [76, 212] width 47 height 14
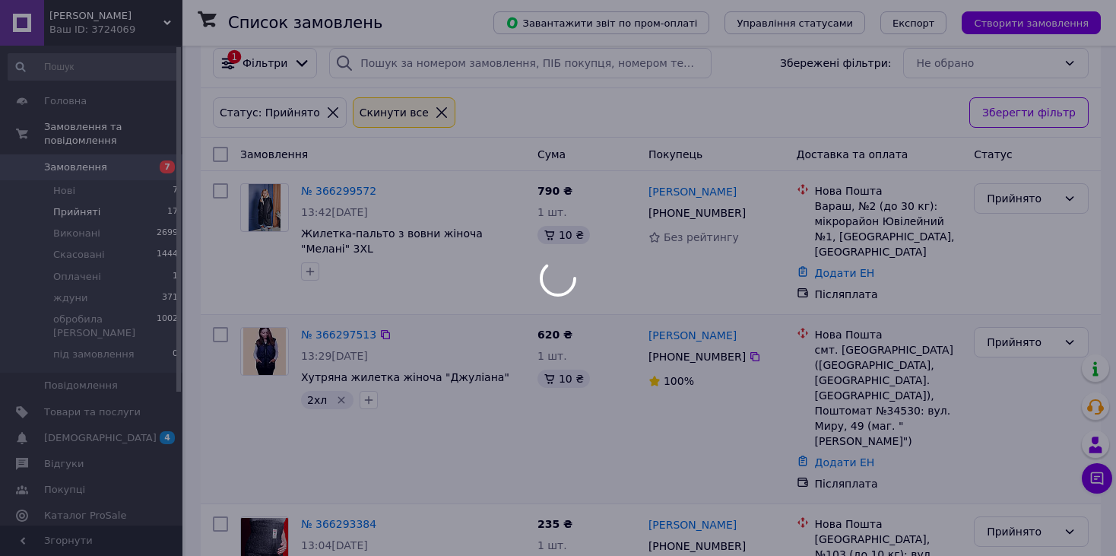
scroll to position [0, 0]
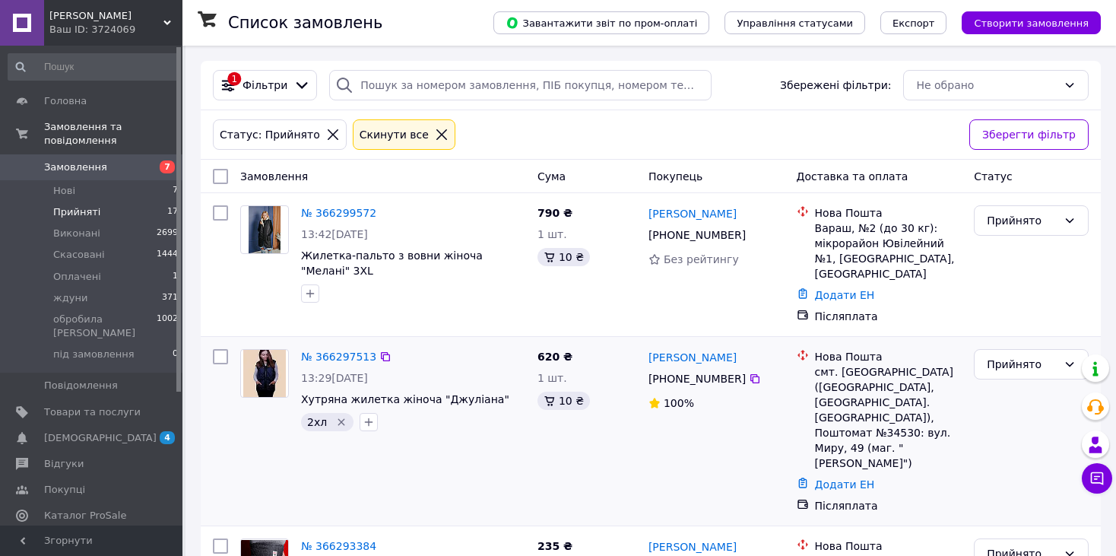
click at [78, 205] on span "Прийняті" at bounding box center [76, 212] width 47 height 14
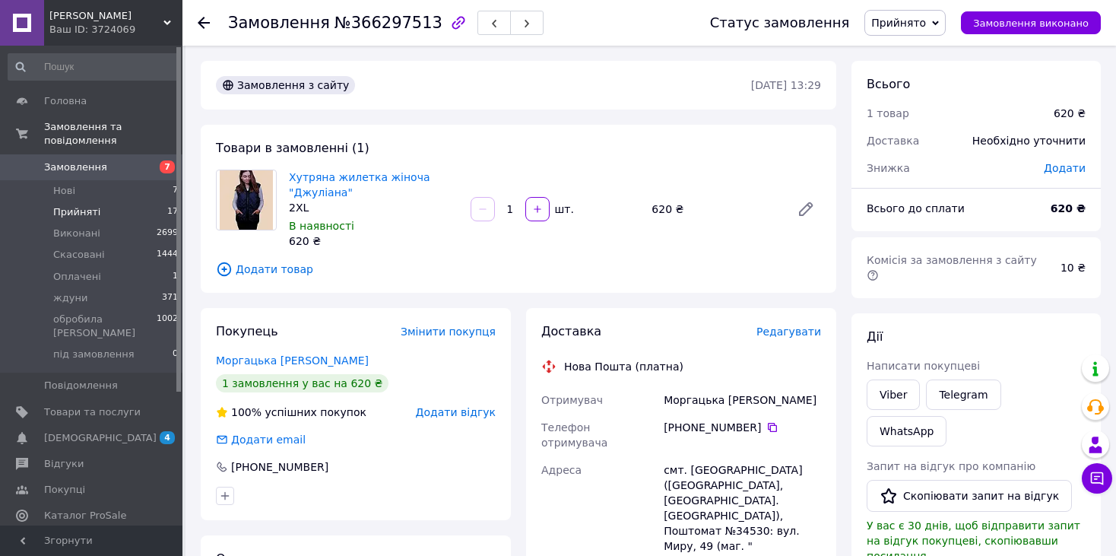
click at [67, 205] on span "Прийняті" at bounding box center [76, 212] width 47 height 14
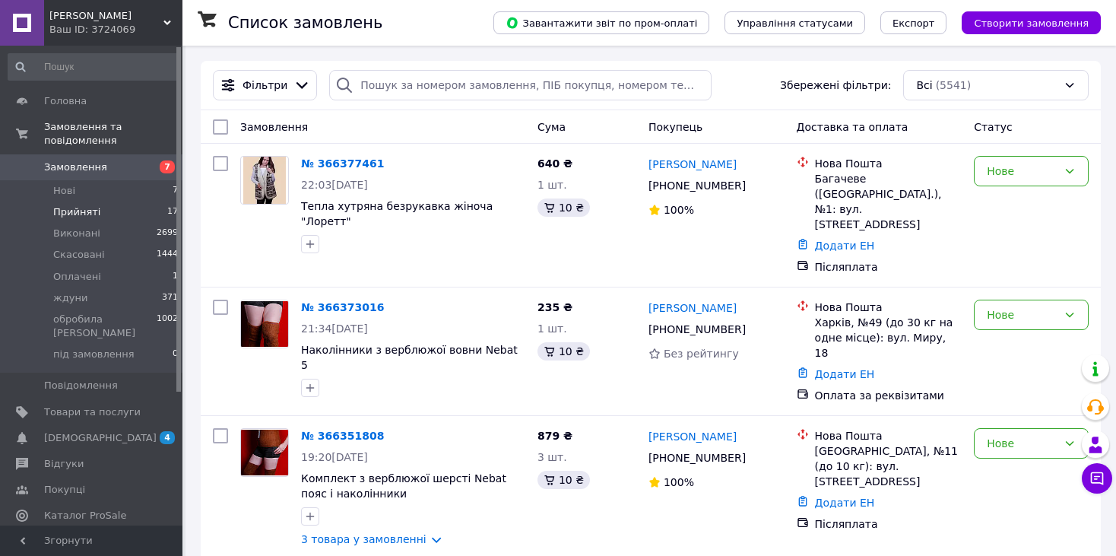
click at [84, 205] on span "Прийняті" at bounding box center [76, 212] width 47 height 14
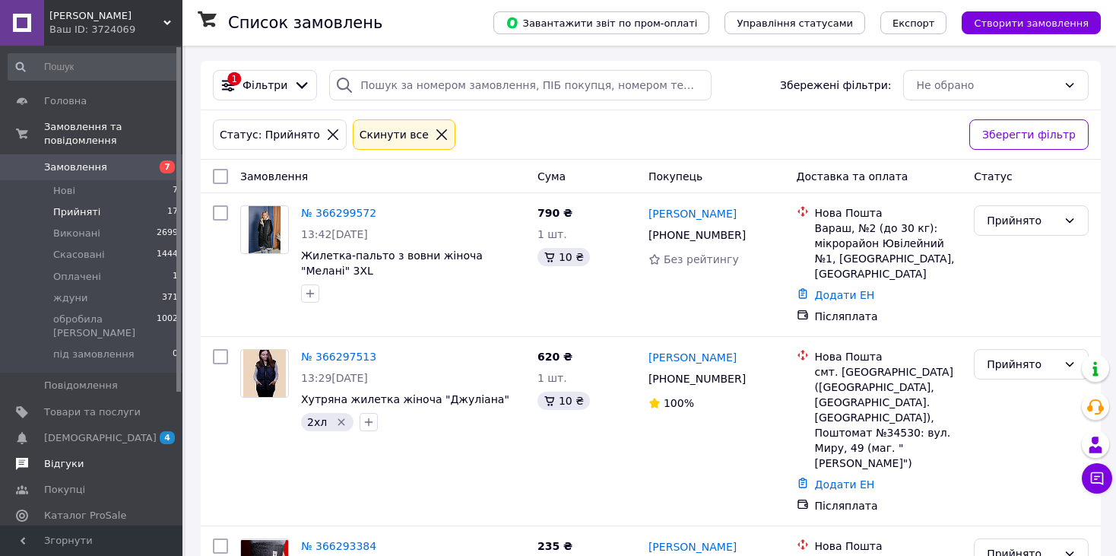
click at [46, 457] on span "Відгуки" at bounding box center [64, 464] width 40 height 14
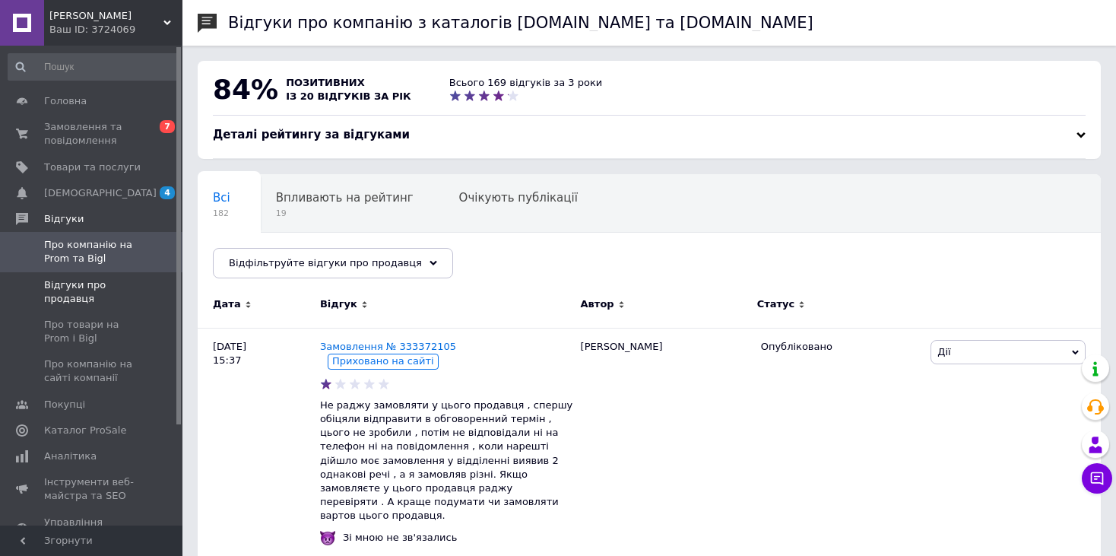
click at [82, 284] on span "Відгуки про продавця" at bounding box center [92, 291] width 97 height 27
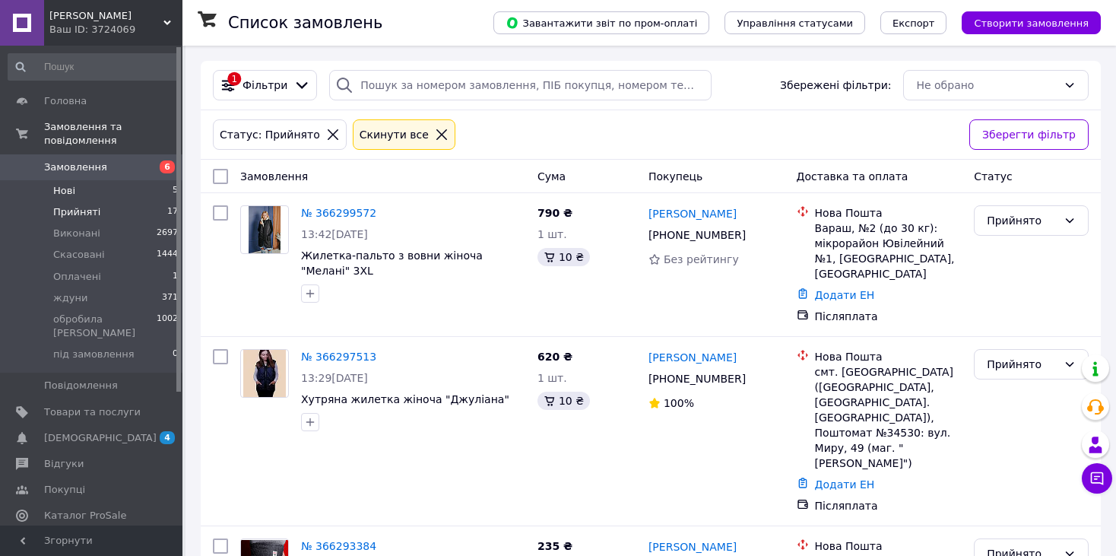
scroll to position [1965, 0]
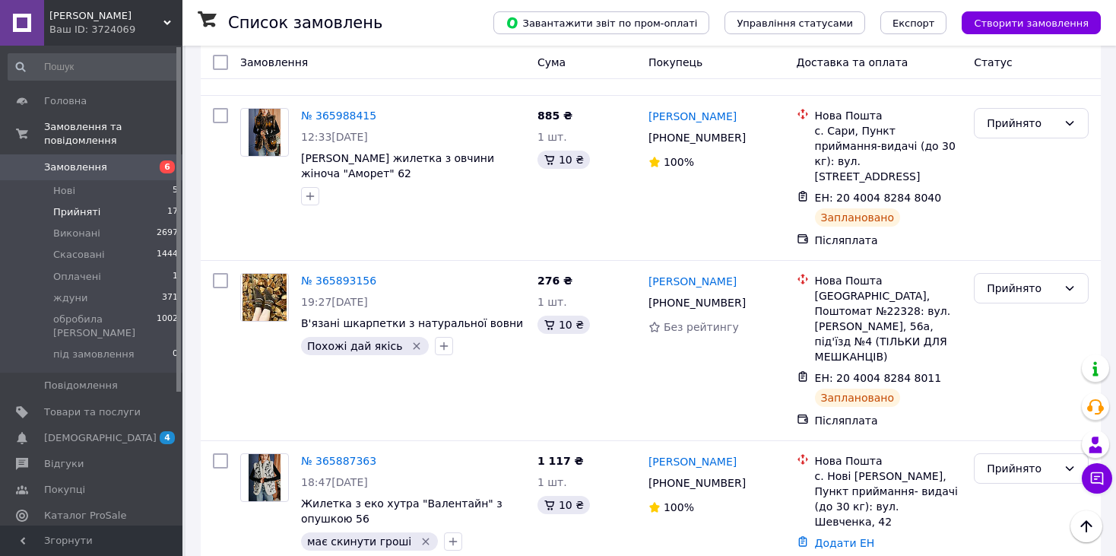
click at [72, 205] on span "Прийняті" at bounding box center [76, 212] width 47 height 14
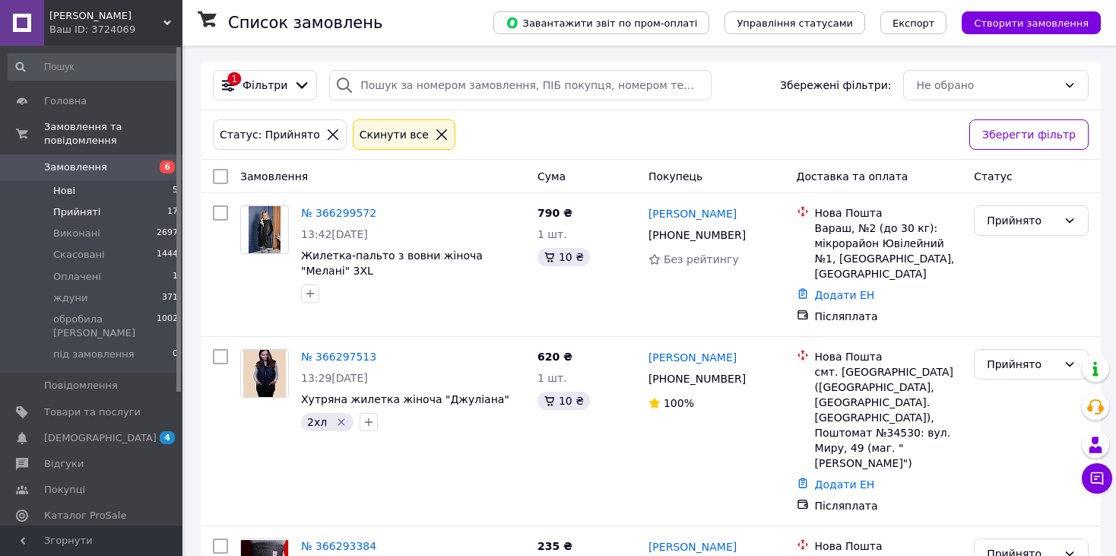
click at [79, 180] on li "Нові 5" at bounding box center [93, 190] width 187 height 21
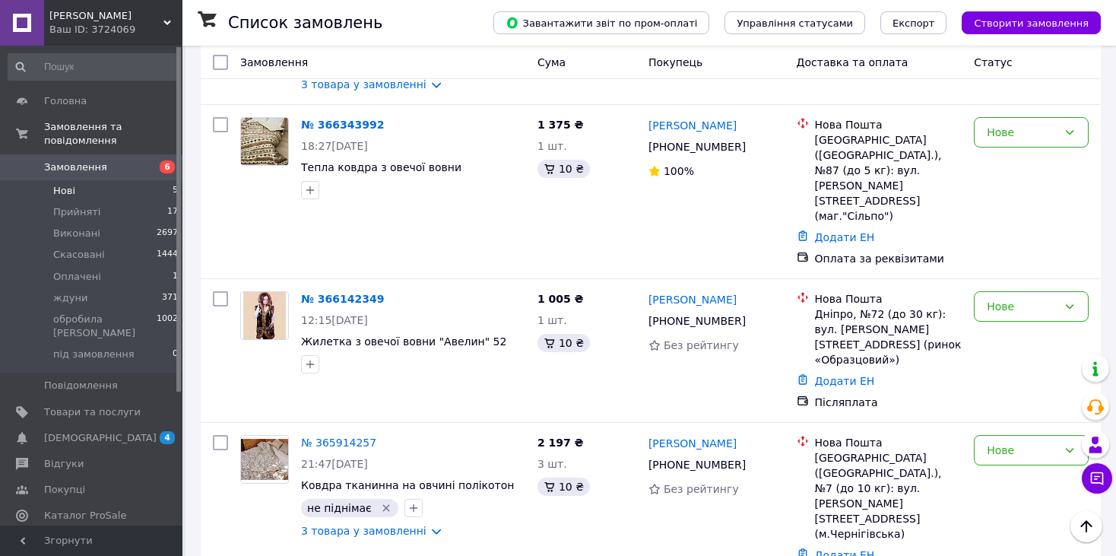
scroll to position [539, 0]
